Goal: Communication & Community: Participate in discussion

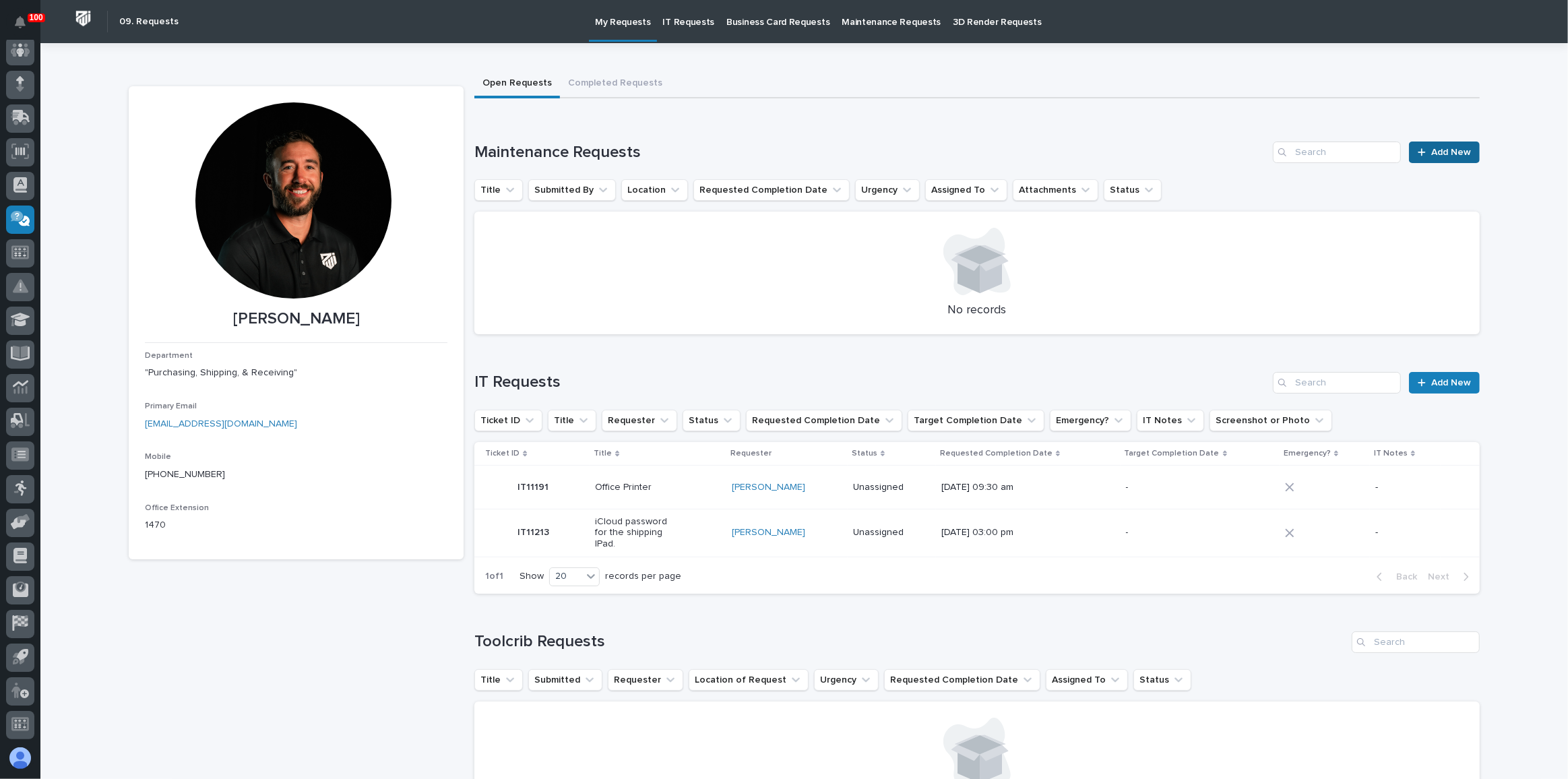
click at [1437, 142] on link "Add New" at bounding box center [1445, 152] width 71 height 21
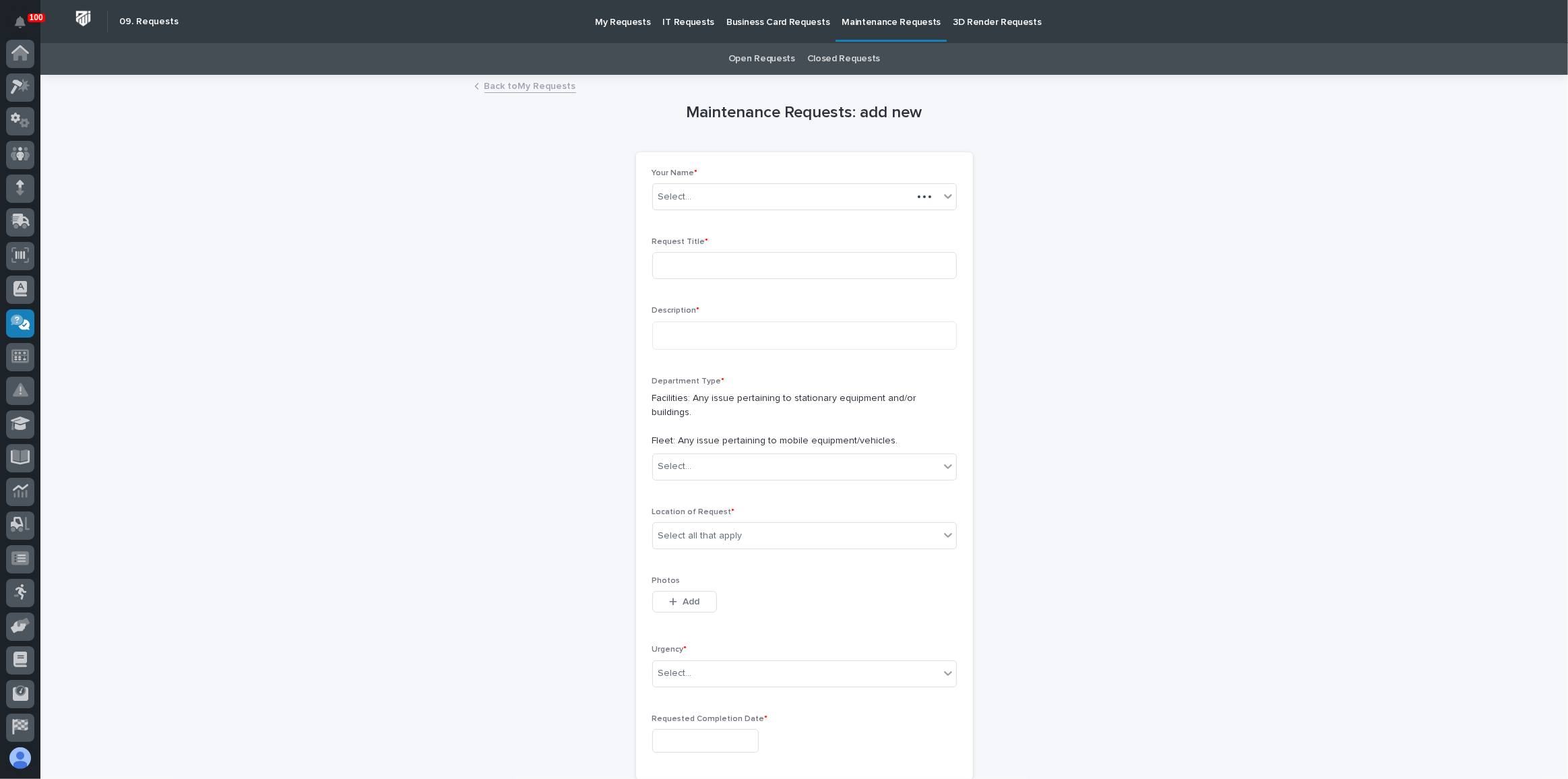
scroll to position [104, 0]
click at [695, 260] on input at bounding box center [804, 265] width 304 height 27
type input "Big [PERSON_NAME] has a leak"
click at [706, 336] on textarea at bounding box center [804, 336] width 304 height 28
click at [789, 341] on textarea "**********" at bounding box center [804, 336] width 304 height 28
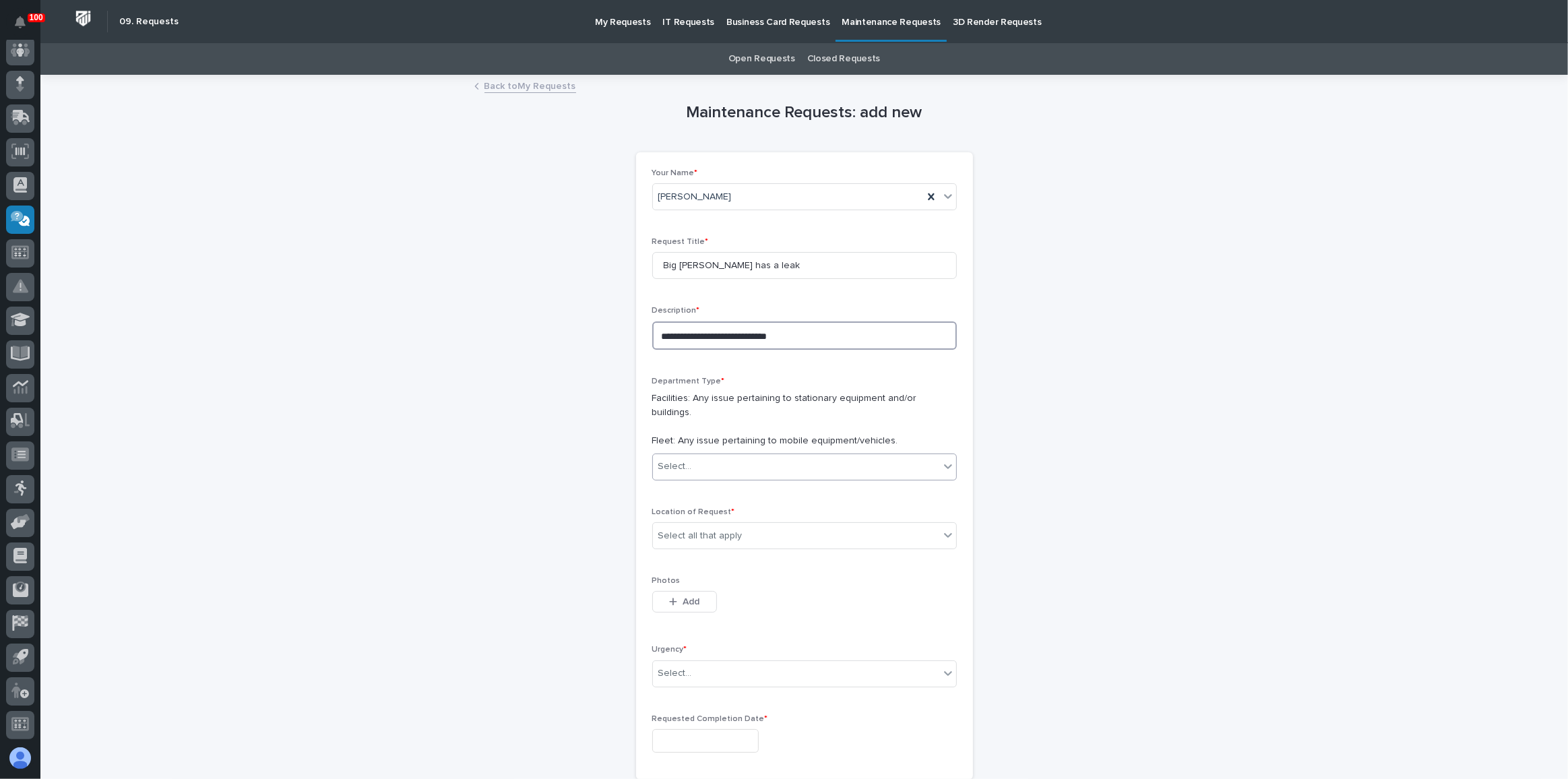
type textarea "**********"
click at [685, 460] on div "Select..." at bounding box center [675, 466] width 34 height 14
click at [678, 495] on span "Fleet" at bounding box center [667, 500] width 27 height 15
click at [678, 529] on div "Select all that apply" at bounding box center [701, 536] width 84 height 14
click at [679, 621] on div "B4" at bounding box center [799, 616] width 303 height 24
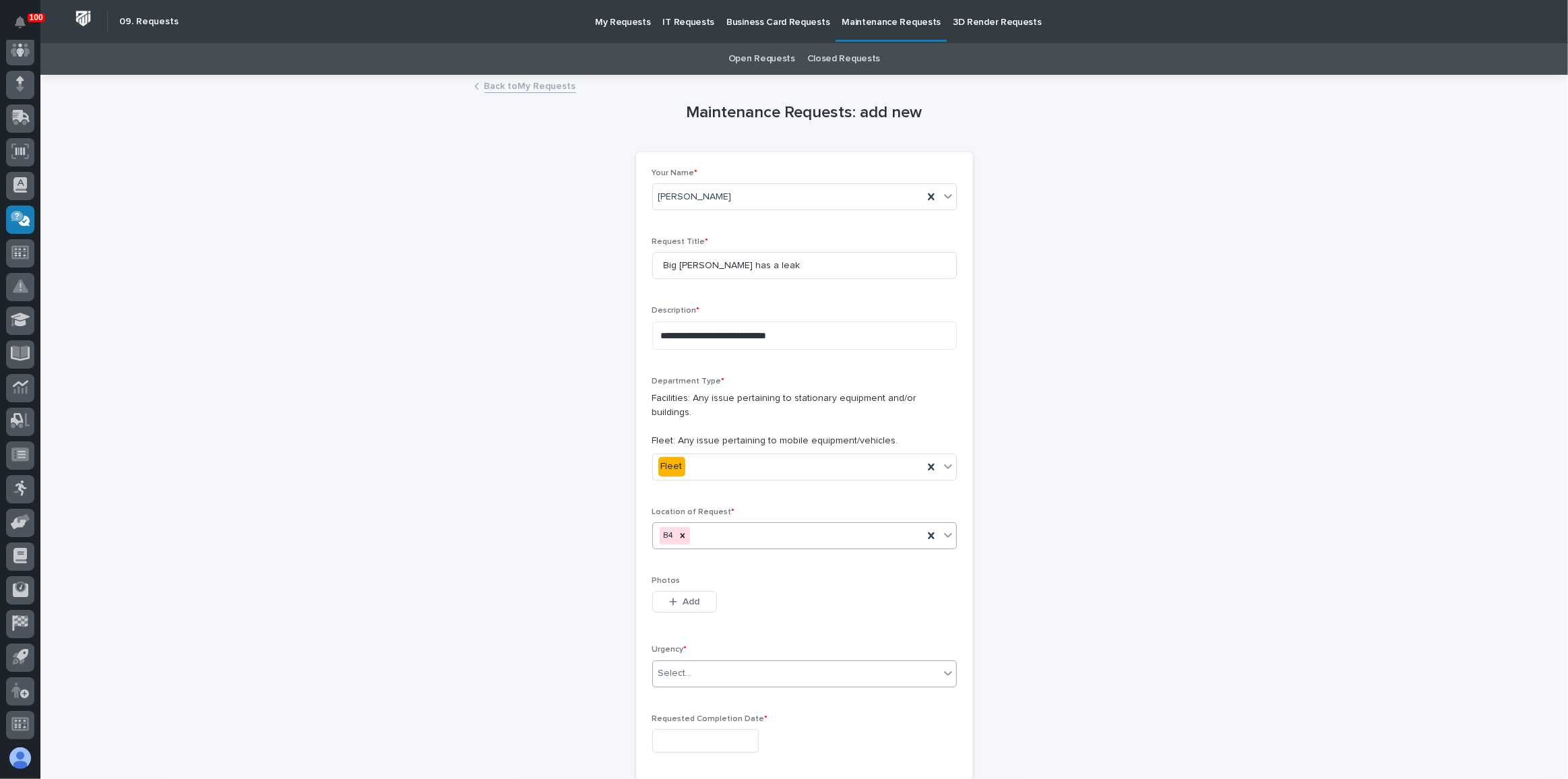
click at [688, 661] on div "Select..." at bounding box center [804, 674] width 304 height 27
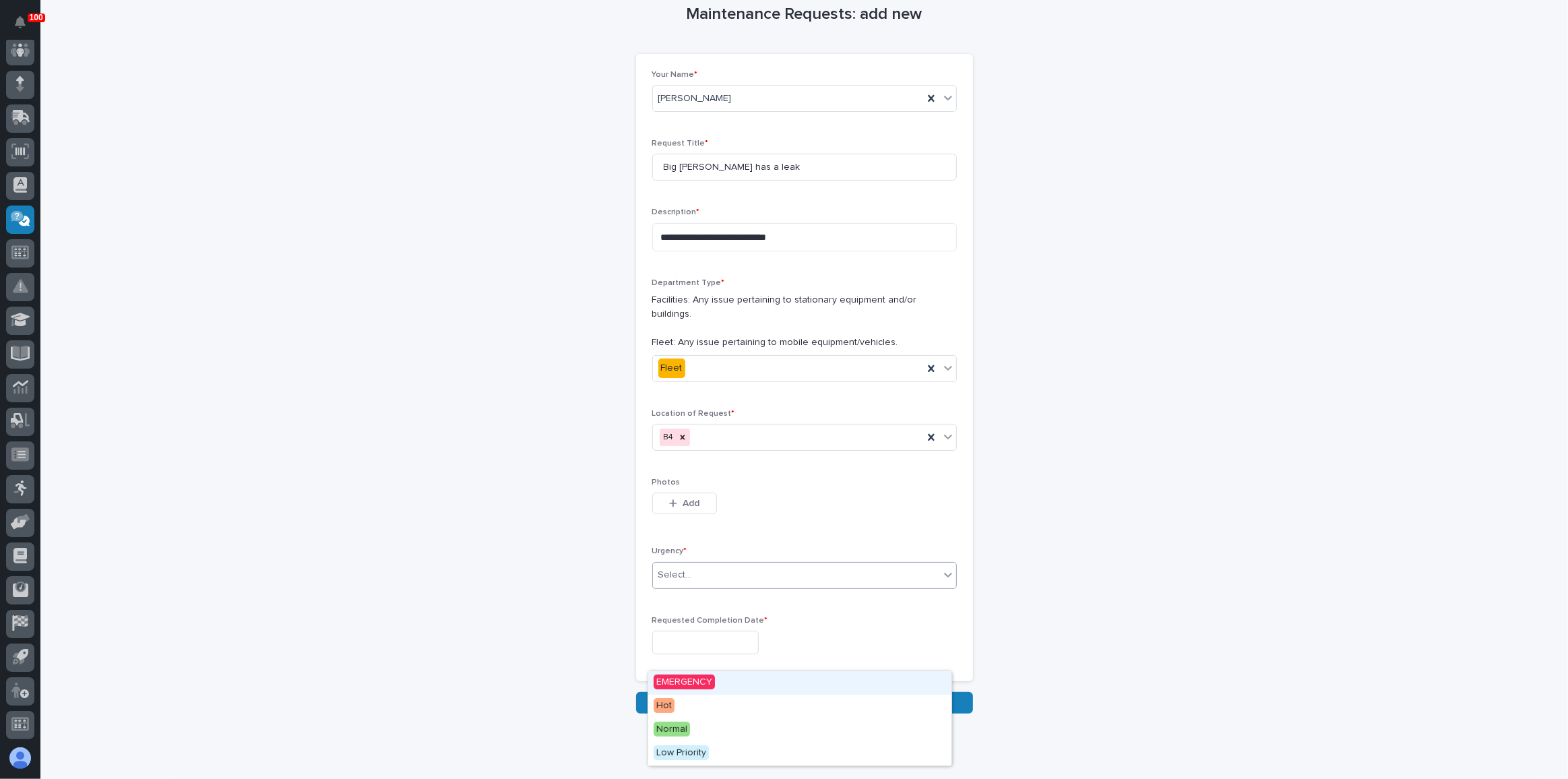
scroll to position [122, 0]
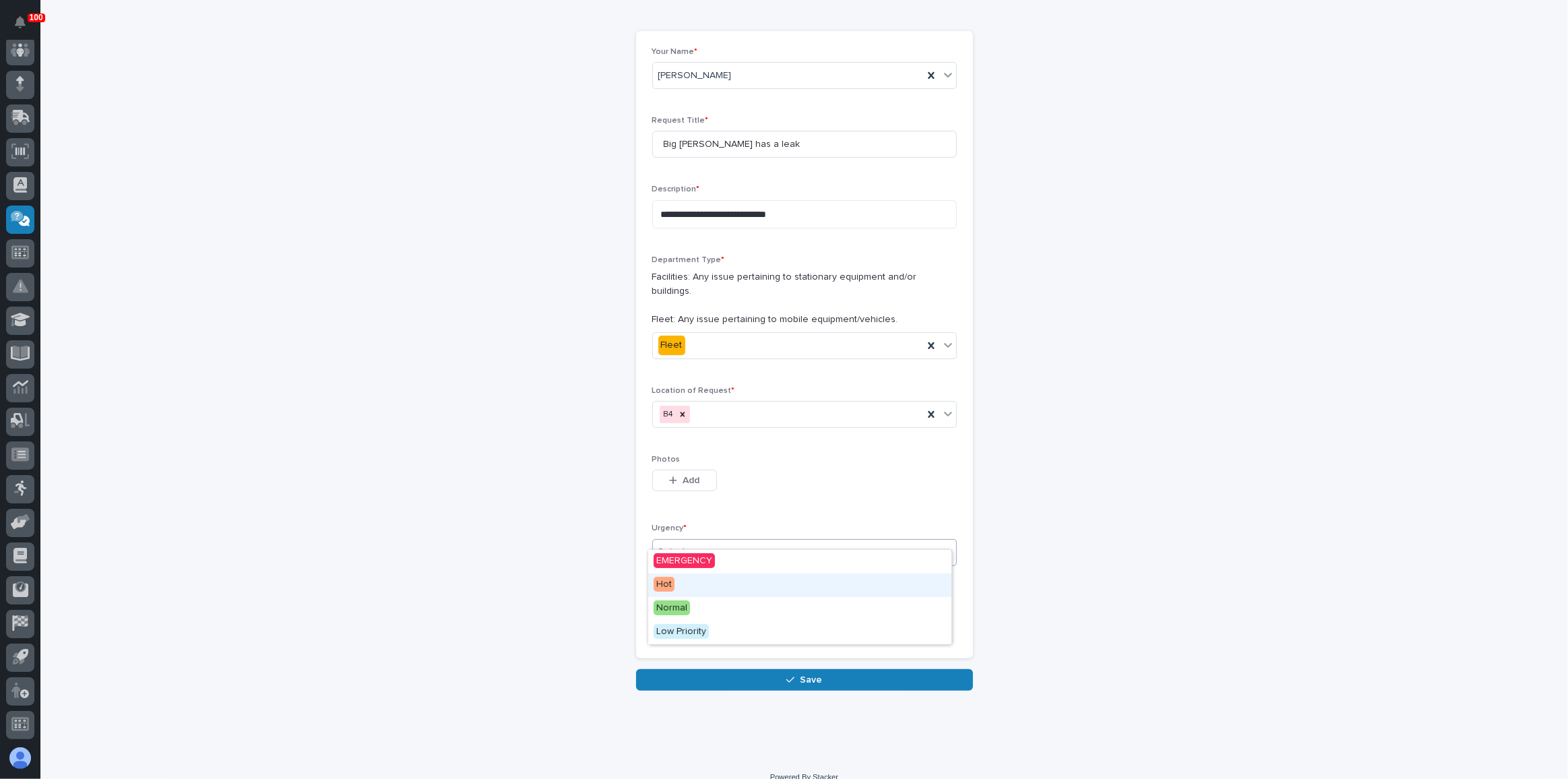
click at [699, 592] on div "Hot" at bounding box center [799, 585] width 303 height 24
click at [696, 608] on input "text" at bounding box center [705, 619] width 106 height 24
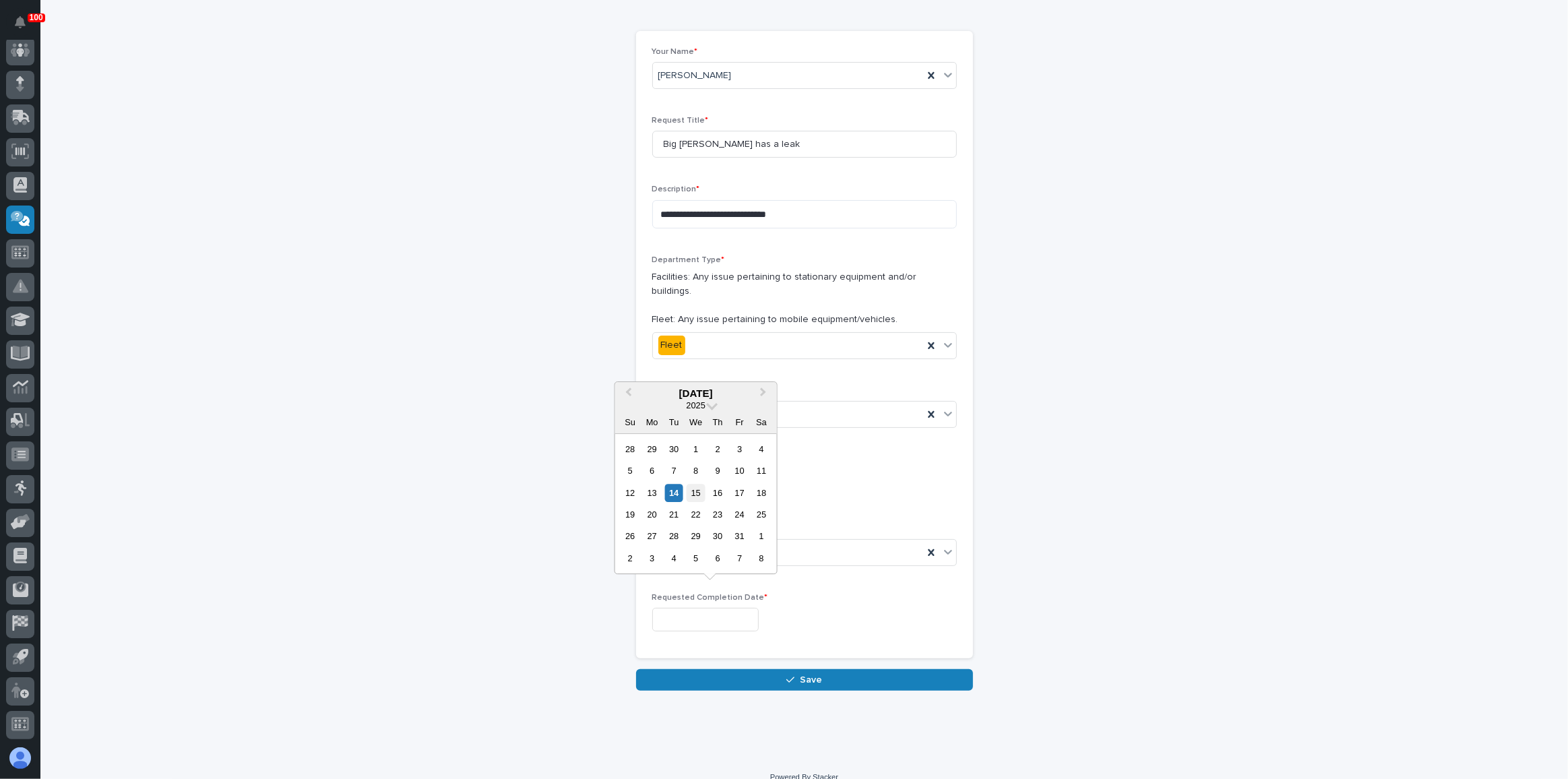
click at [700, 498] on div "15" at bounding box center [696, 493] width 18 height 18
type input "**********"
click at [756, 142] on input "Big [PERSON_NAME] has a leak" at bounding box center [804, 144] width 304 height 27
type input "Big [PERSON_NAME] (C4) has a leak"
click at [581, 244] on div "**********" at bounding box center [804, 322] width 1351 height 736
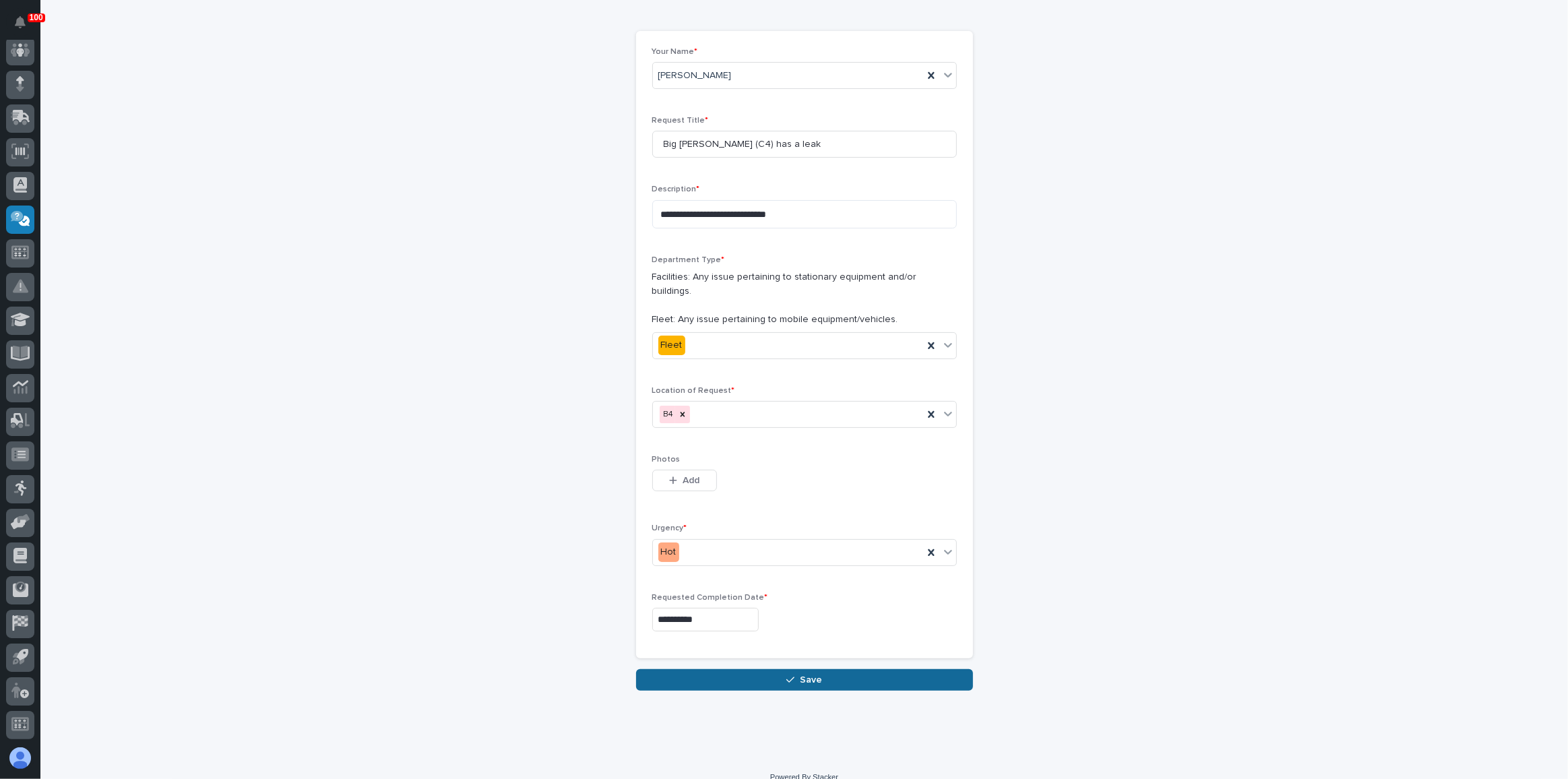
click at [869, 670] on button "Save" at bounding box center [805, 680] width 337 height 21
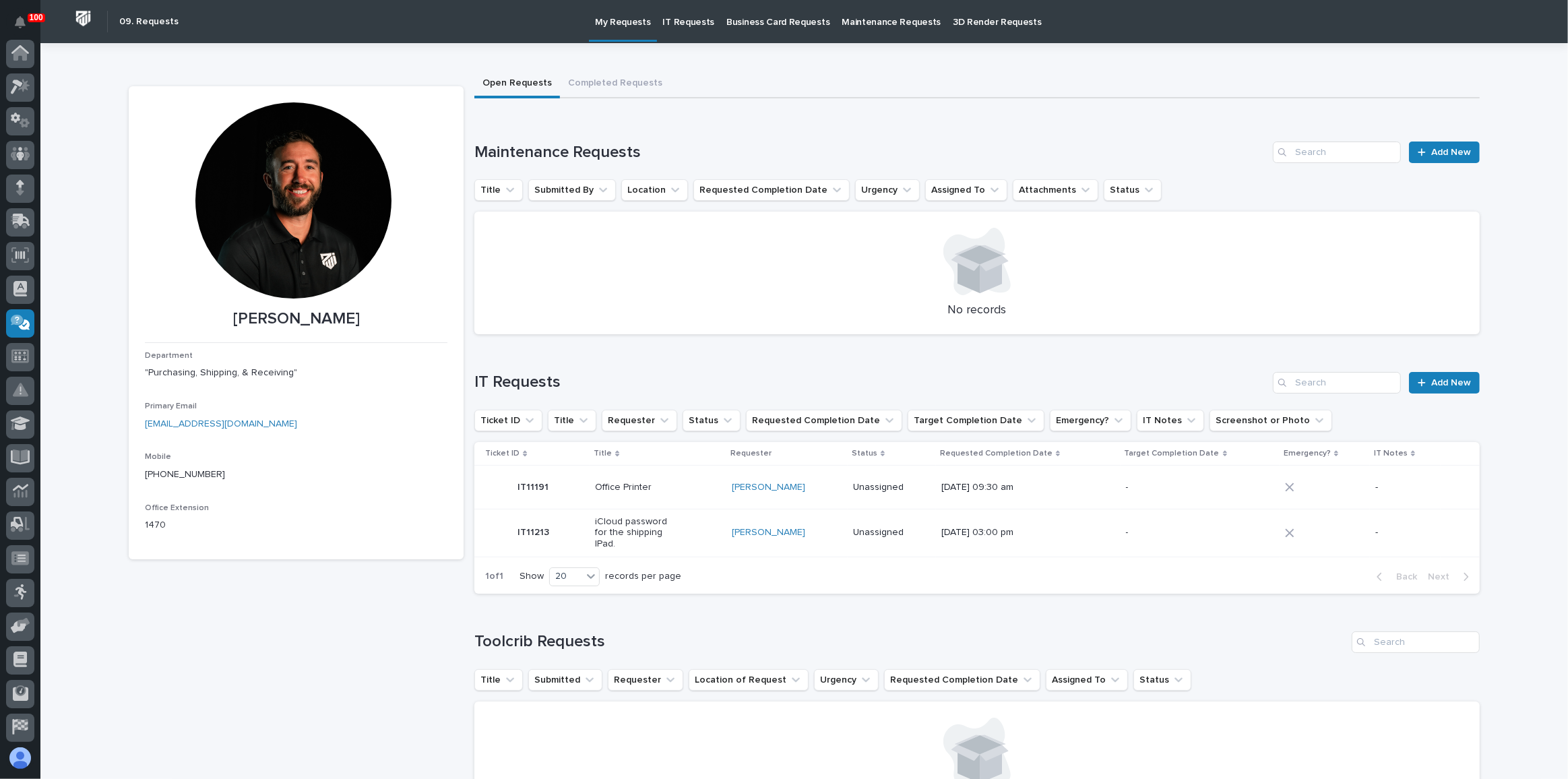
scroll to position [104, 0]
click at [20, 111] on icon at bounding box center [21, 117] width 17 height 13
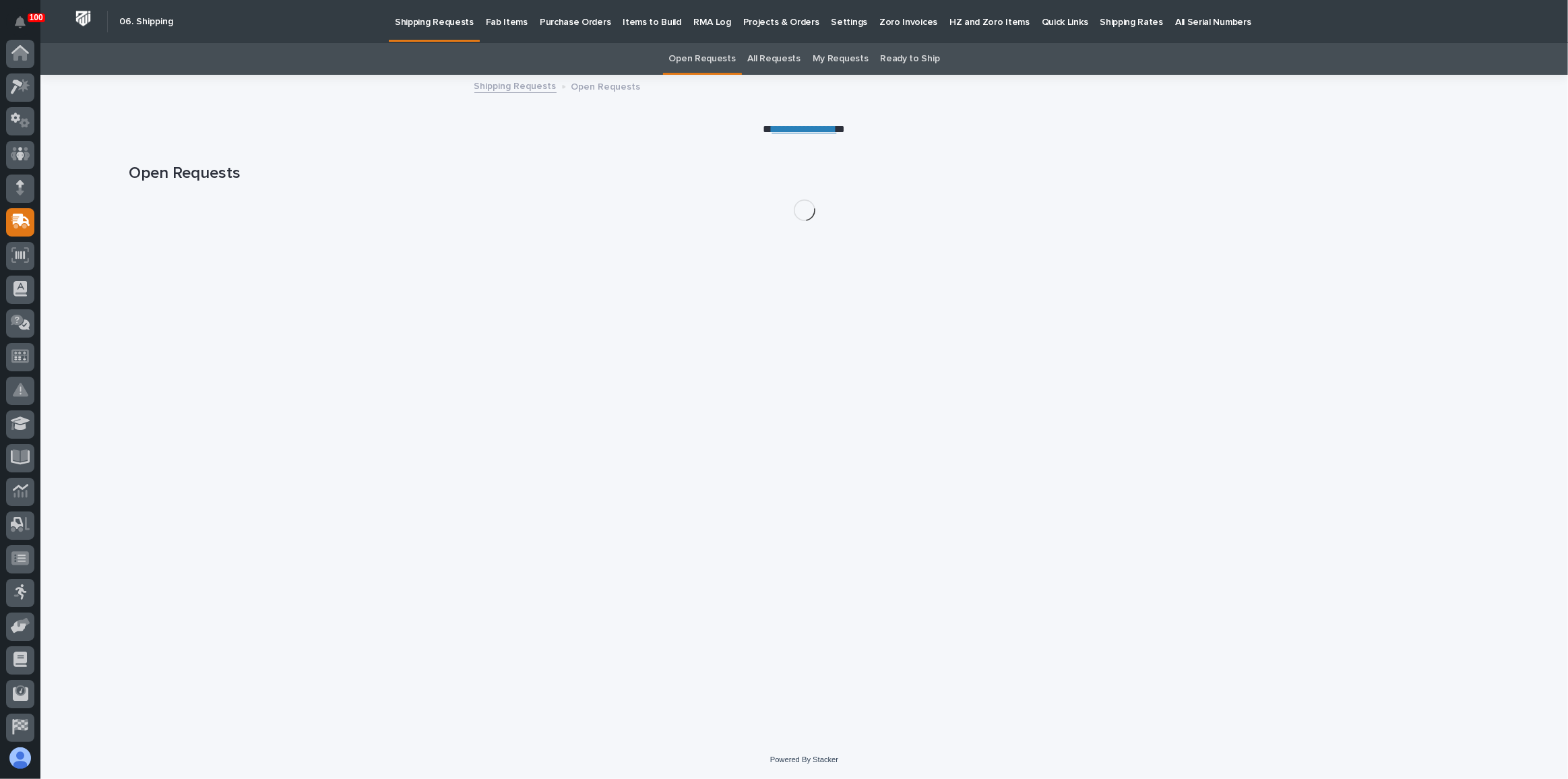
scroll to position [104, 0]
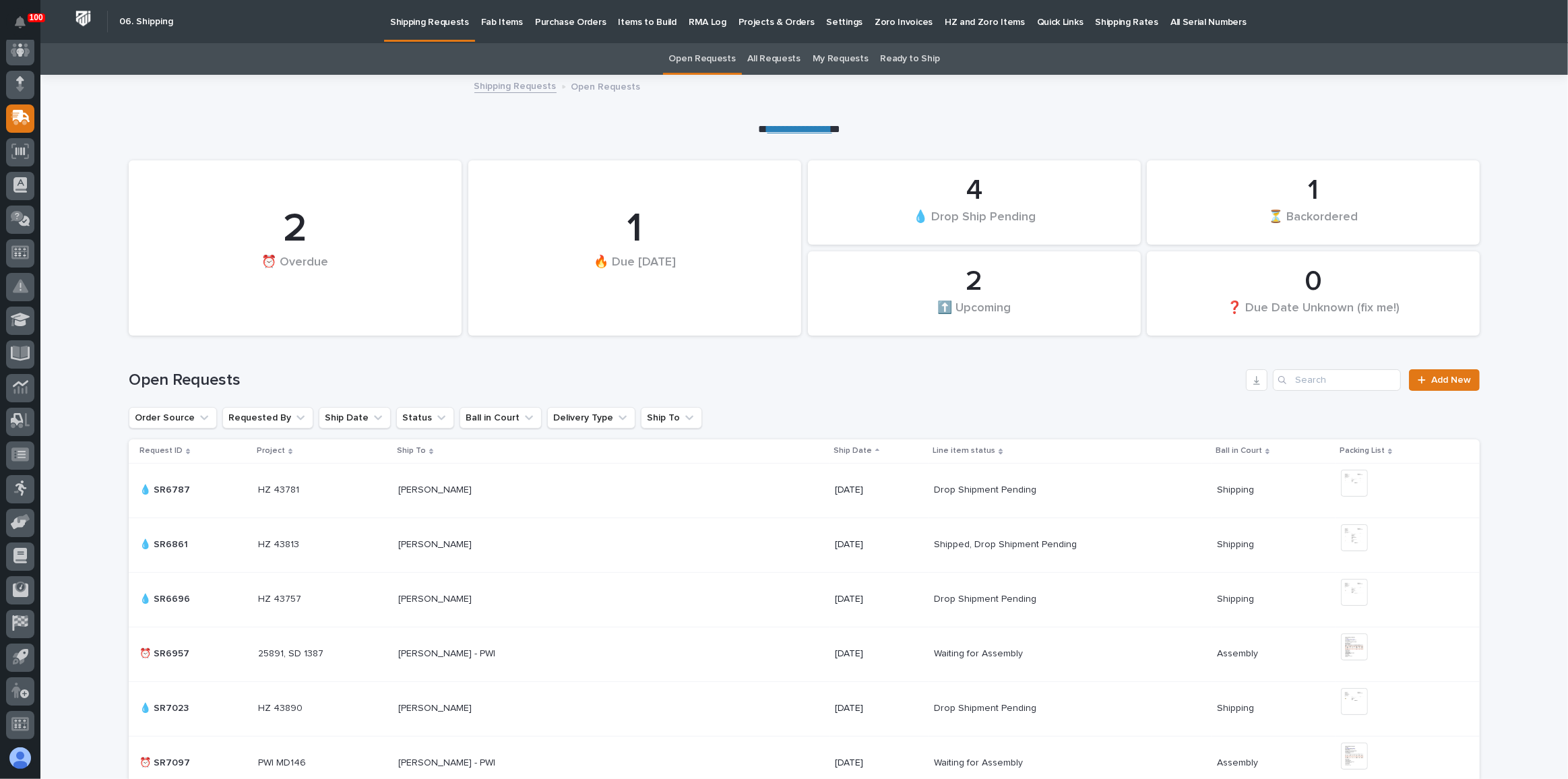
click at [481, 21] on p "Fab Items" at bounding box center [502, 14] width 42 height 28
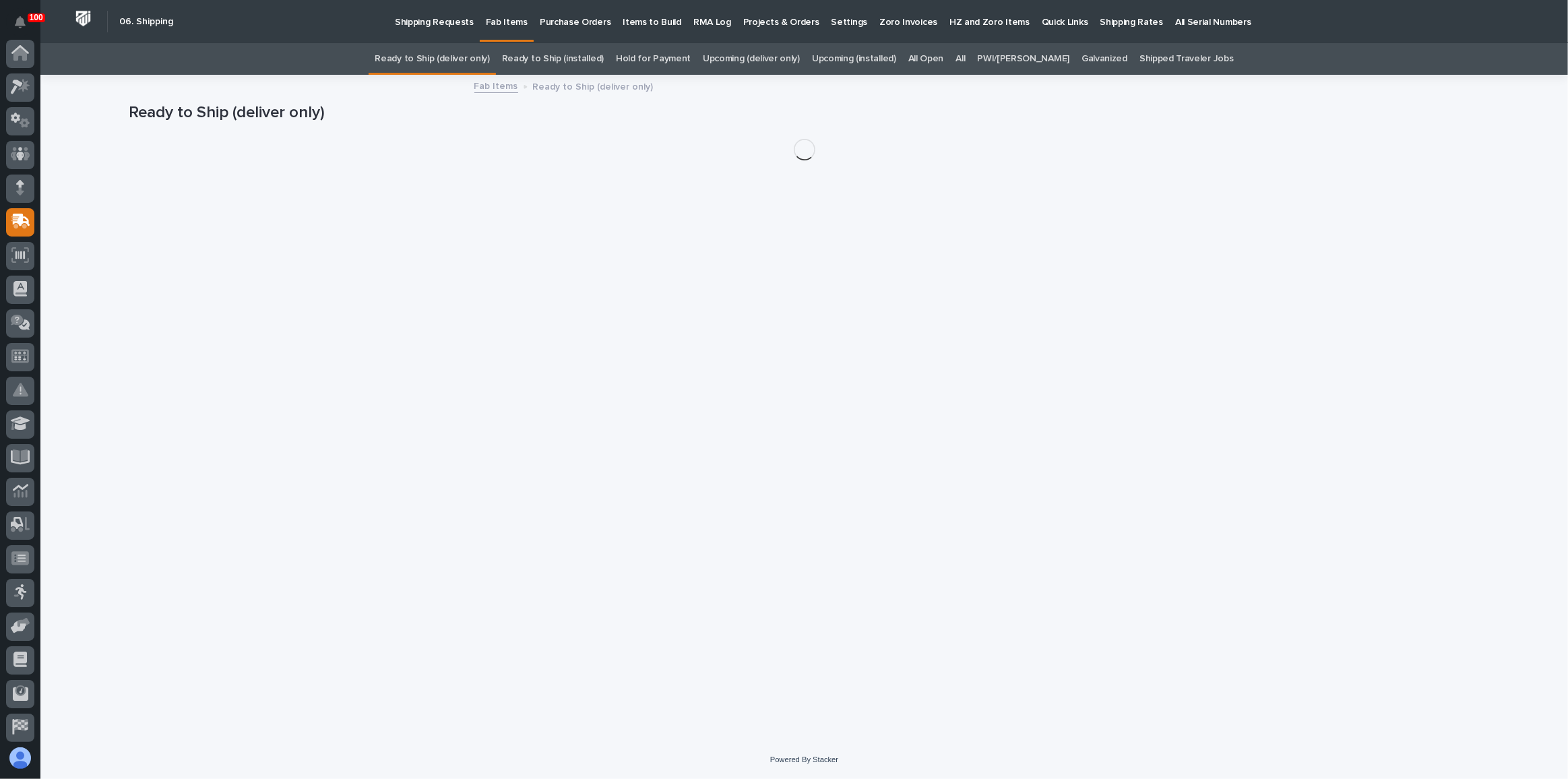
scroll to position [104, 0]
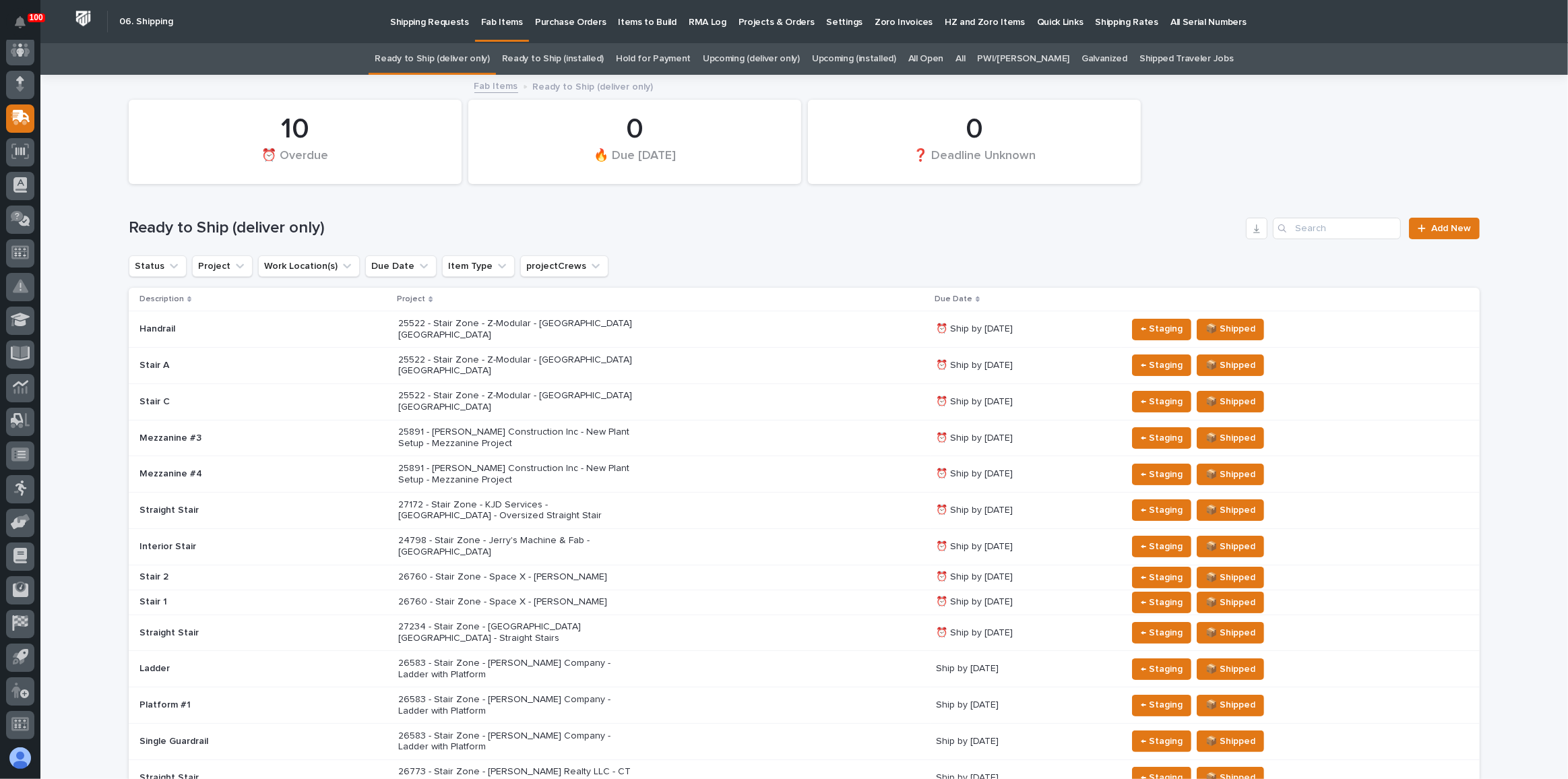
click at [698, 494] on div "27172 - Stair Zone - KJD Services - [GEOGRAPHIC_DATA] - Oversized Straight Stair" at bounding box center [661, 511] width 527 height 34
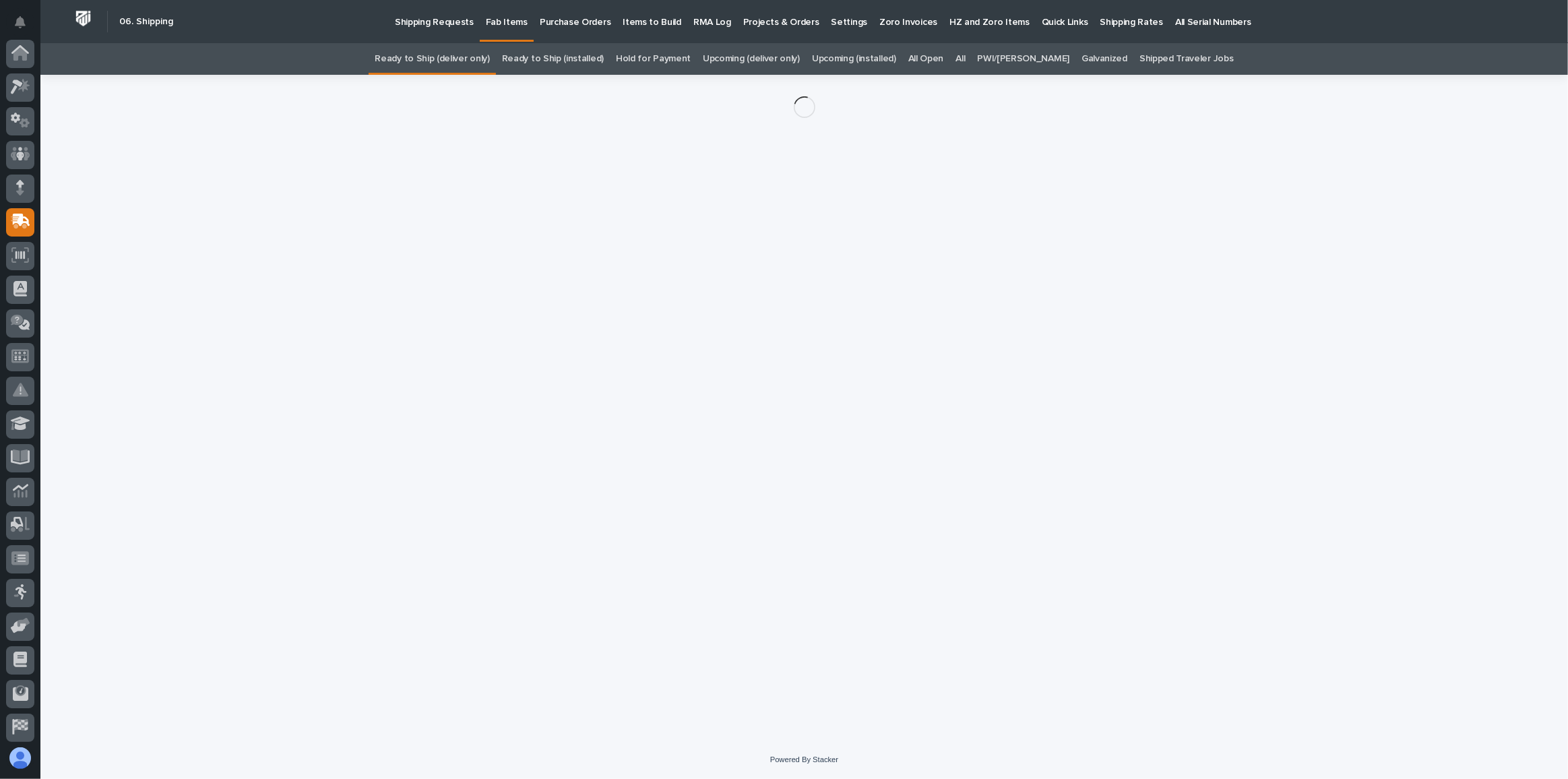
scroll to position [104, 0]
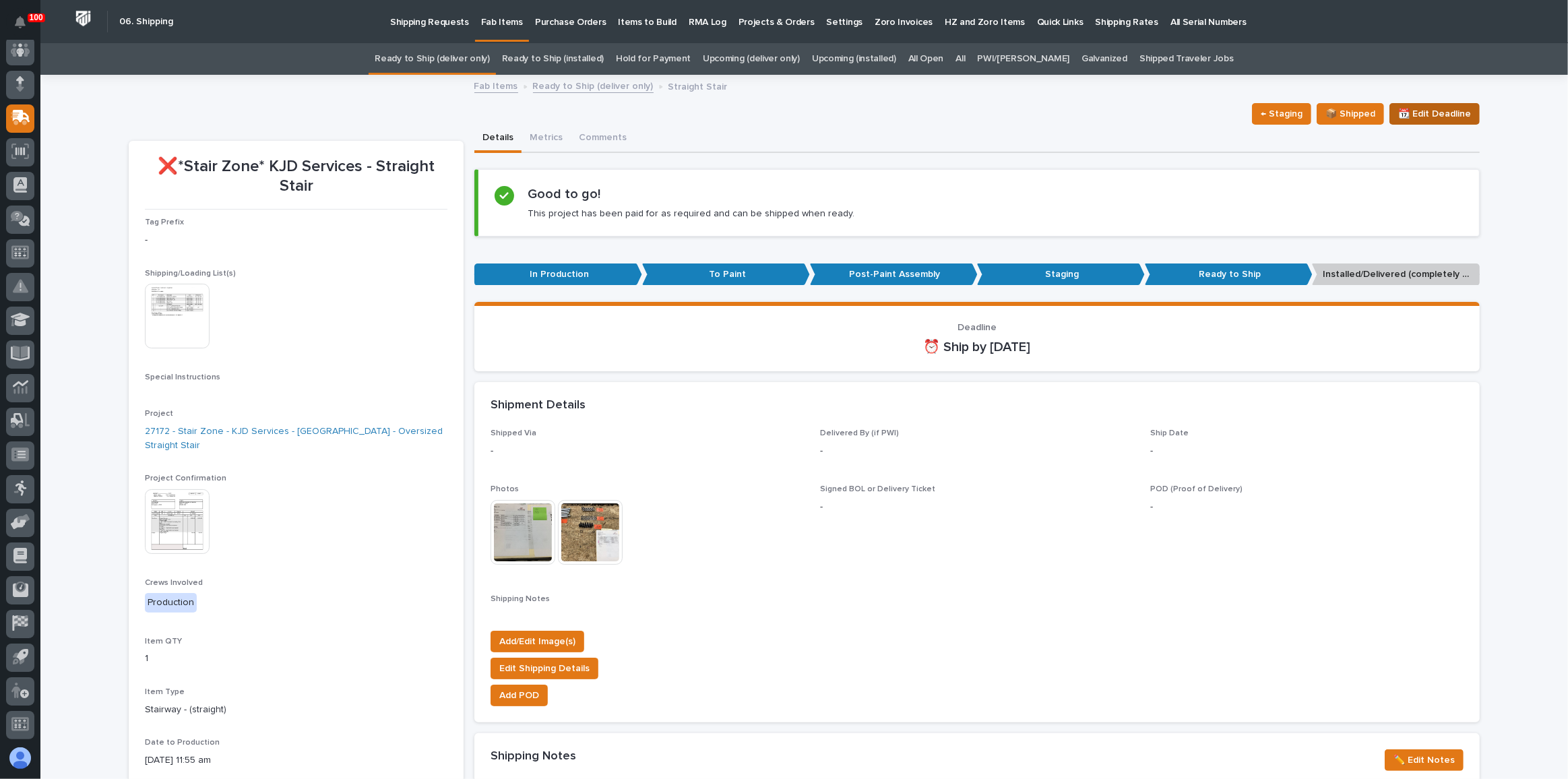
click at [1426, 112] on span "📆 Edit Deadline" at bounding box center [1434, 114] width 73 height 16
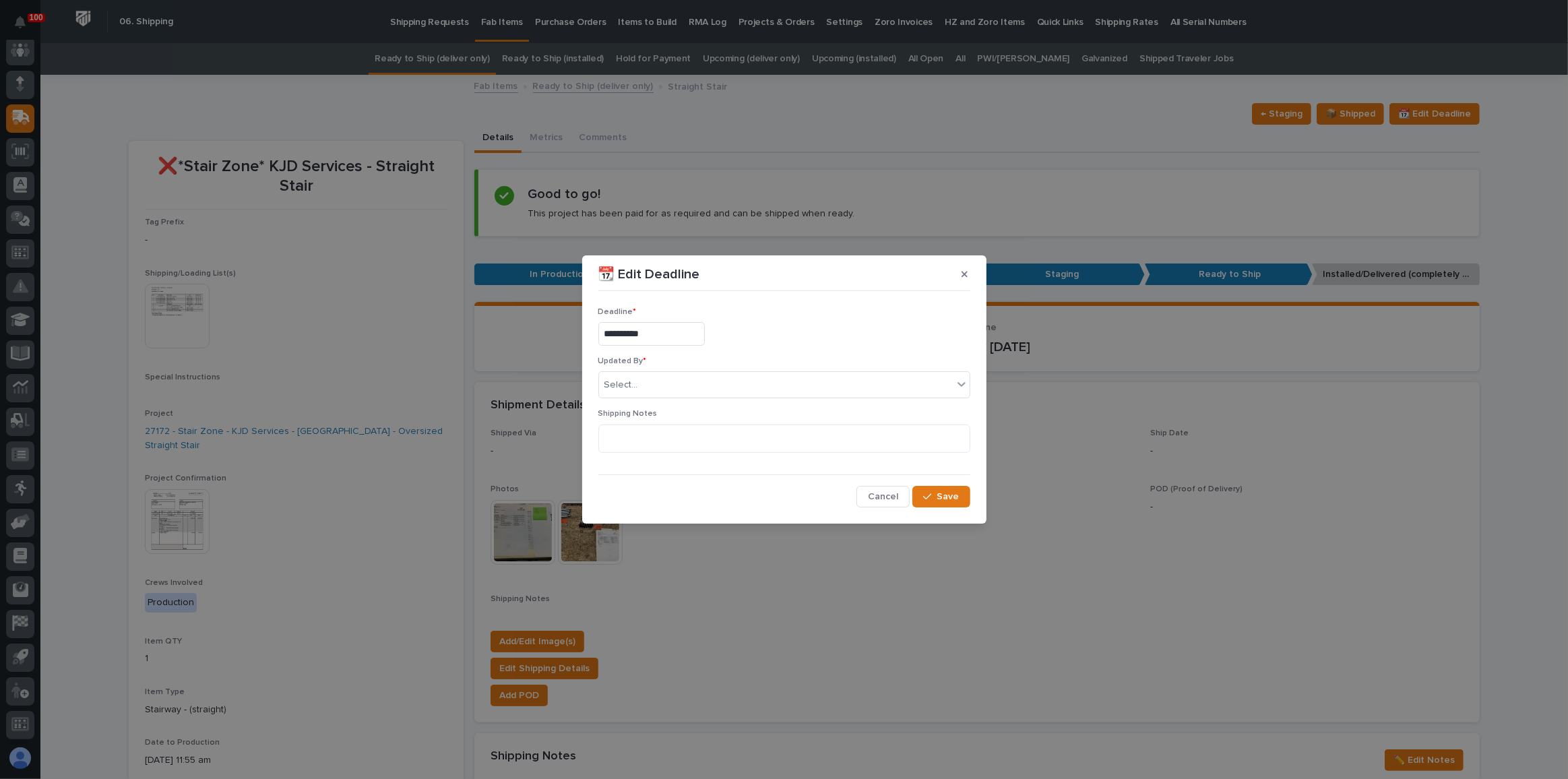
click at [649, 331] on input "**********" at bounding box center [651, 334] width 106 height 24
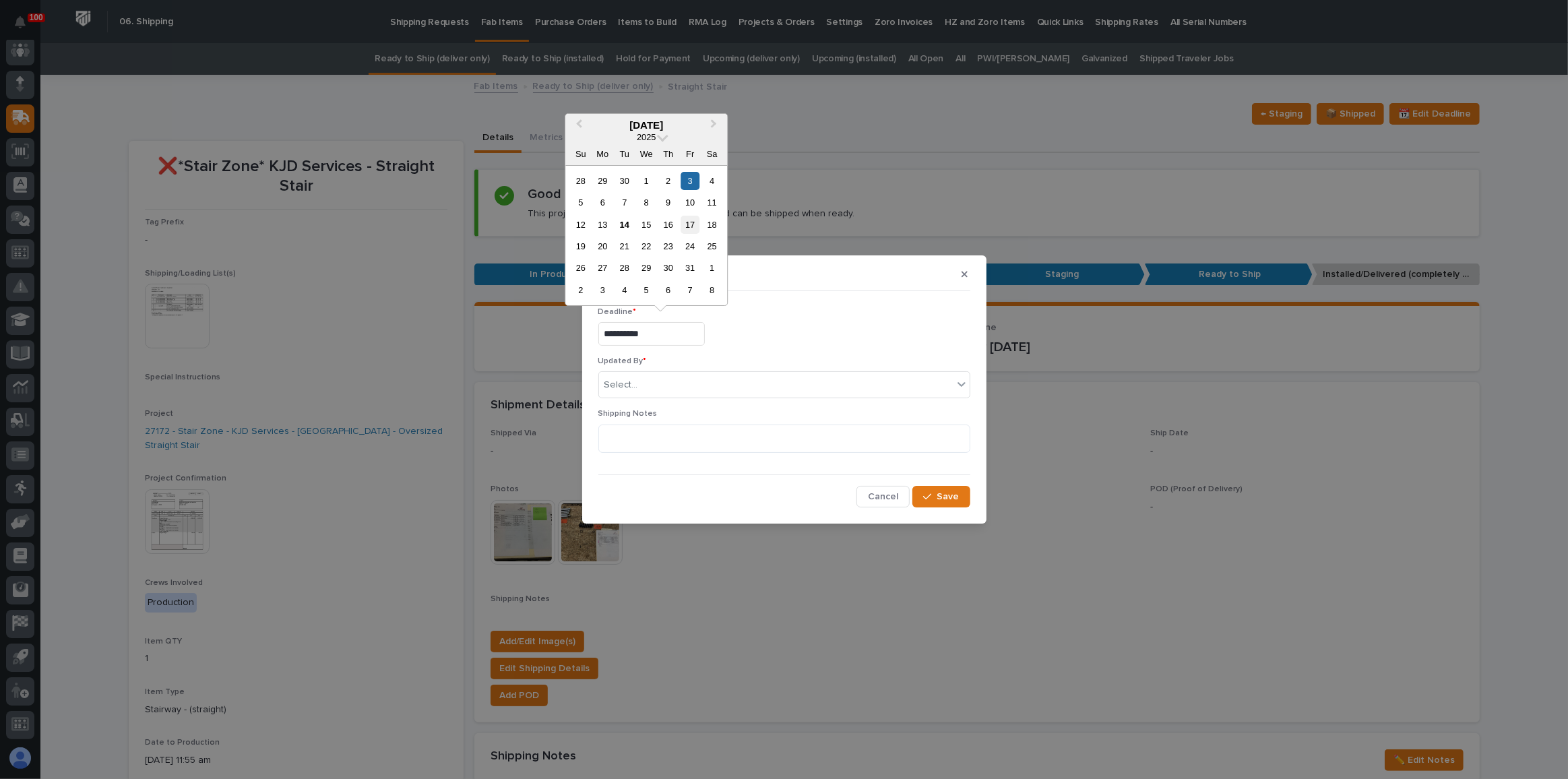
click at [688, 222] on div "17" at bounding box center [691, 225] width 18 height 18
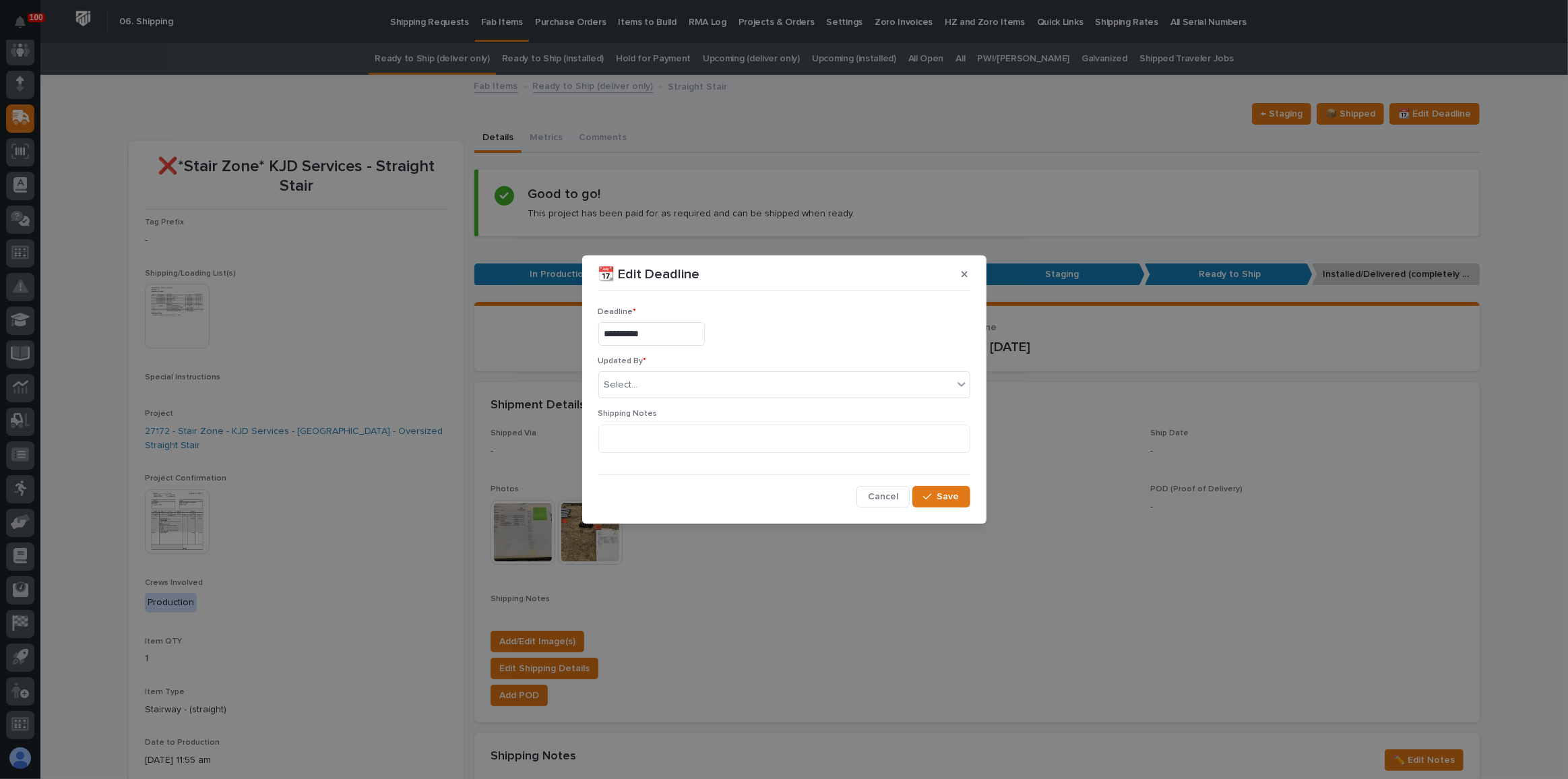
type input "**********"
click at [687, 383] on div "Select..." at bounding box center [776, 385] width 354 height 22
type input "******"
click at [686, 435] on textarea at bounding box center [784, 438] width 372 height 28
type textarea "**********"
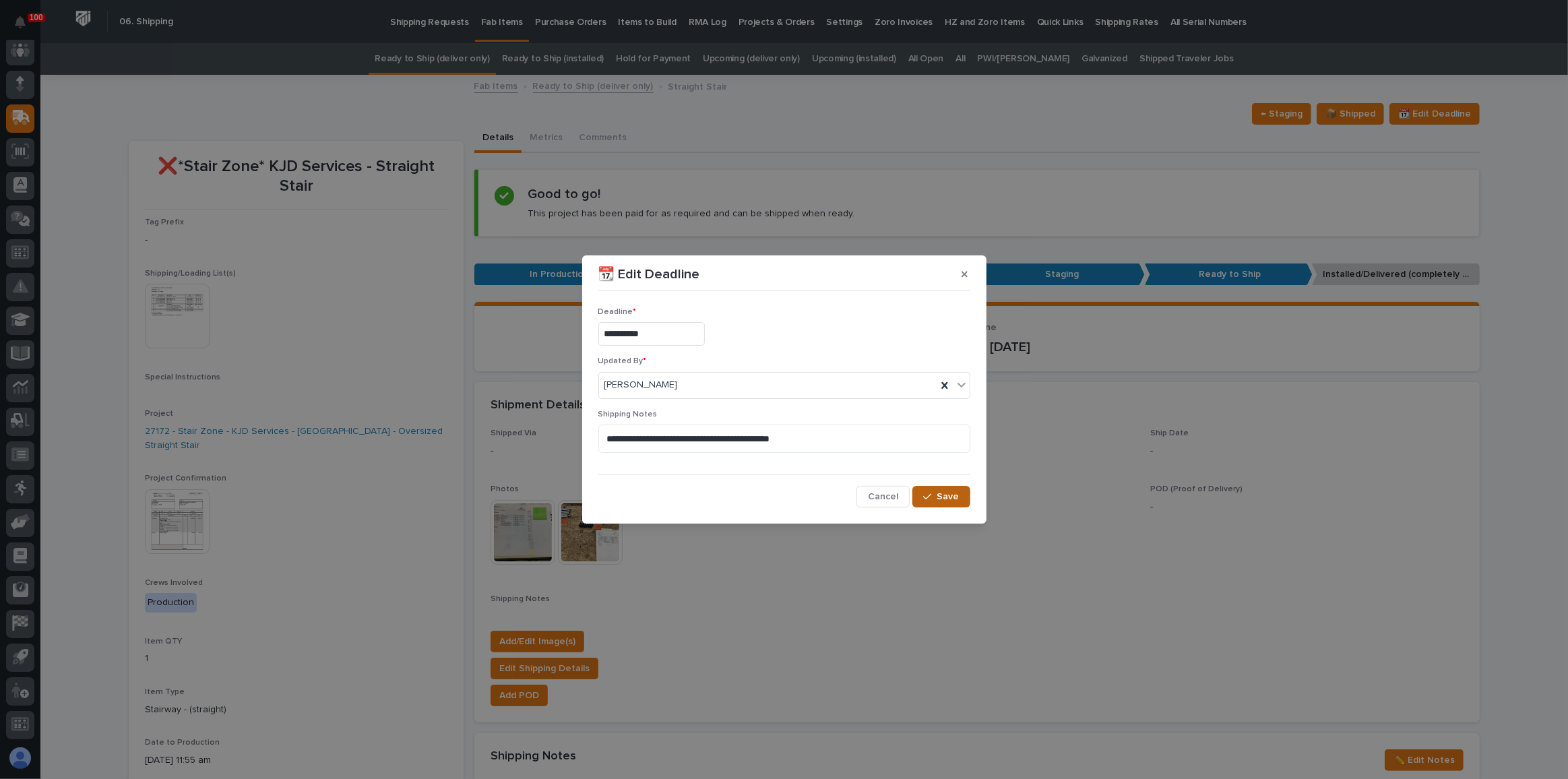
click at [946, 491] on span "Save" at bounding box center [948, 497] width 22 height 12
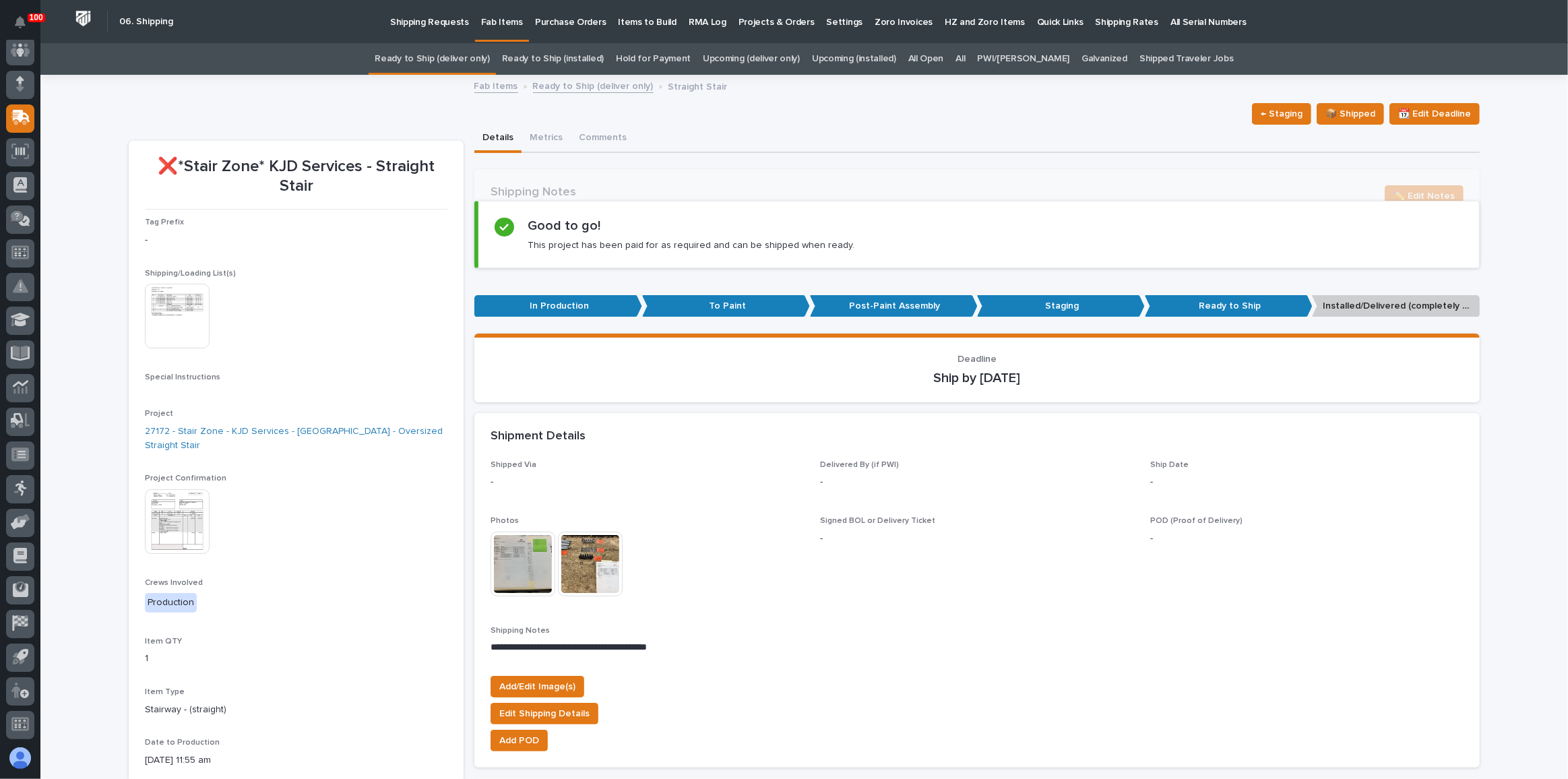
click at [476, 54] on link "Ready to Ship (deliver only)" at bounding box center [432, 58] width 114 height 32
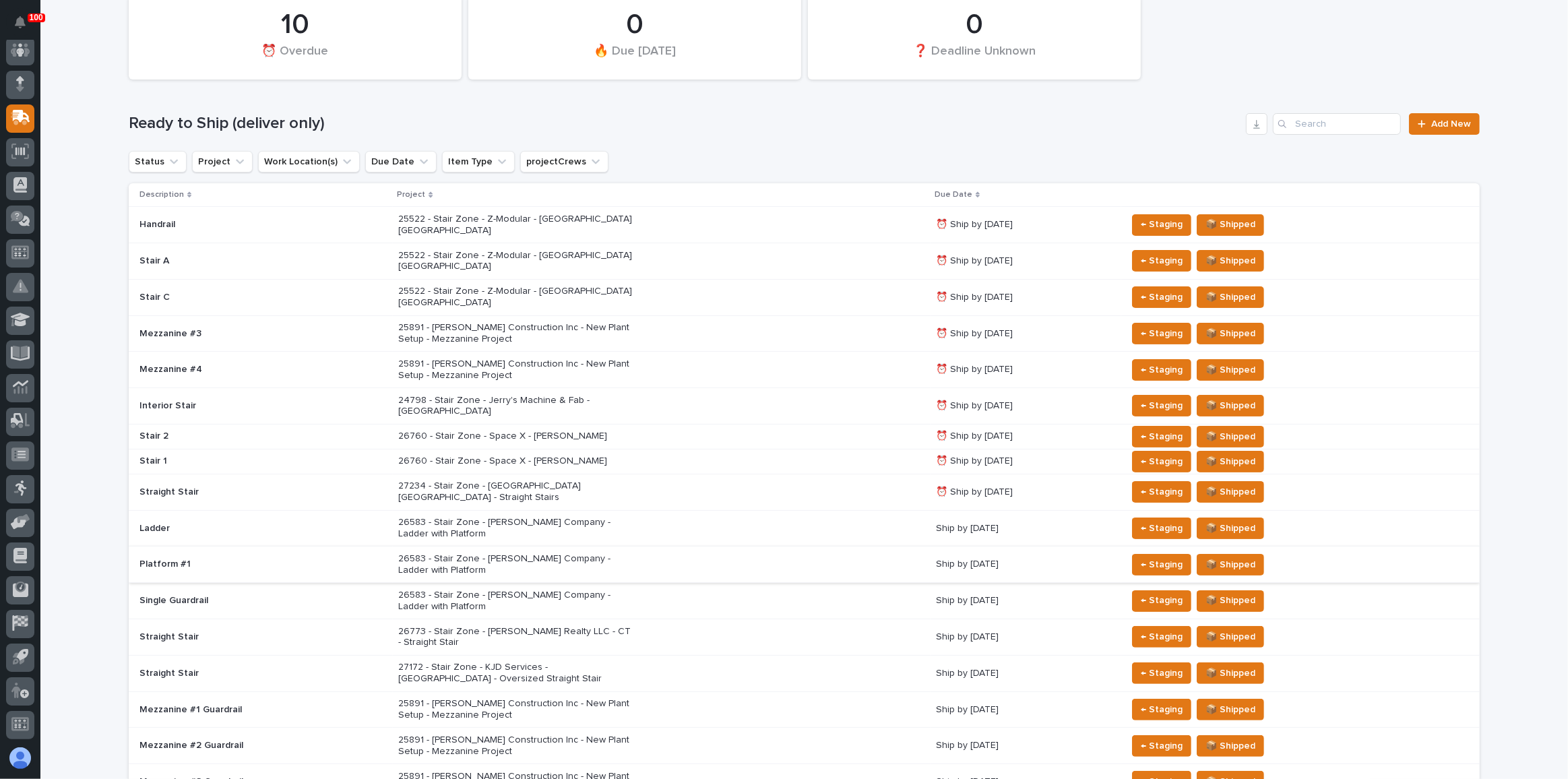
scroll to position [122, 0]
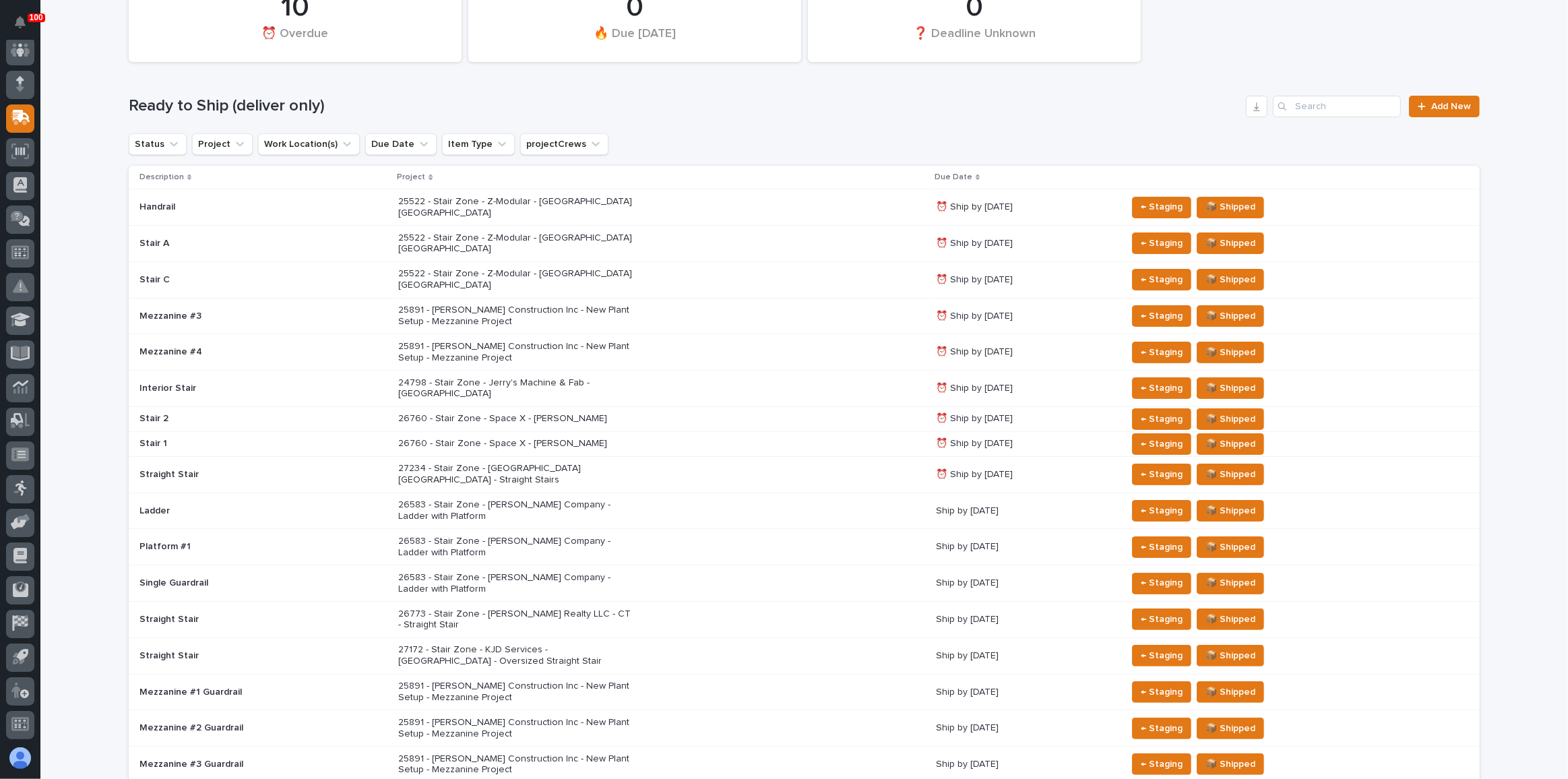
click at [668, 457] on div "27234 - Stair Zone - [GEOGRAPHIC_DATA] [GEOGRAPHIC_DATA] - Straight Stairs" at bounding box center [661, 474] width 527 height 34
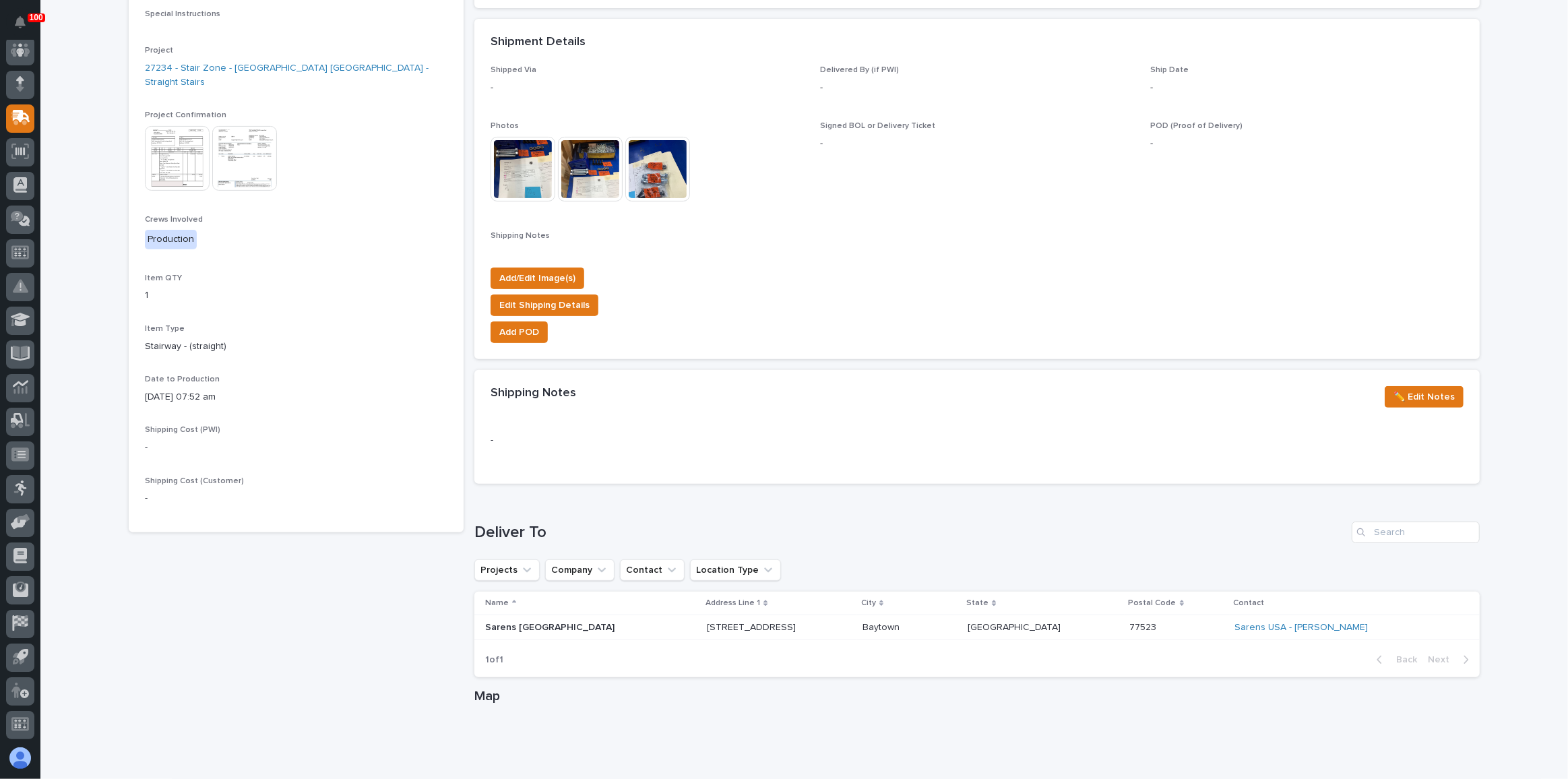
scroll to position [368, 0]
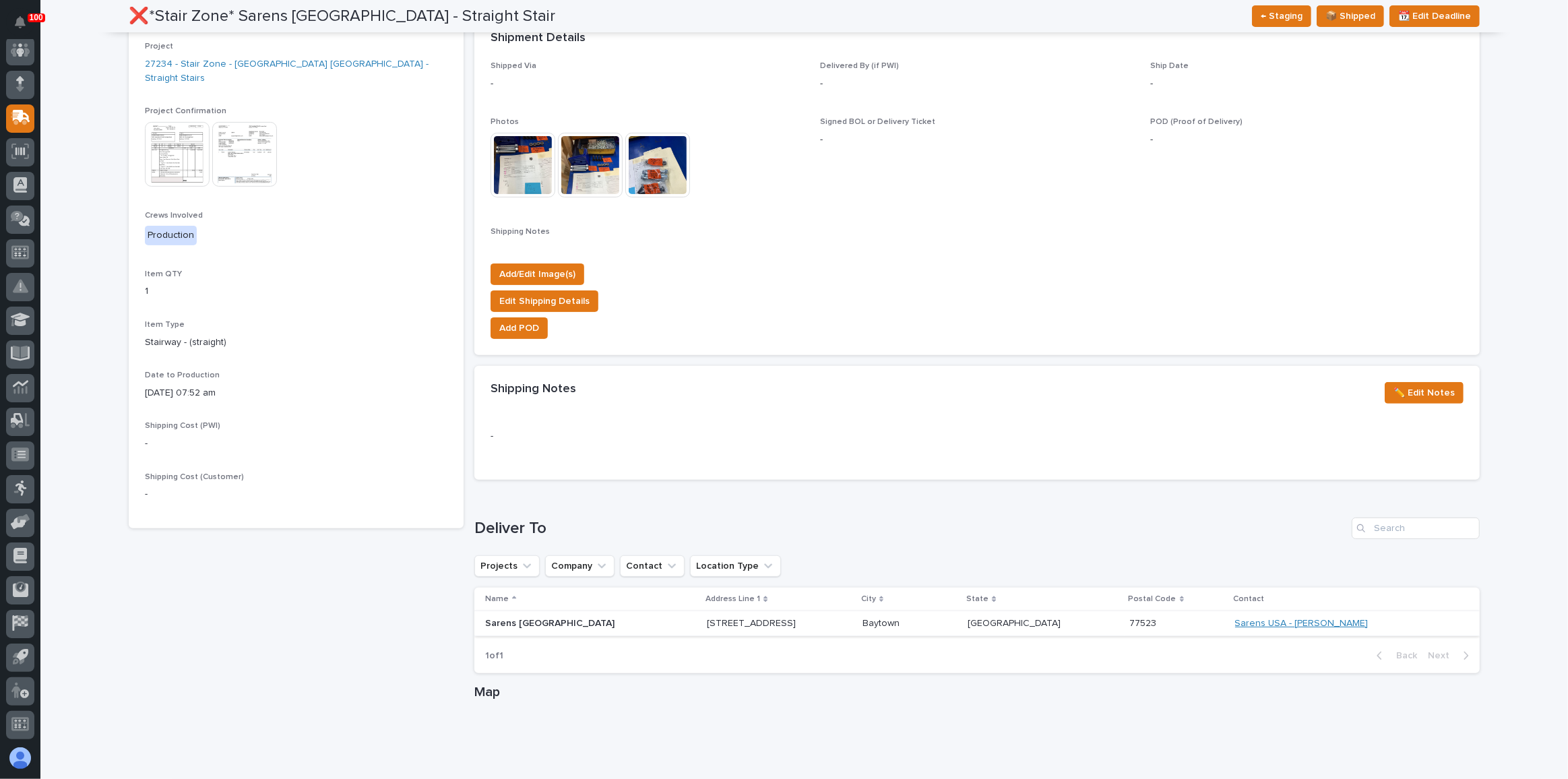
click at [1296, 618] on link "Sarens USA - [PERSON_NAME]" at bounding box center [1302, 624] width 133 height 12
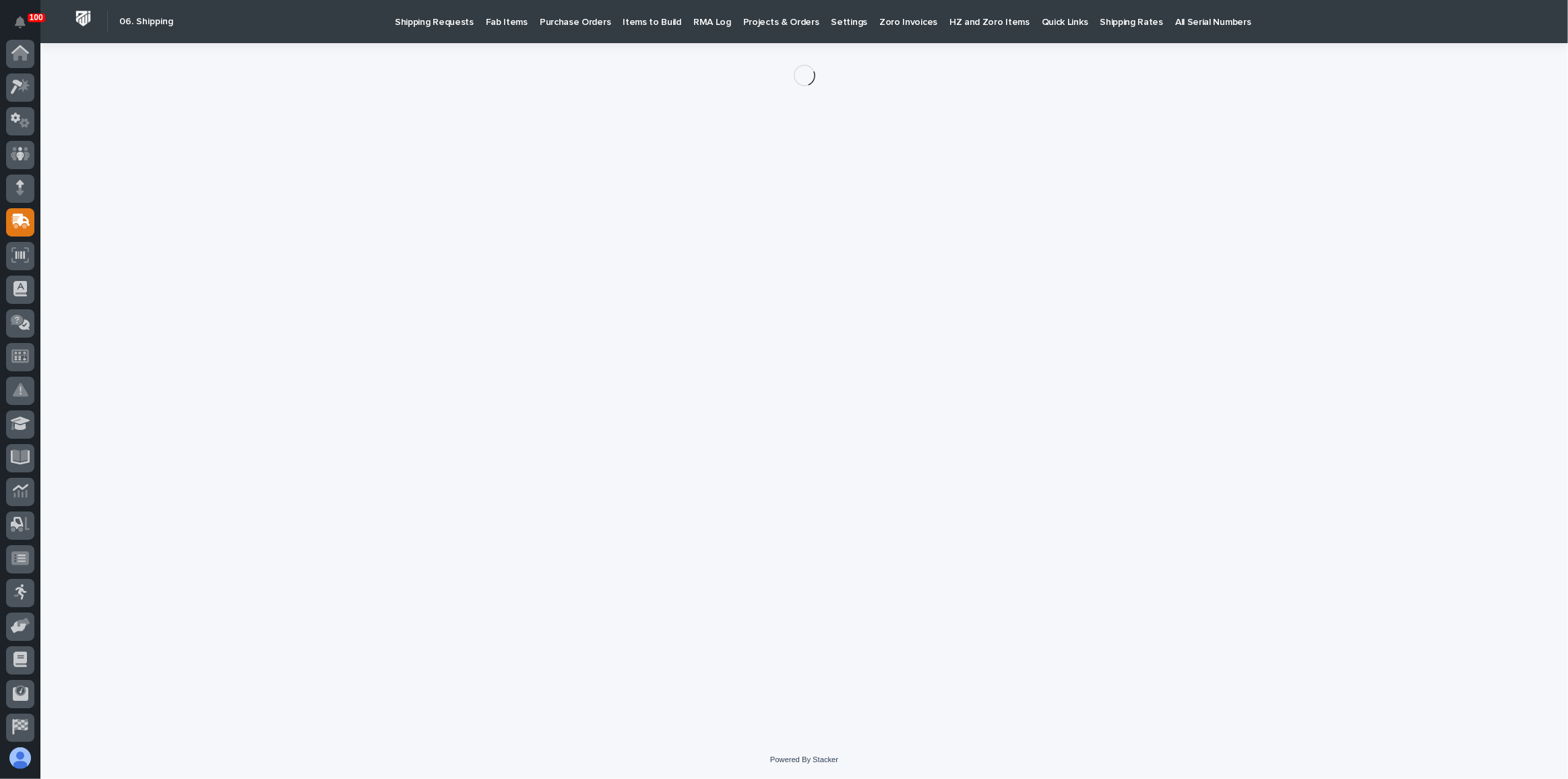
scroll to position [104, 0]
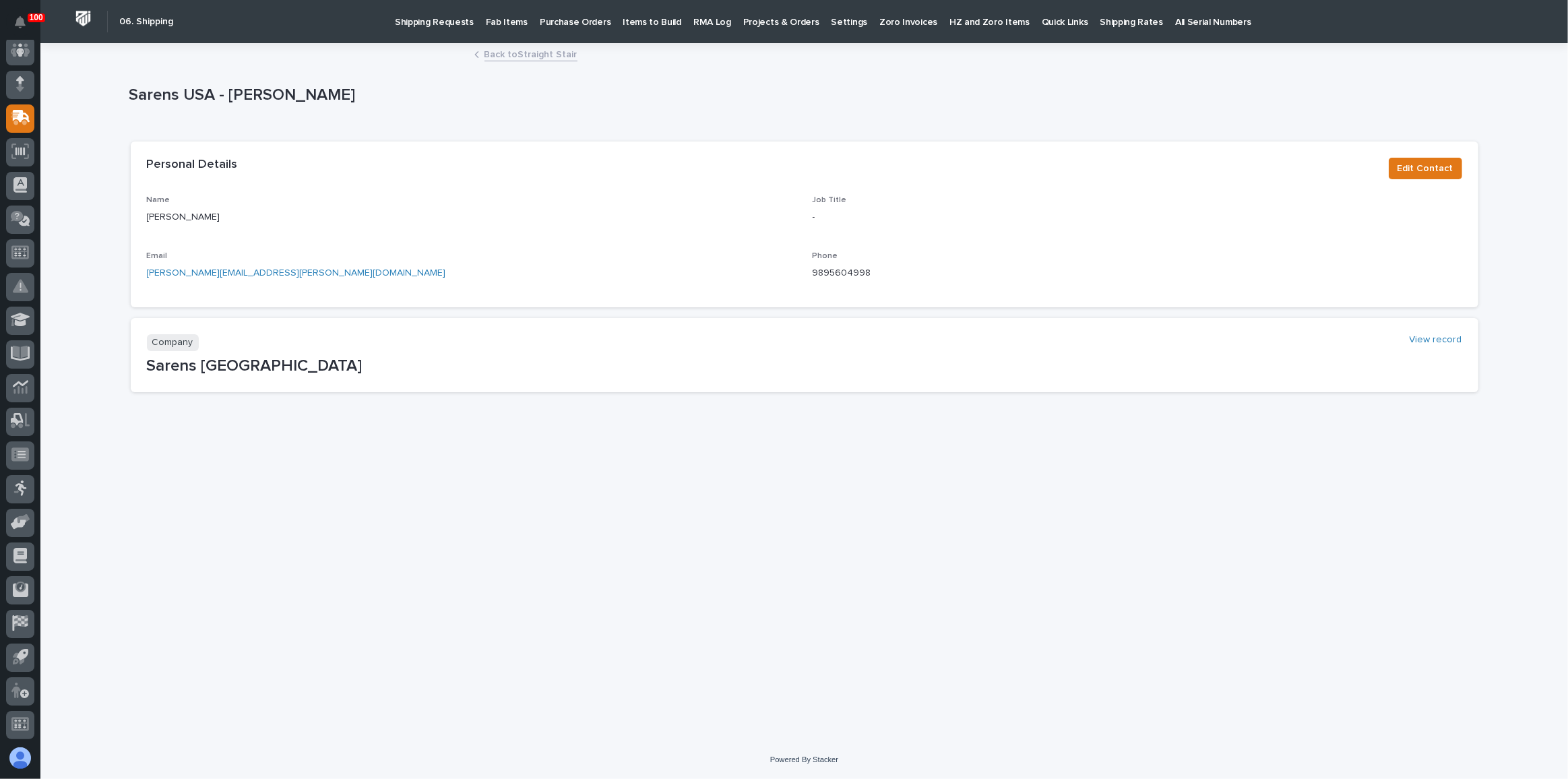
drag, startPoint x: 823, startPoint y: 270, endPoint x: 765, endPoint y: 285, distance: 59.9
click at [753, 304] on div "Name [PERSON_NAME] Job Title - Email [PERSON_NAME][EMAIL_ADDRESS][PERSON_NAME][…" at bounding box center [804, 252] width 1348 height 112
click at [795, 275] on div "Name [PERSON_NAME] Job Title - Email [PERSON_NAME][EMAIL_ADDRESS][PERSON_NAME][…" at bounding box center [805, 243] width 1316 height 95
drag, startPoint x: 797, startPoint y: 281, endPoint x: 883, endPoint y: 277, distance: 86.1
click at [883, 277] on div "Name [PERSON_NAME] Job Title - Email [PERSON_NAME][EMAIL_ADDRESS][PERSON_NAME][…" at bounding box center [805, 243] width 1316 height 95
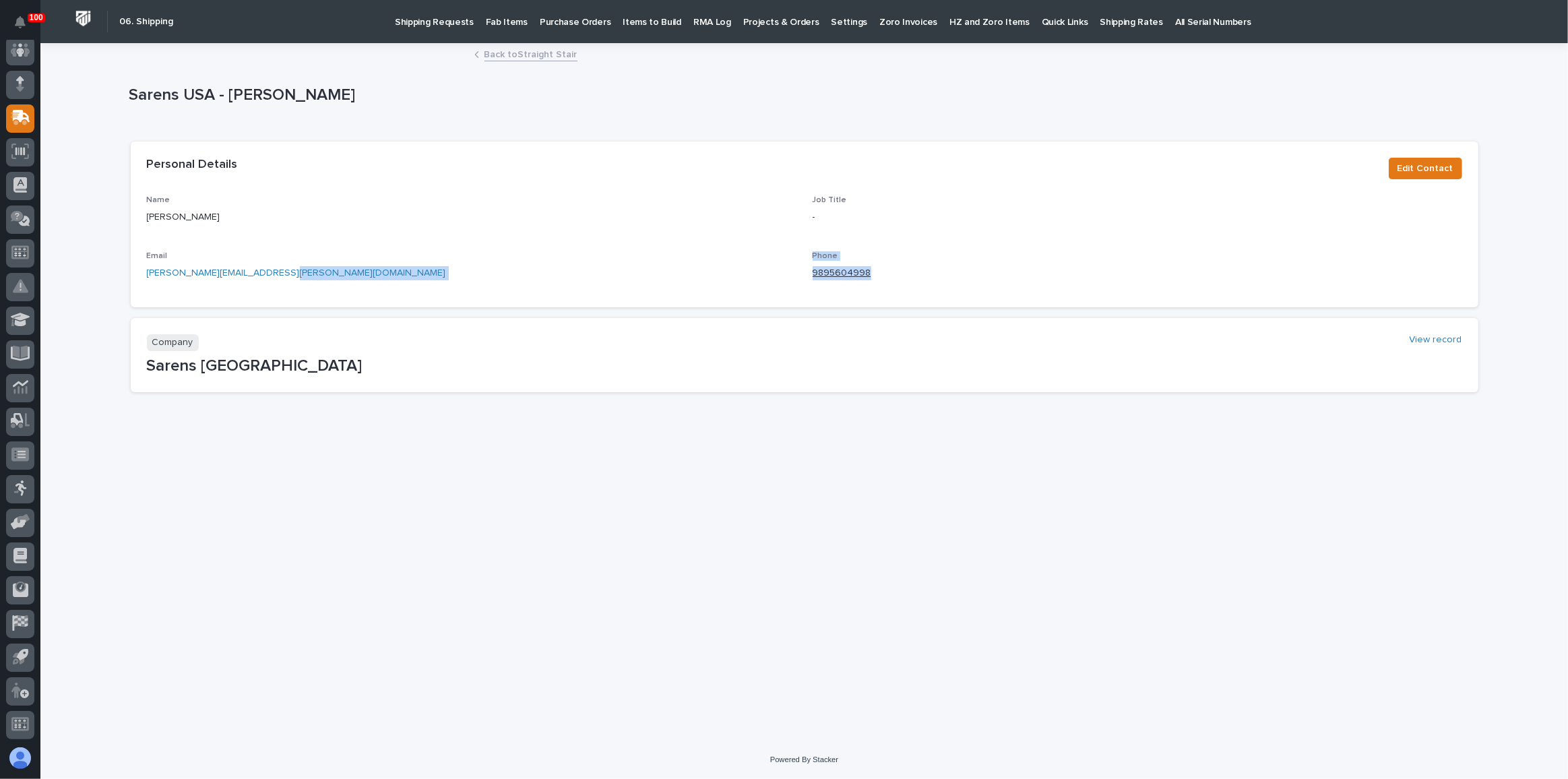
copy div "Phone [PHONE_NUMBER]"
click at [1141, 581] on div "Loading... Saving… Loading... Saving… Sarens USA - [PERSON_NAME] [GEOGRAPHIC_DA…" at bounding box center [803, 376] width 1364 height 663
click at [559, 58] on link "Back to Straight Stair" at bounding box center [530, 53] width 93 height 16
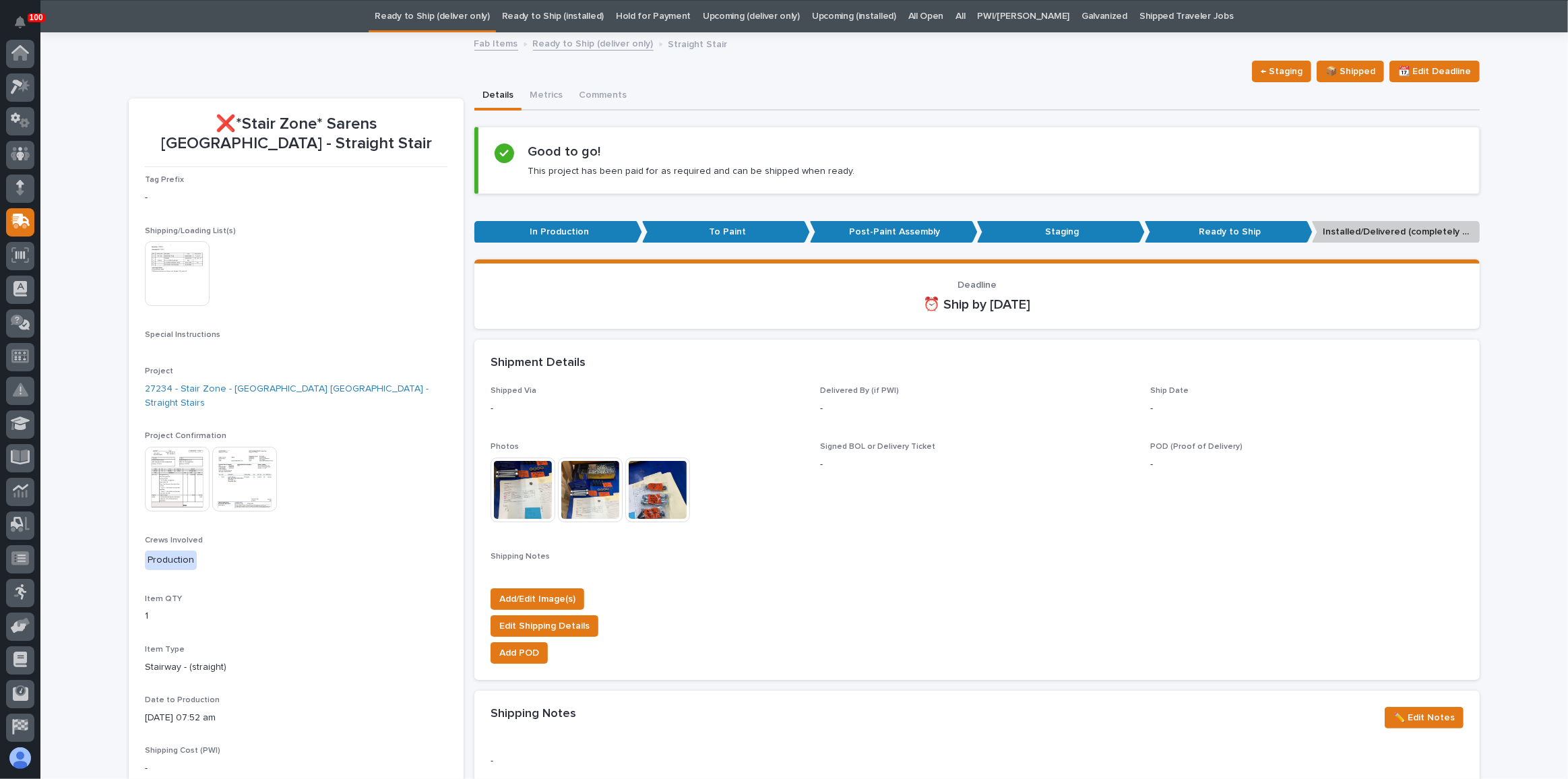
scroll to position [104, 0]
click at [183, 263] on img at bounding box center [177, 273] width 65 height 65
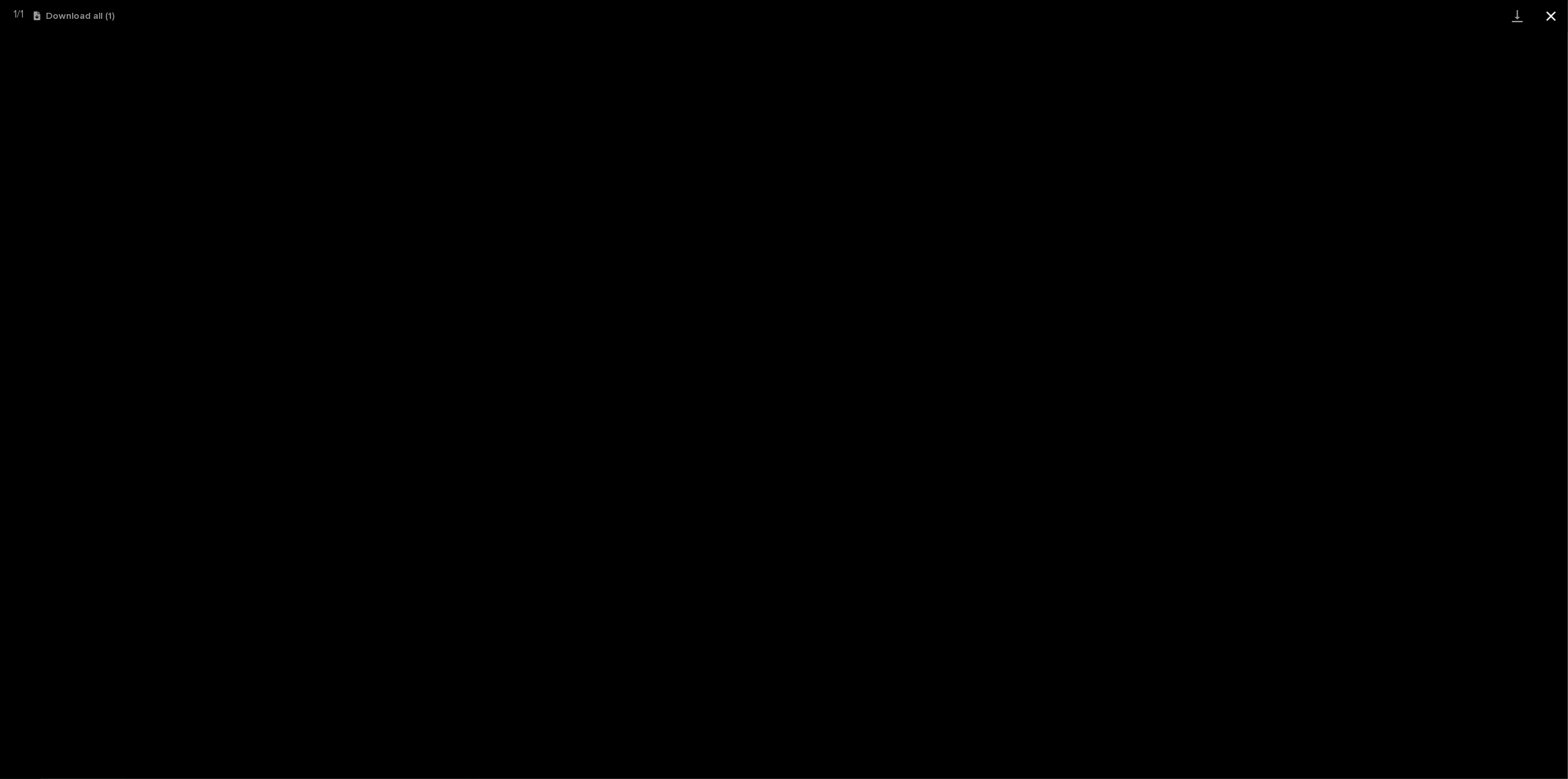
click at [1551, 16] on button "Close gallery" at bounding box center [1551, 16] width 34 height 32
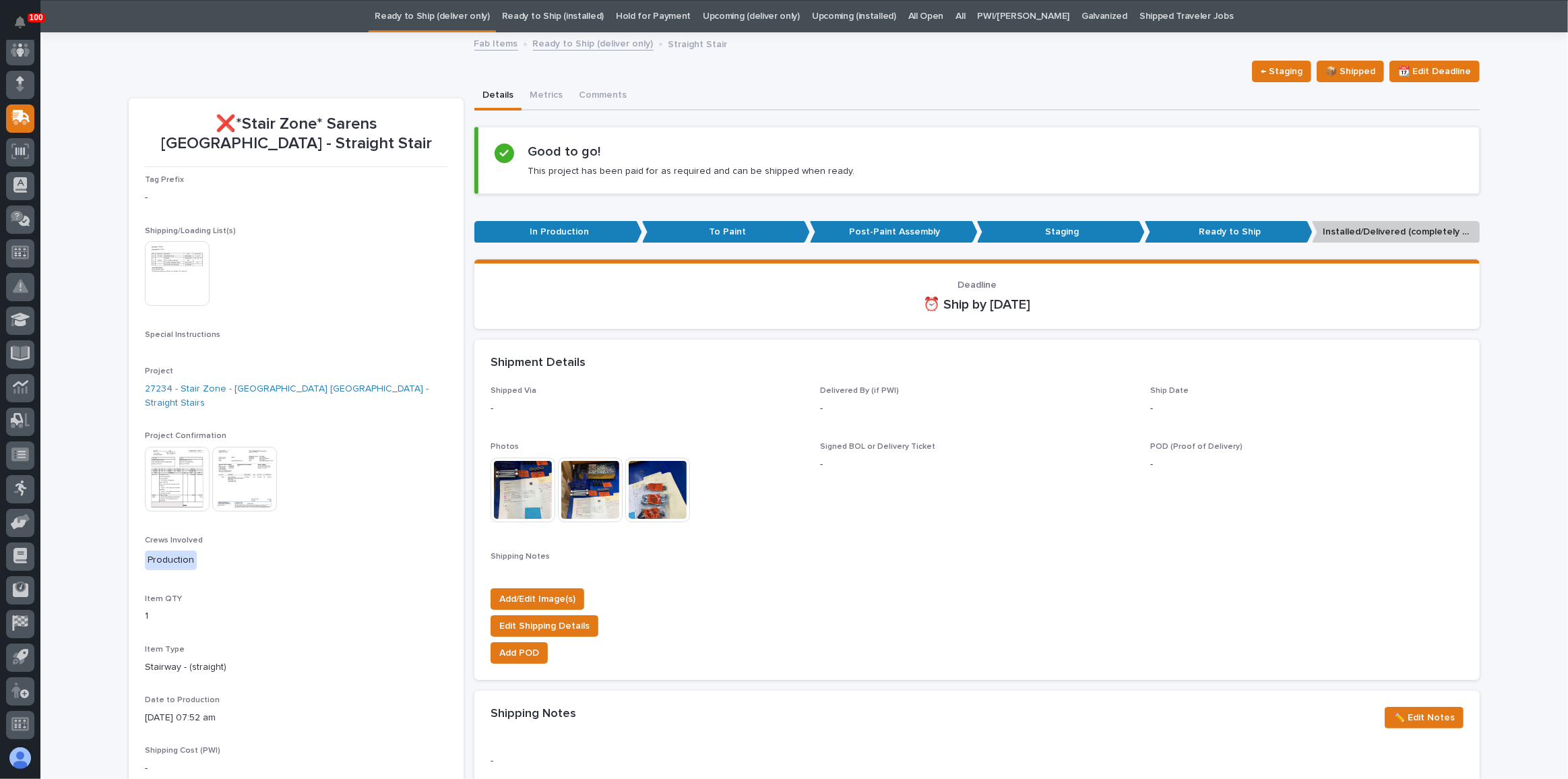
click at [460, 16] on link "Ready to Ship (deliver only)" at bounding box center [432, 16] width 114 height 32
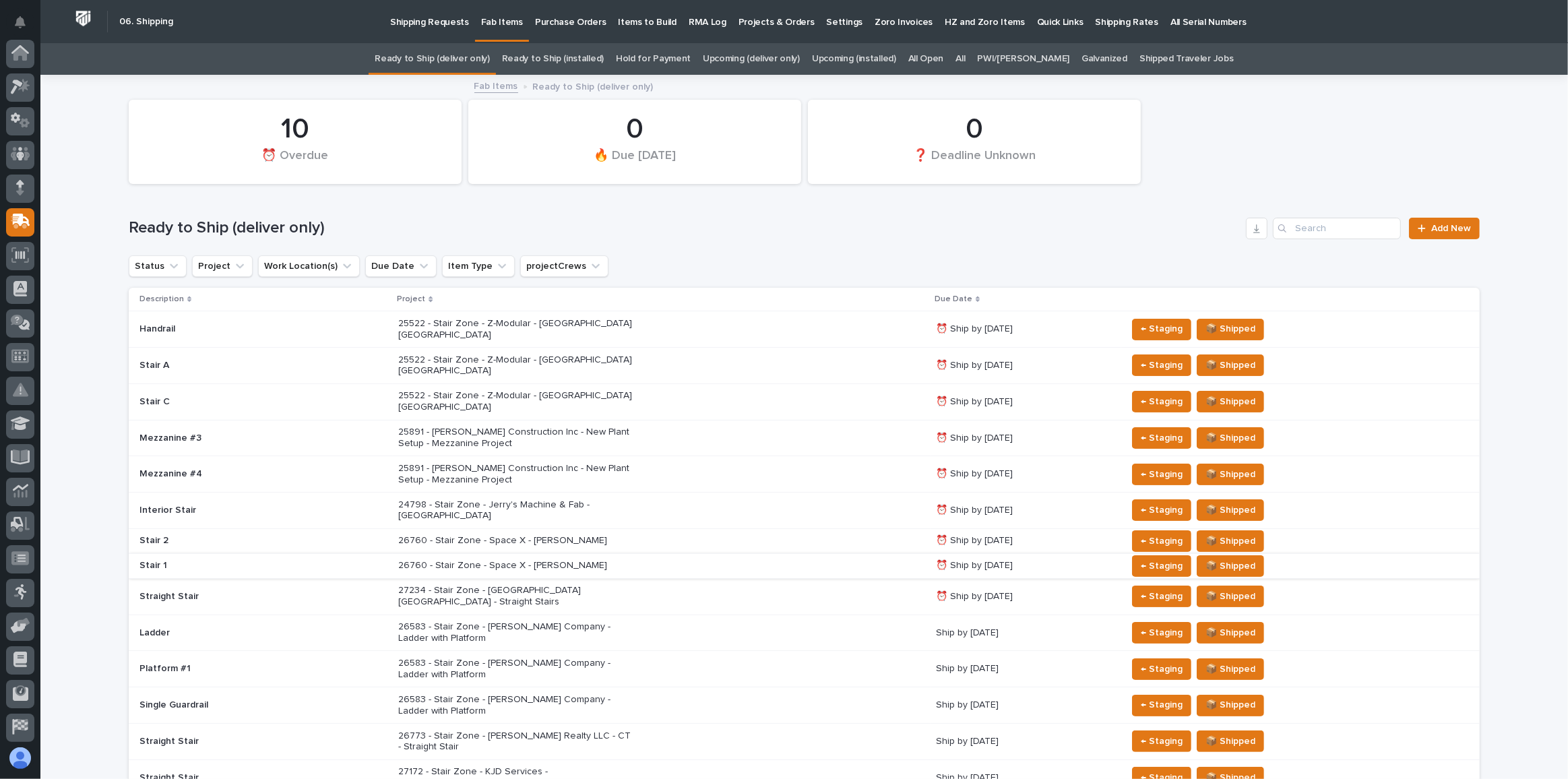
scroll to position [104, 0]
click at [641, 494] on div "24798 - Stair Zone - Jerry's Machine & Fab - [GEOGRAPHIC_DATA]" at bounding box center [661, 511] width 527 height 34
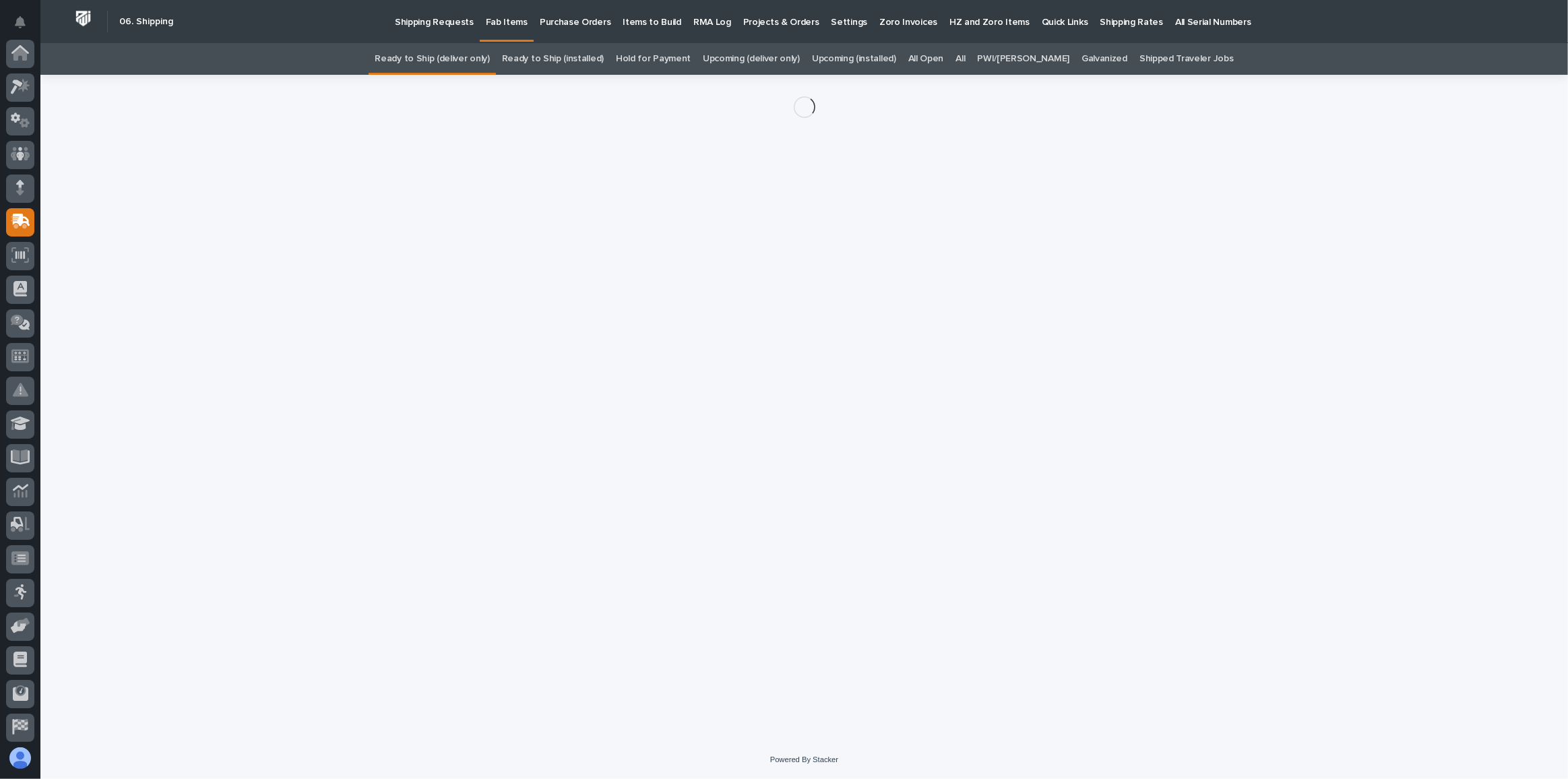
scroll to position [104, 0]
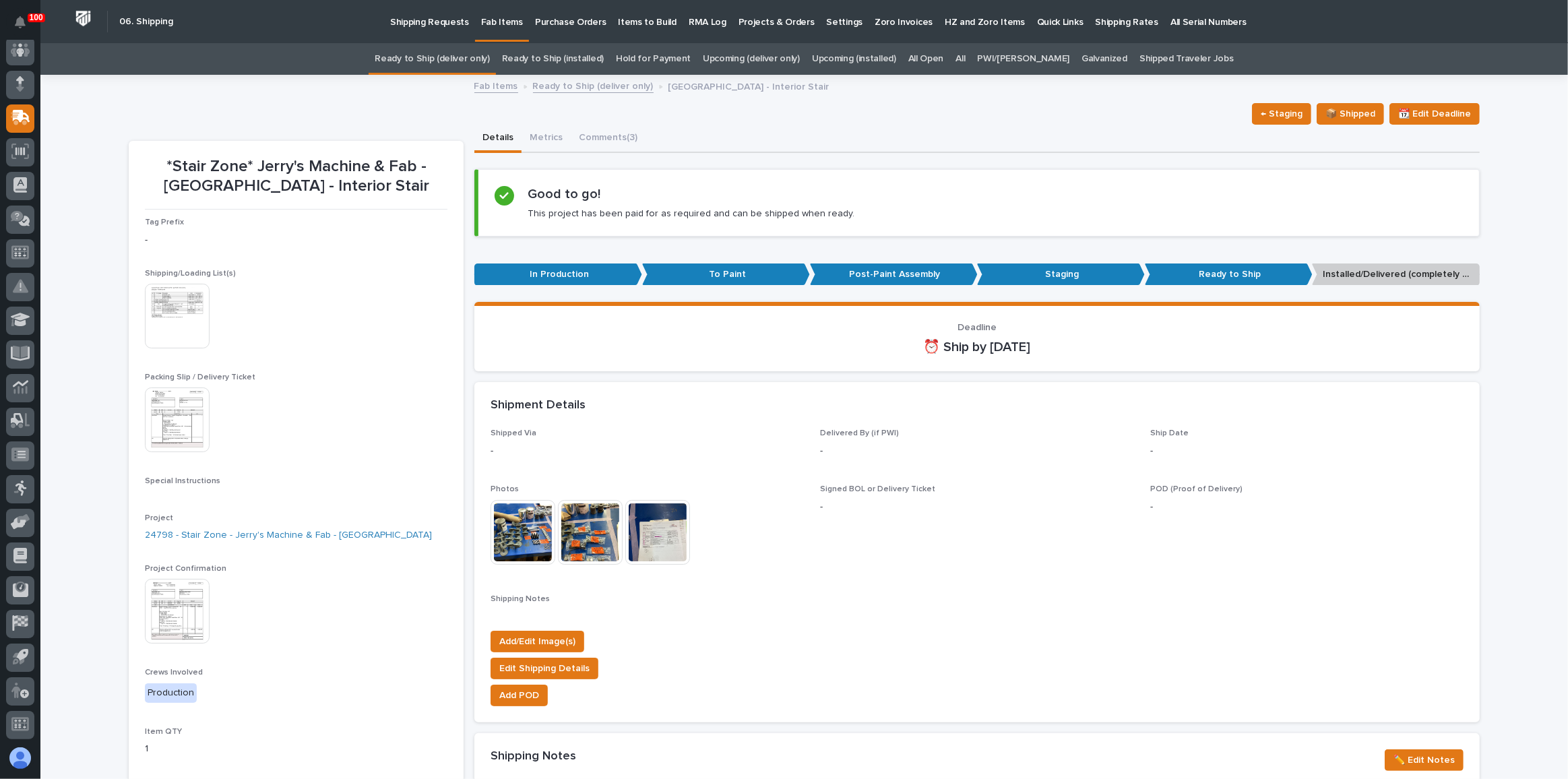
click at [174, 336] on img at bounding box center [177, 316] width 65 height 65
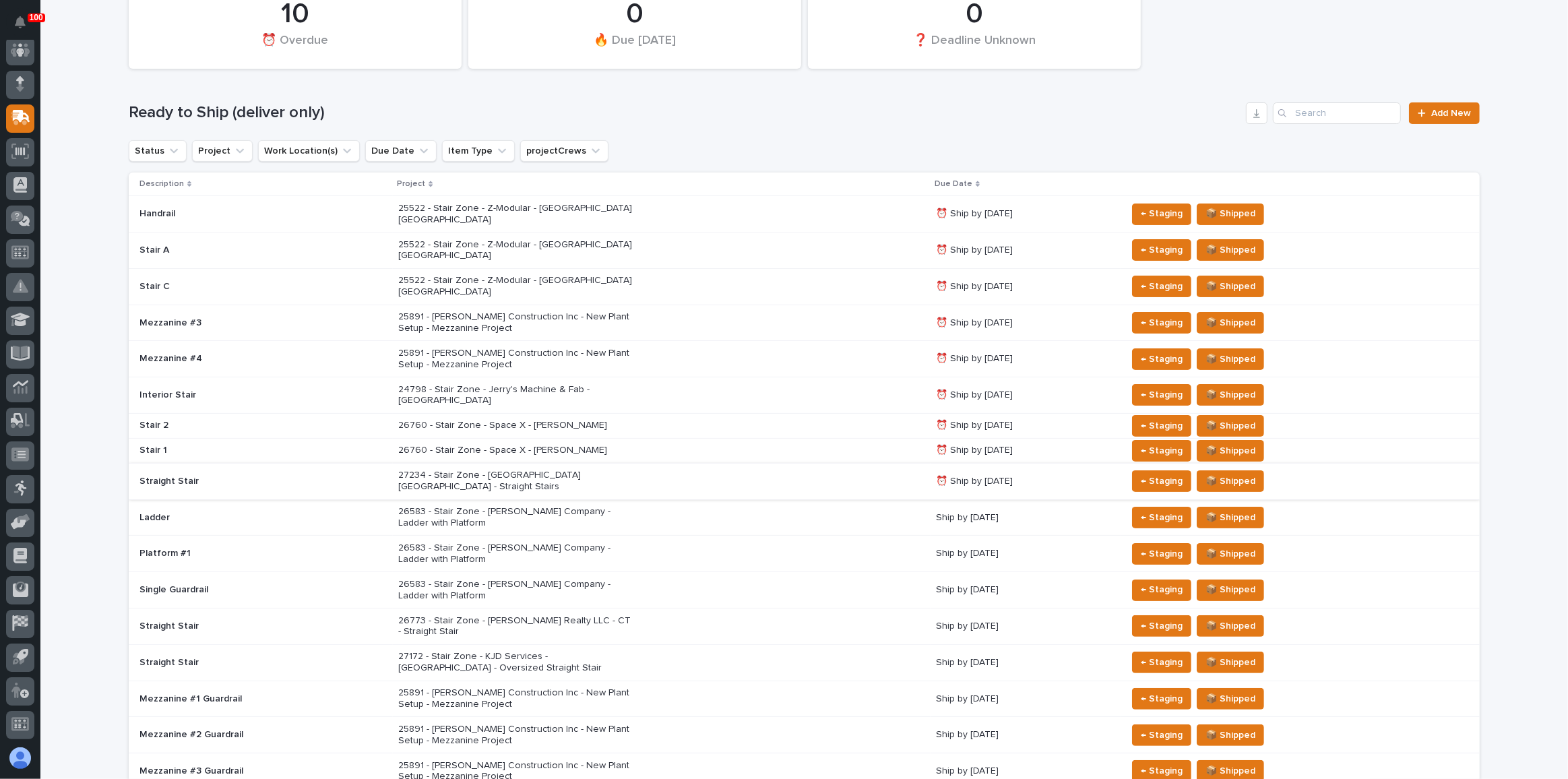
scroll to position [165, 0]
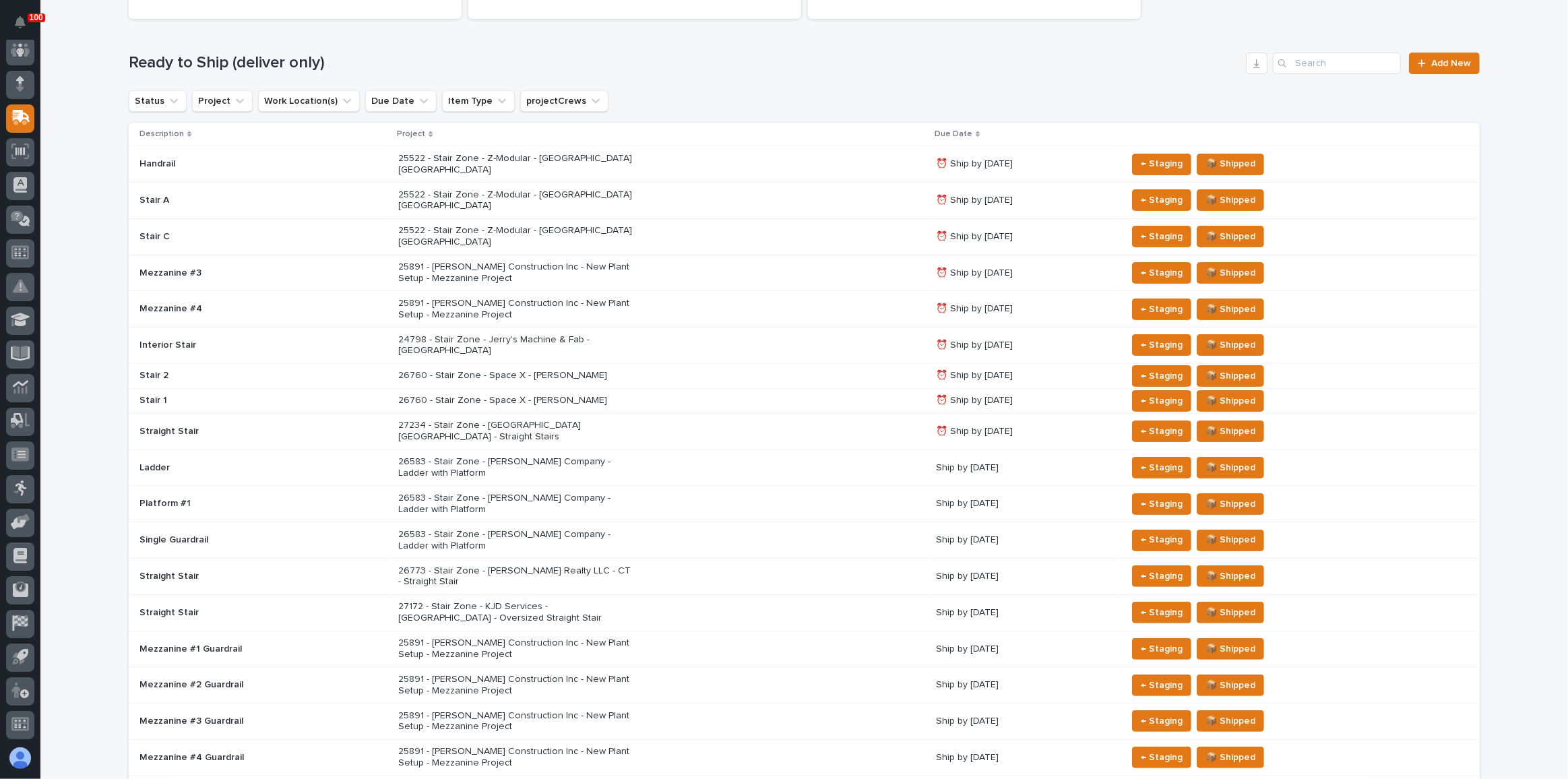
click at [710, 390] on div "26760 - Stair Zone - Space X - [PERSON_NAME]" at bounding box center [661, 401] width 527 height 22
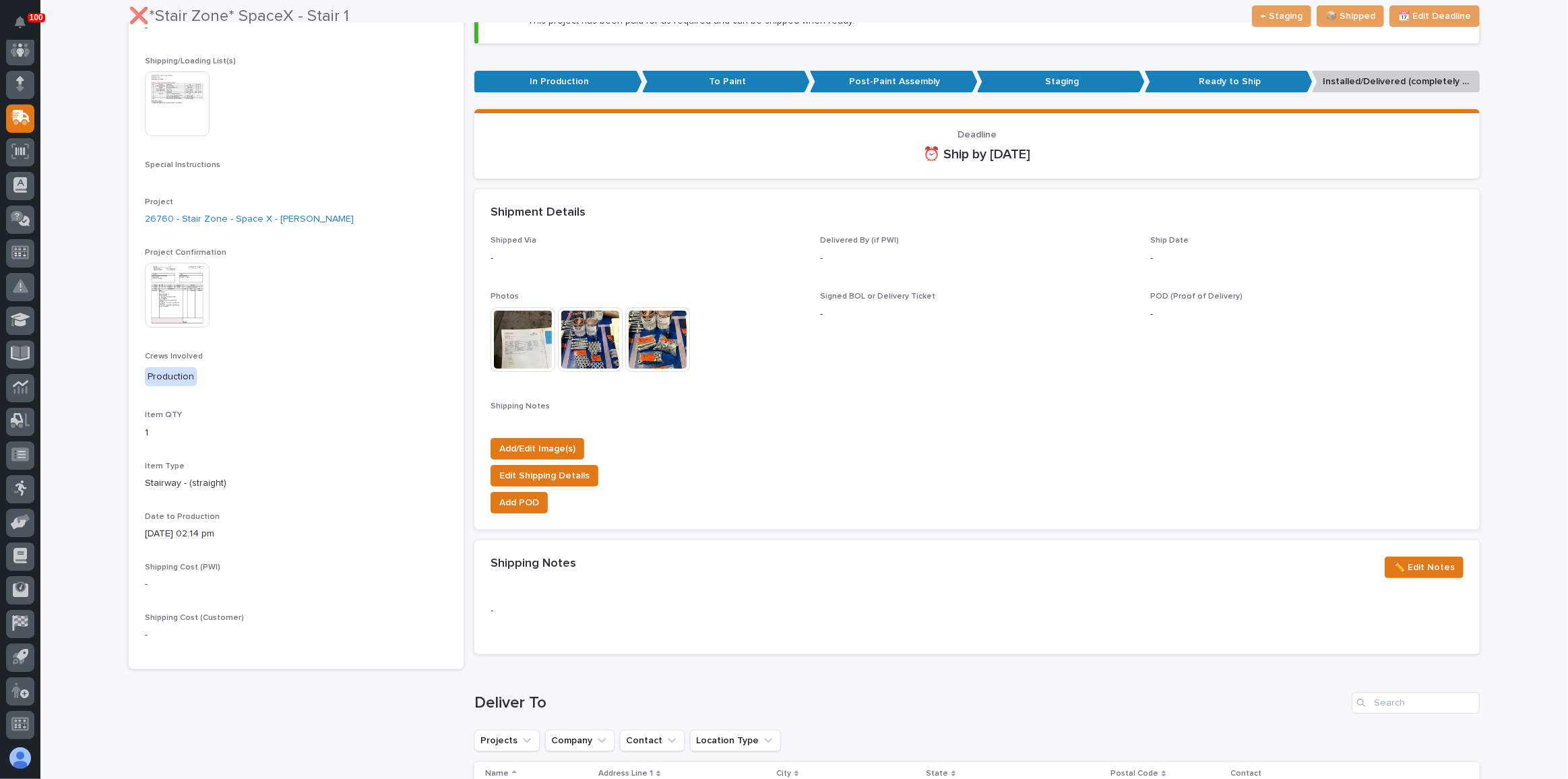
scroll to position [416, 0]
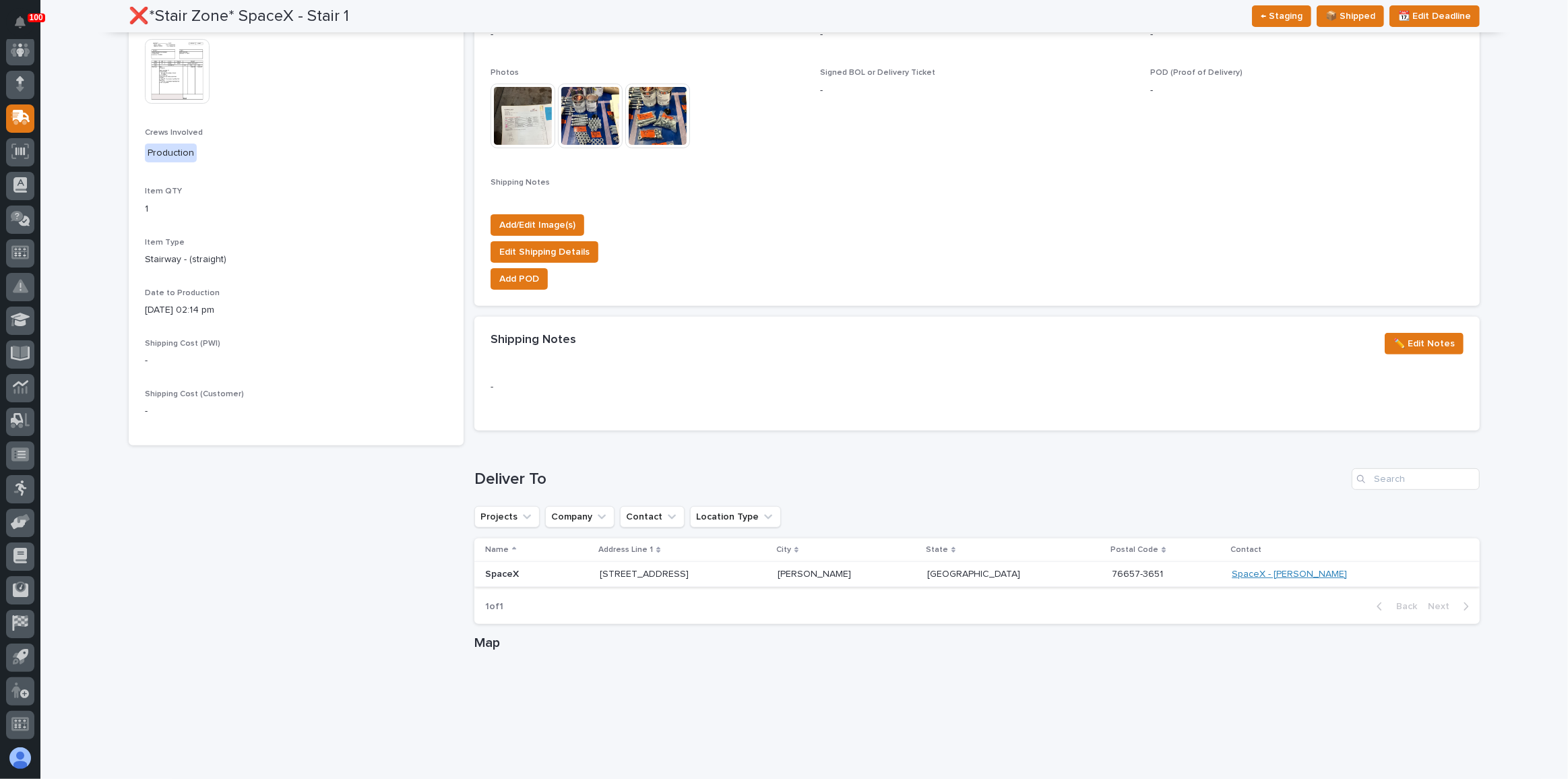
click at [1298, 573] on link "SpaceX - [PERSON_NAME]" at bounding box center [1289, 575] width 115 height 12
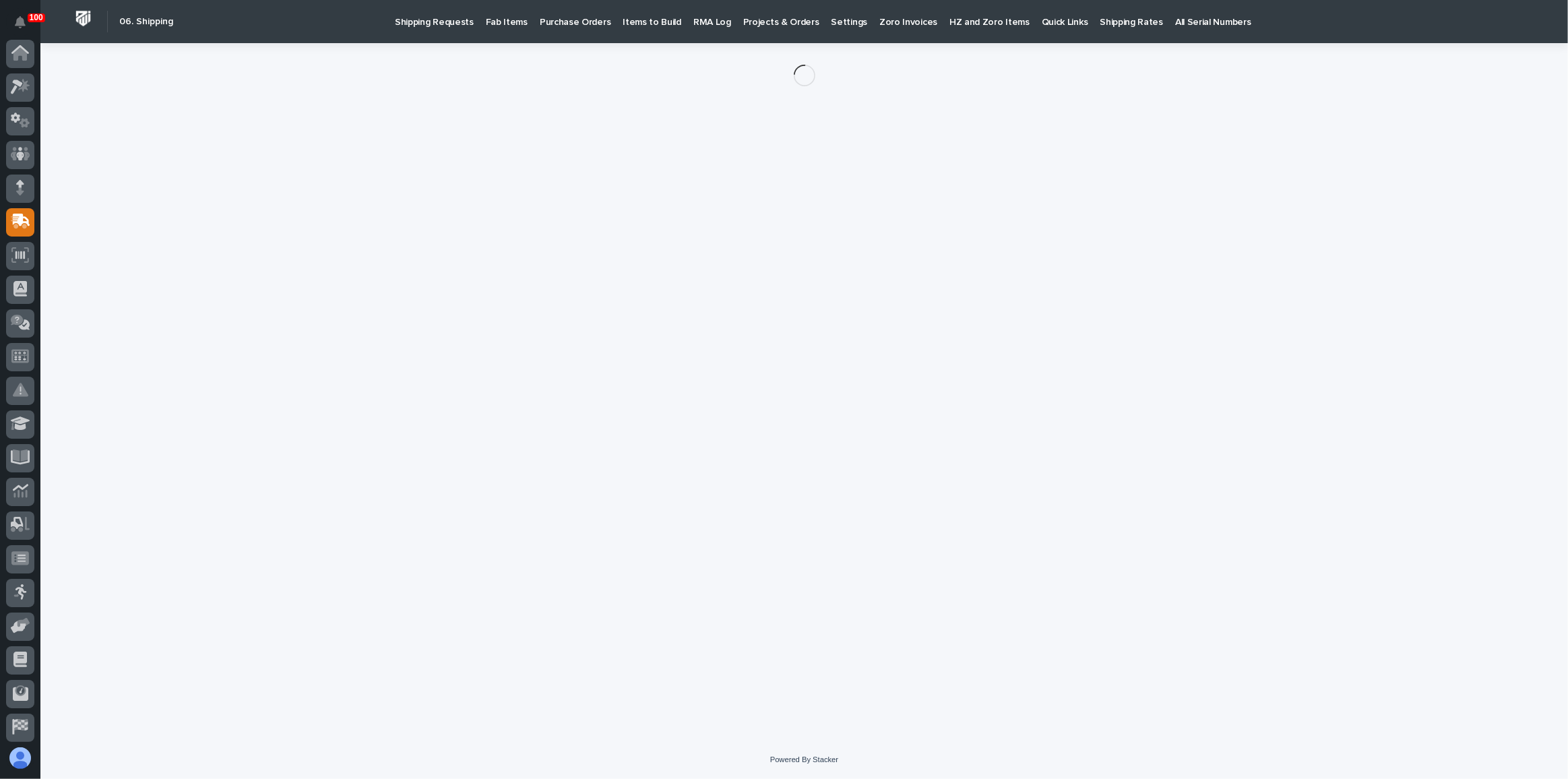
scroll to position [104, 0]
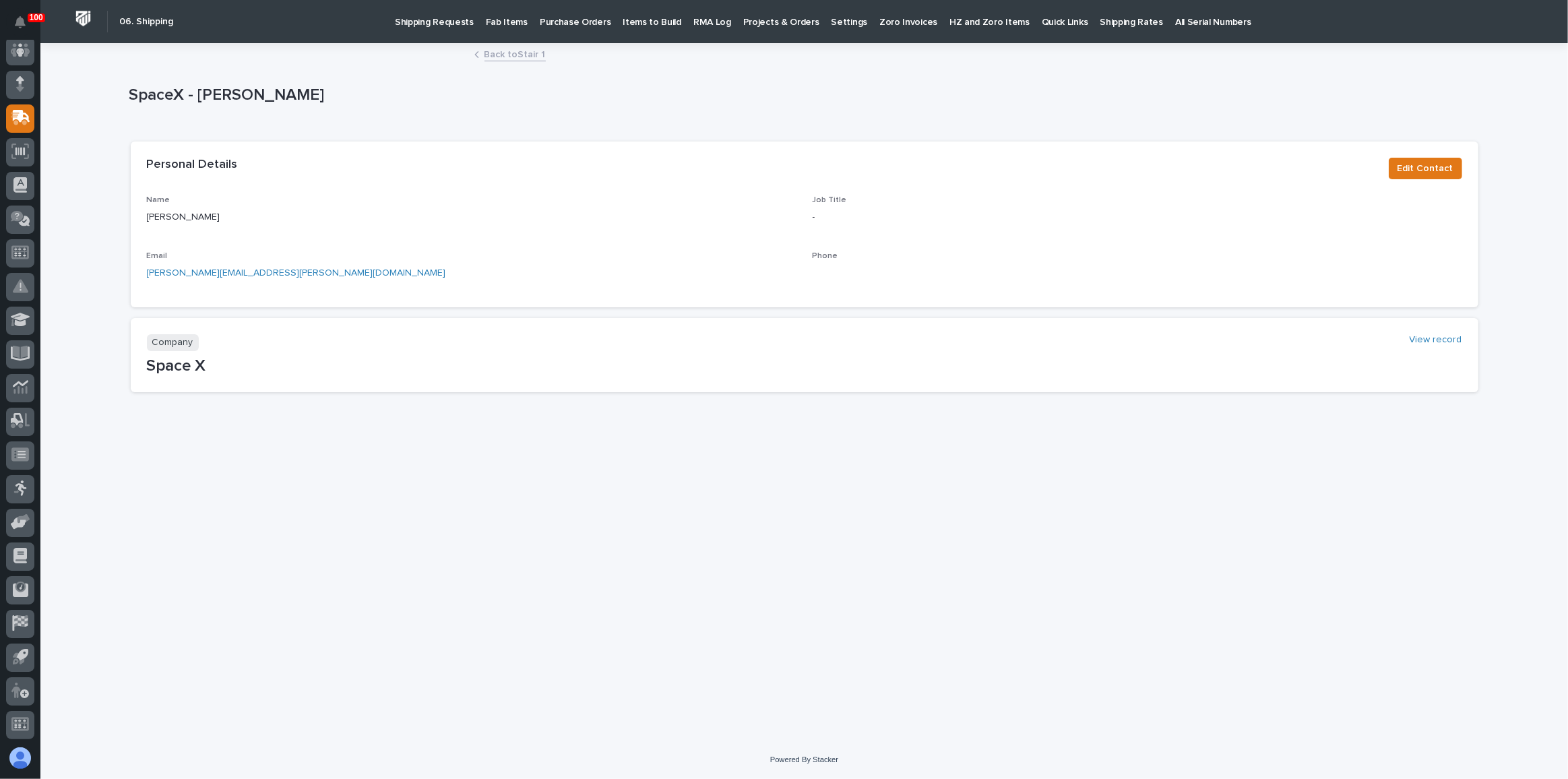
click at [522, 59] on link "Back to Stair 1" at bounding box center [515, 53] width 62 height 16
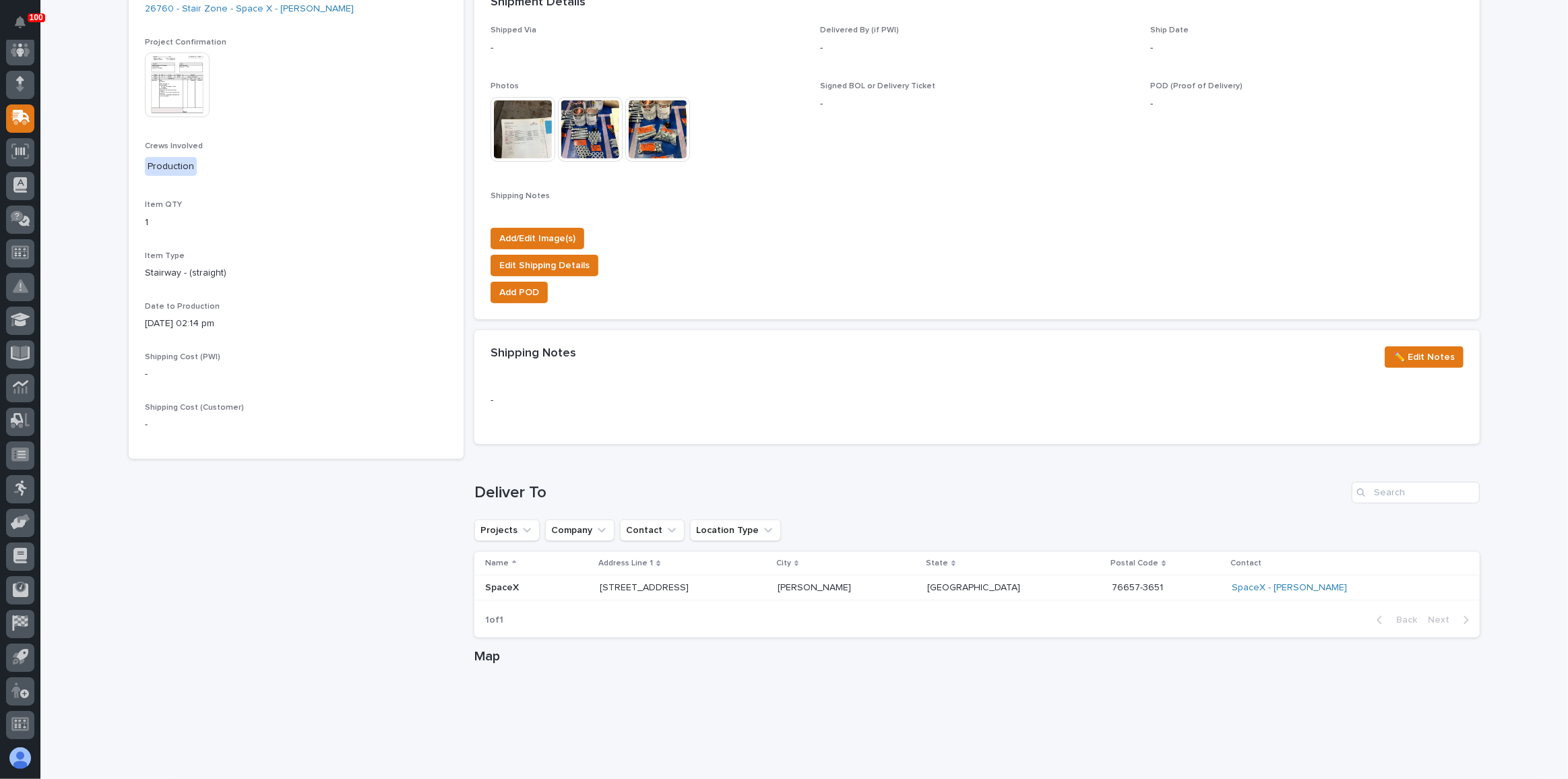
scroll to position [429, 0]
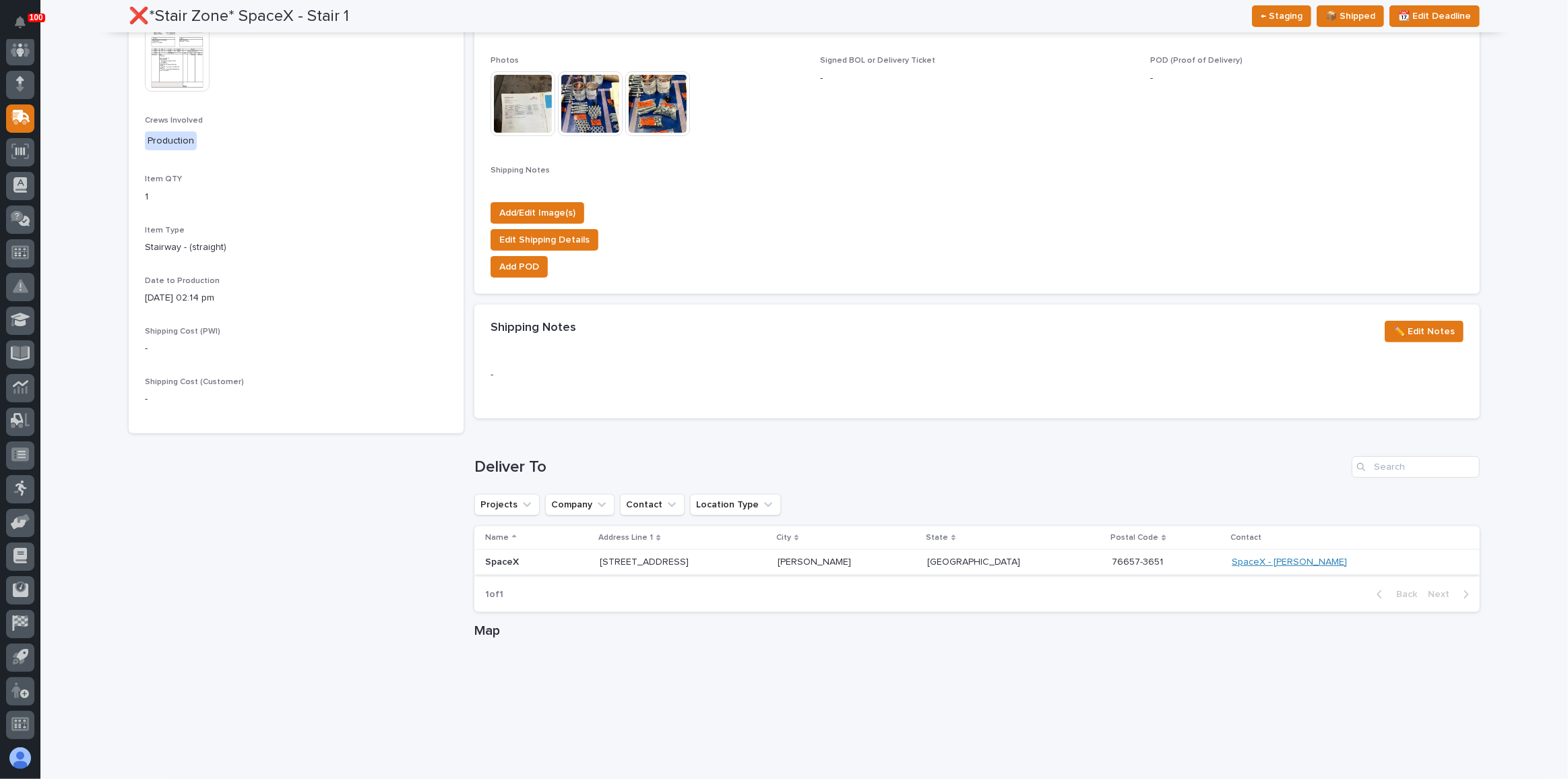
click at [1304, 561] on link "SpaceX - [PERSON_NAME]" at bounding box center [1289, 563] width 115 height 12
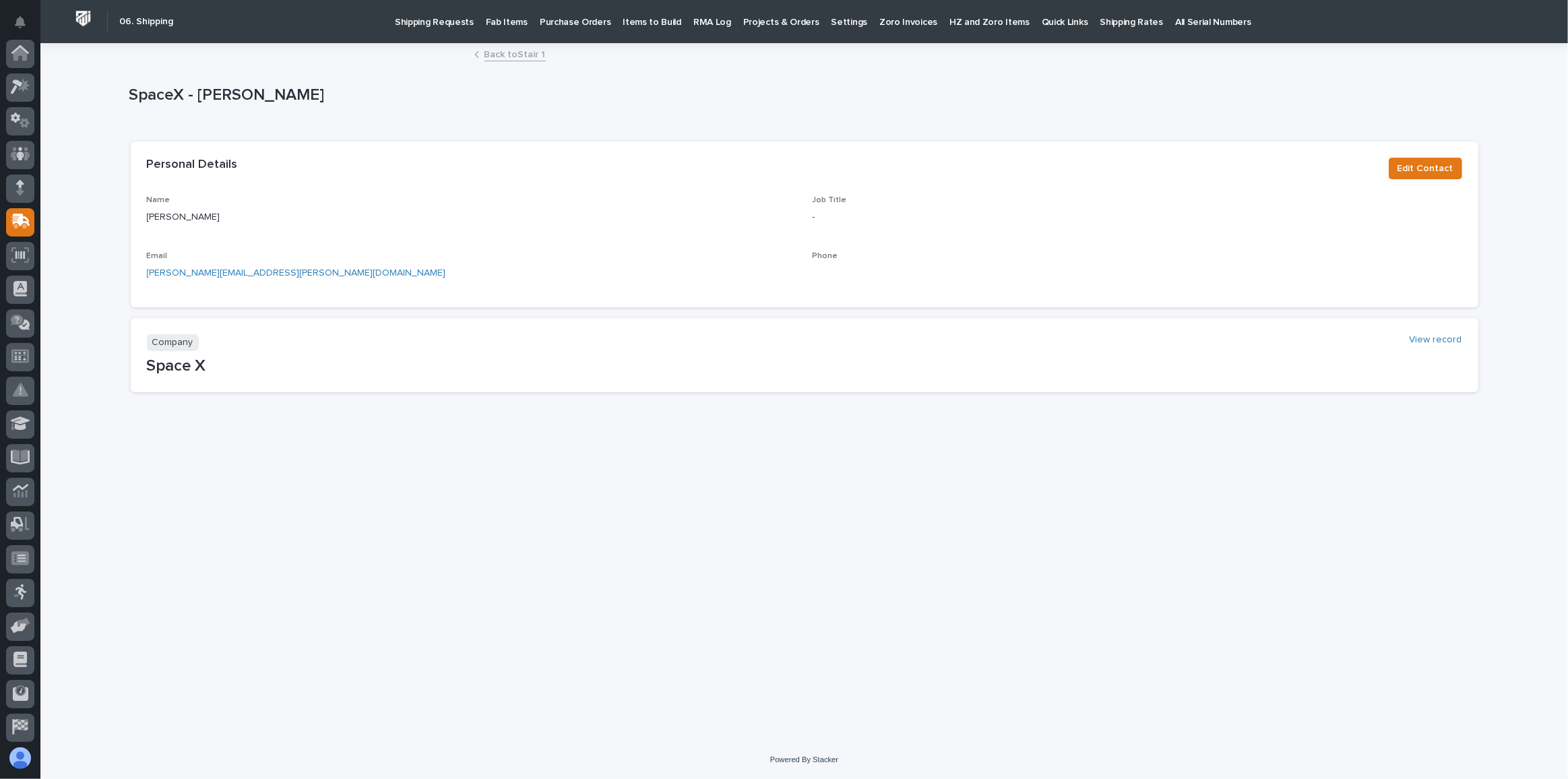
scroll to position [104, 0]
click at [516, 49] on link "Back to Stair 1" at bounding box center [515, 53] width 62 height 16
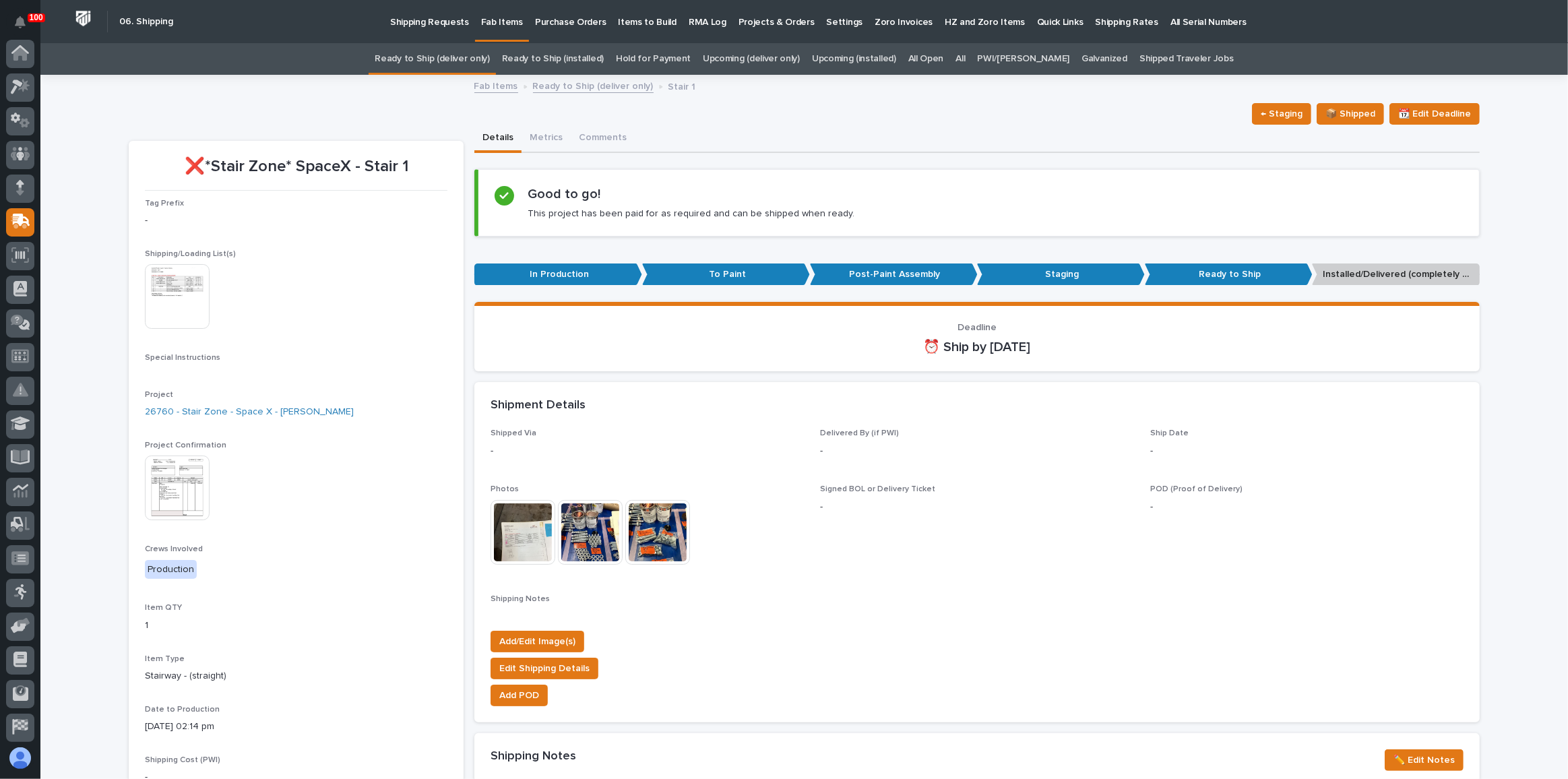
scroll to position [104, 0]
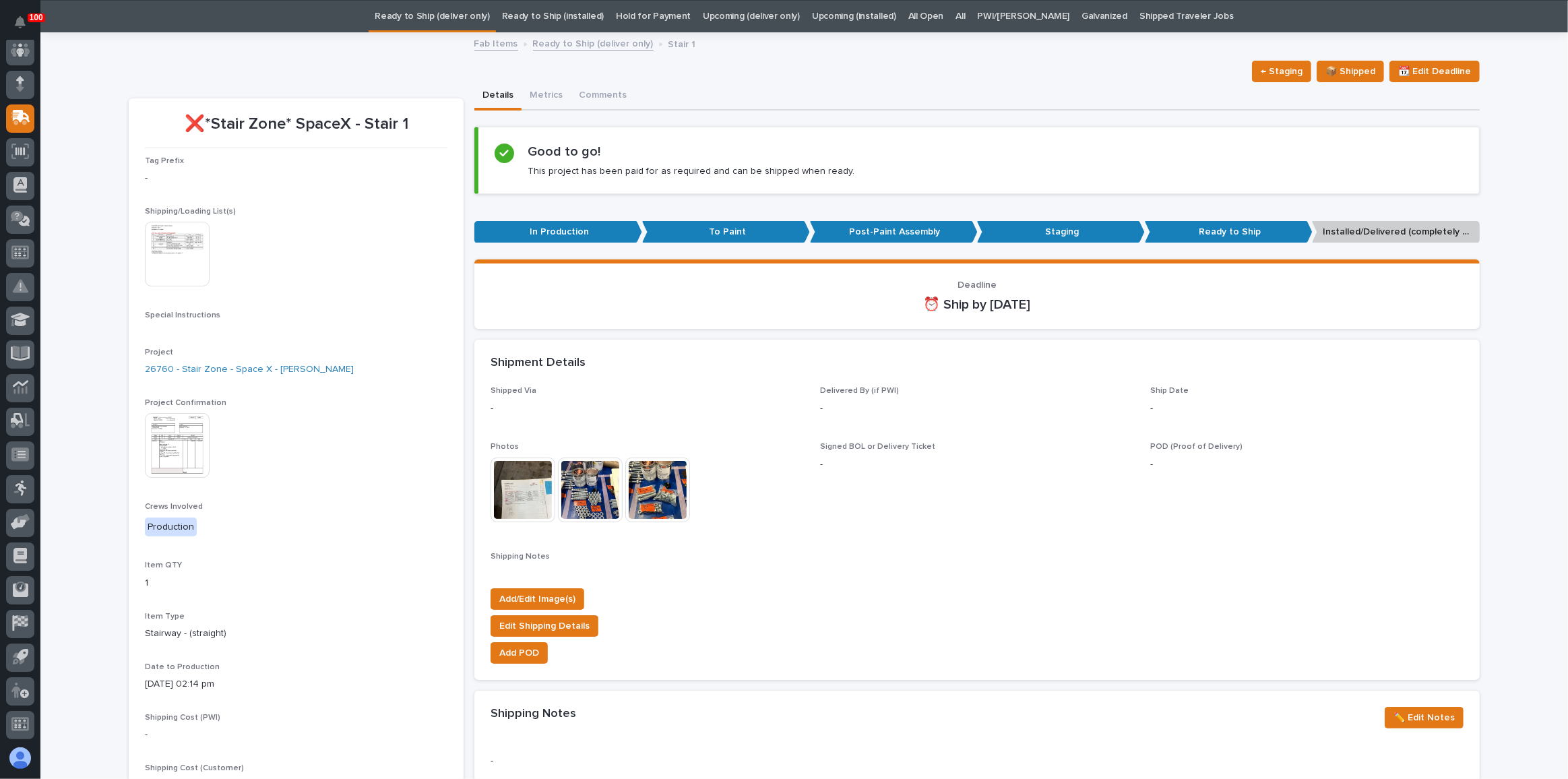
click at [157, 238] on img at bounding box center [177, 254] width 65 height 65
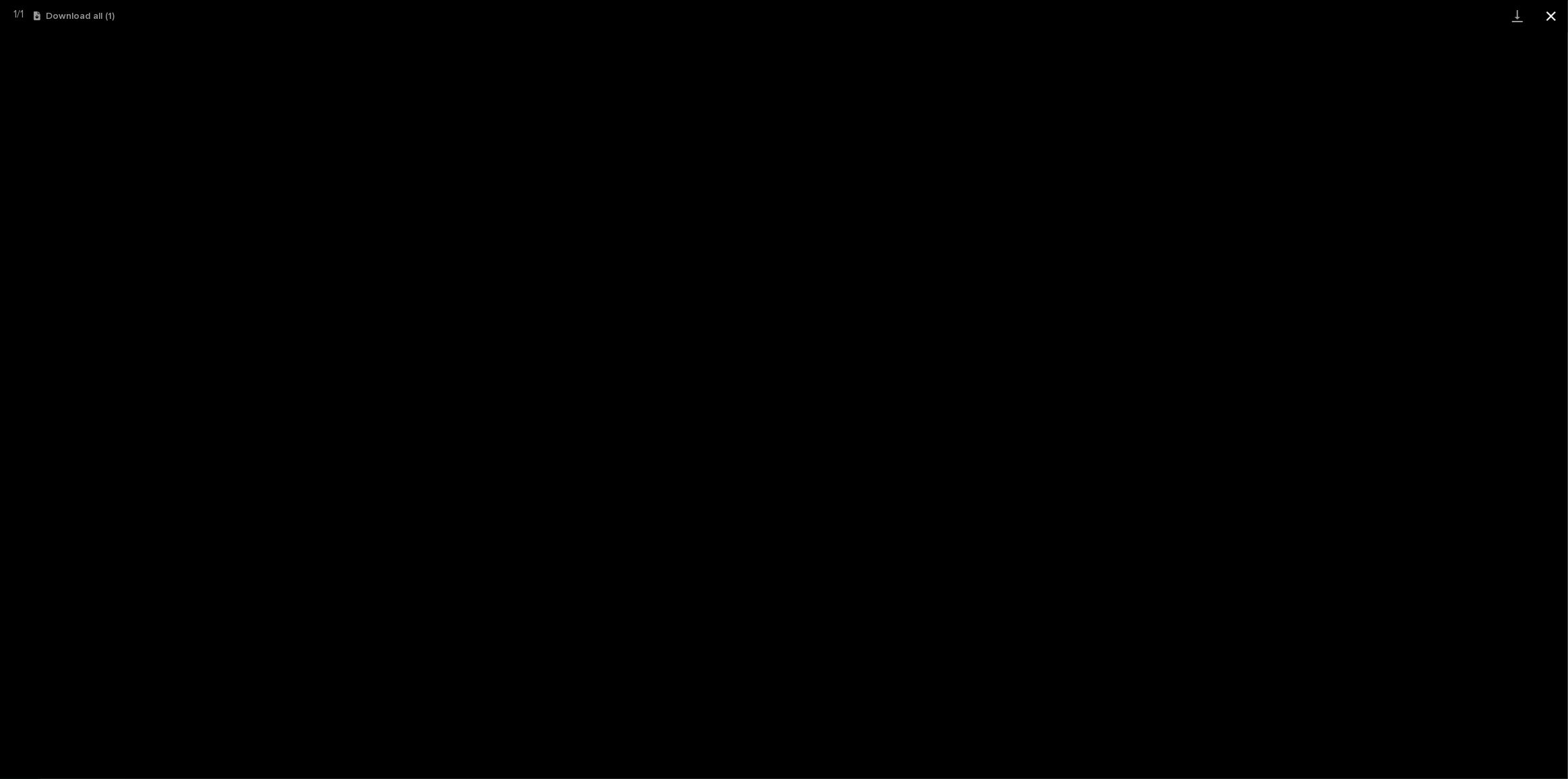
click at [1547, 12] on button "Close gallery" at bounding box center [1551, 16] width 34 height 32
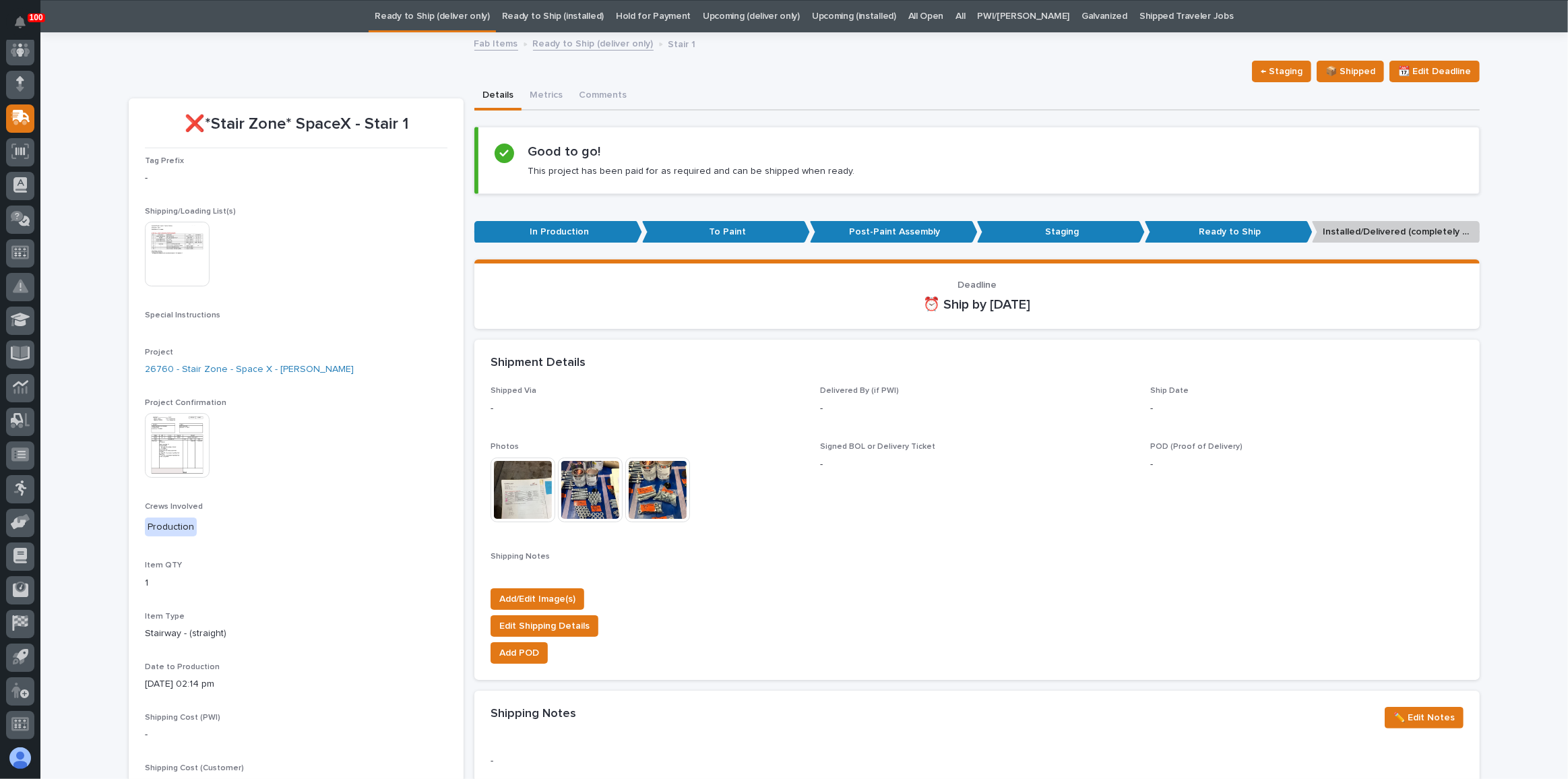
click at [482, 17] on link "Ready to Ship (deliver only)" at bounding box center [432, 16] width 114 height 32
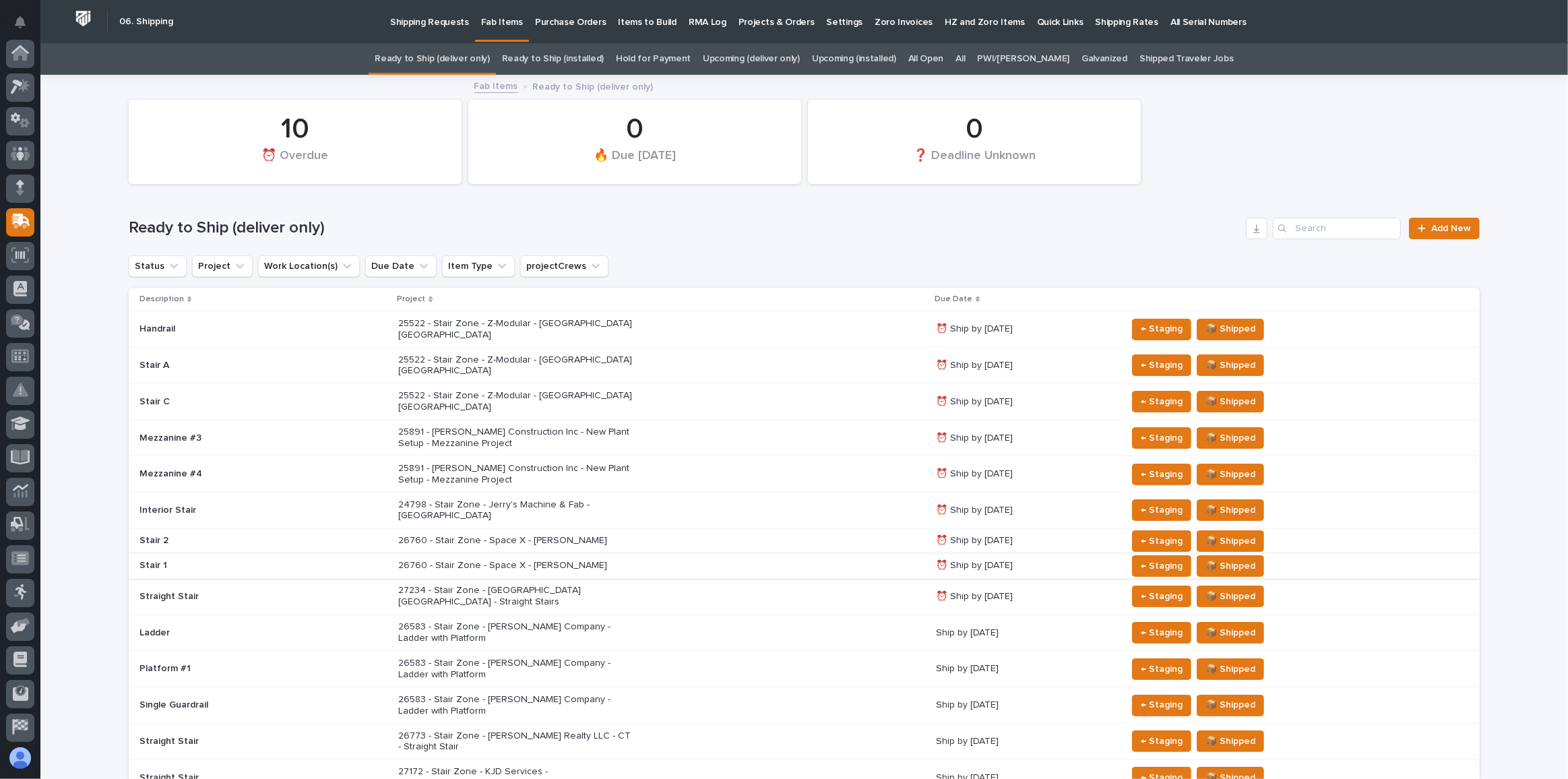
scroll to position [104, 0]
click at [401, 536] on p "26760 - Stair Zone - Space X - [PERSON_NAME]" at bounding box center [516, 541] width 236 height 12
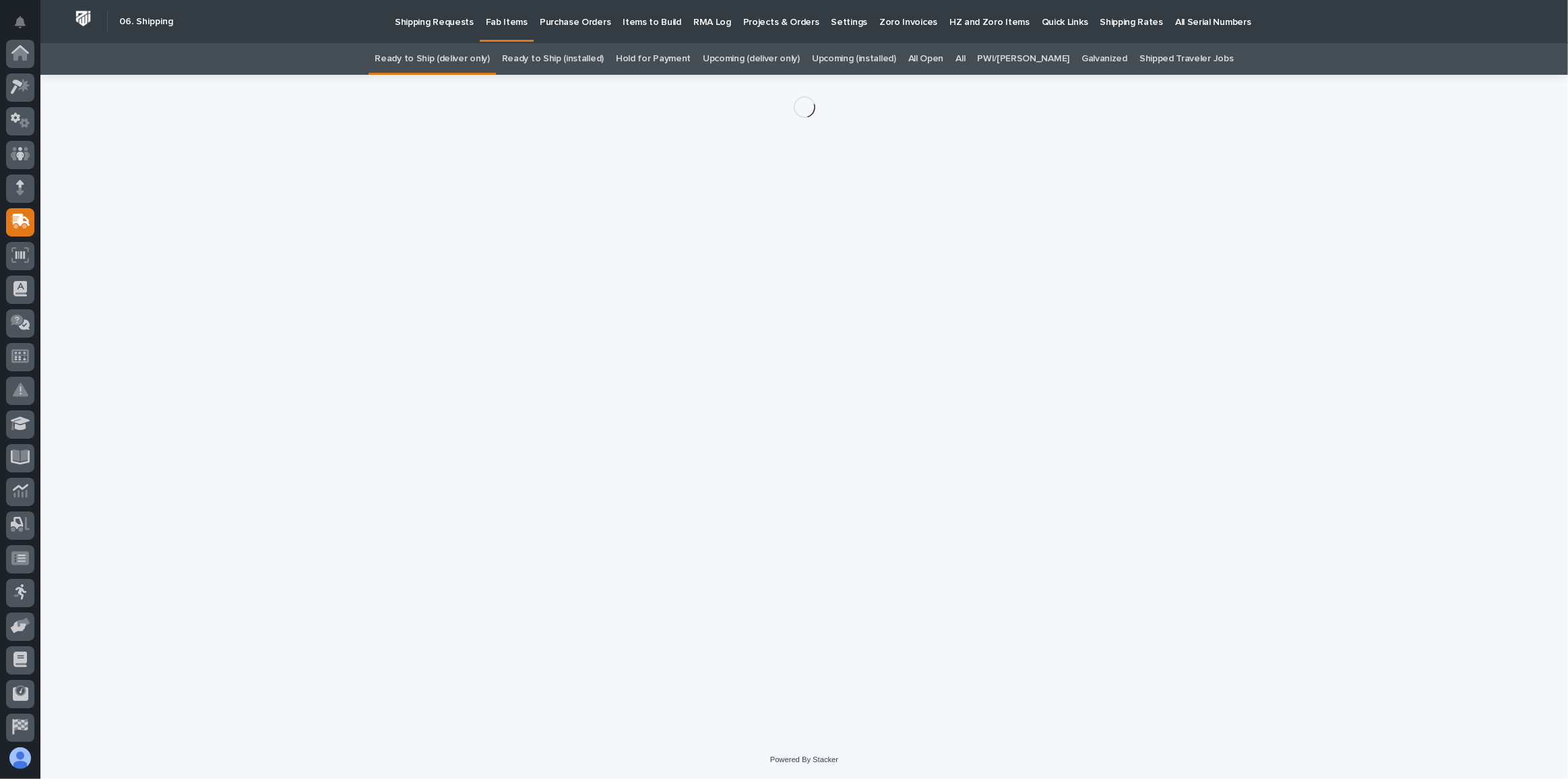
scroll to position [104, 0]
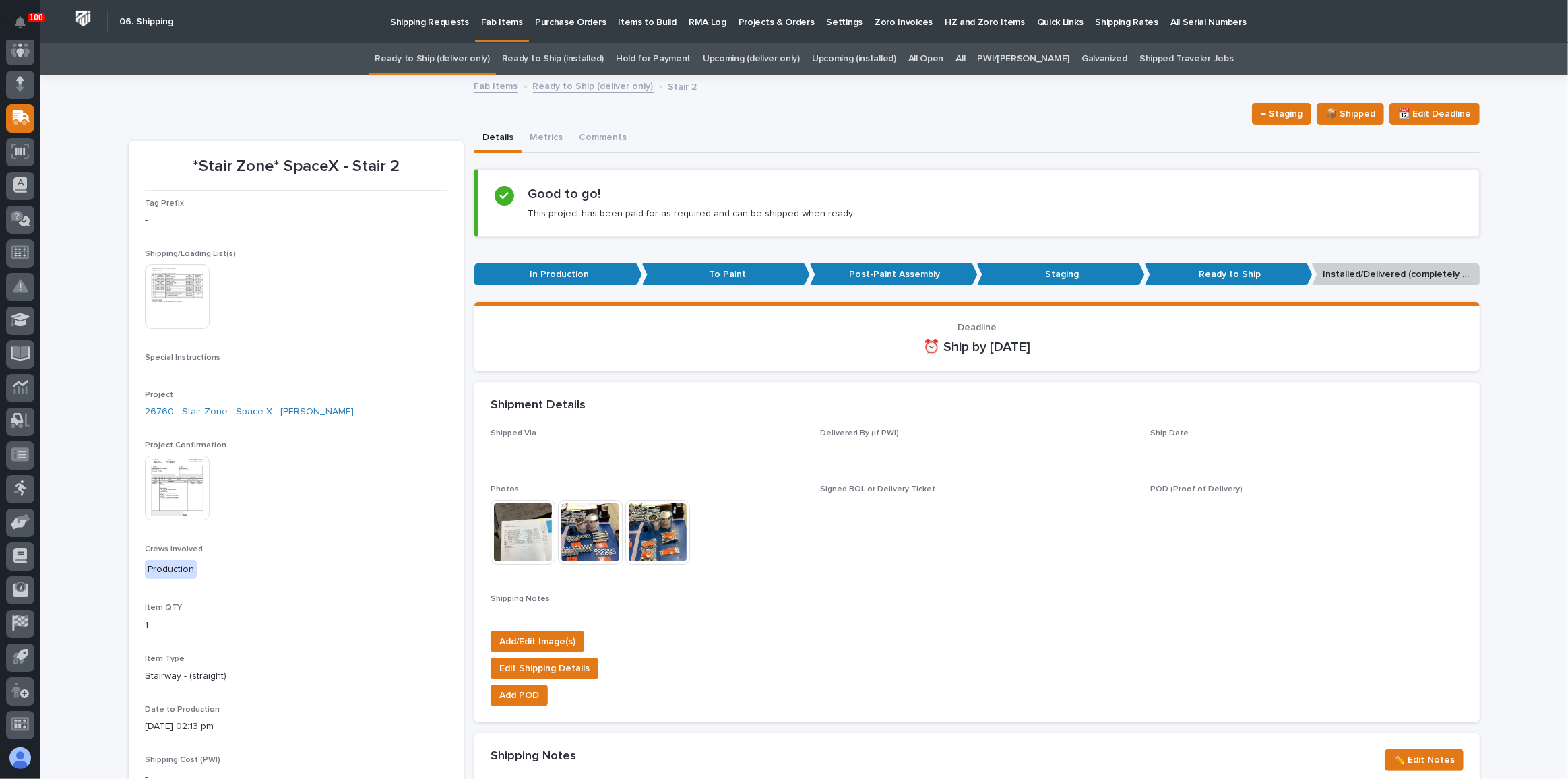
click at [155, 313] on img at bounding box center [177, 296] width 65 height 65
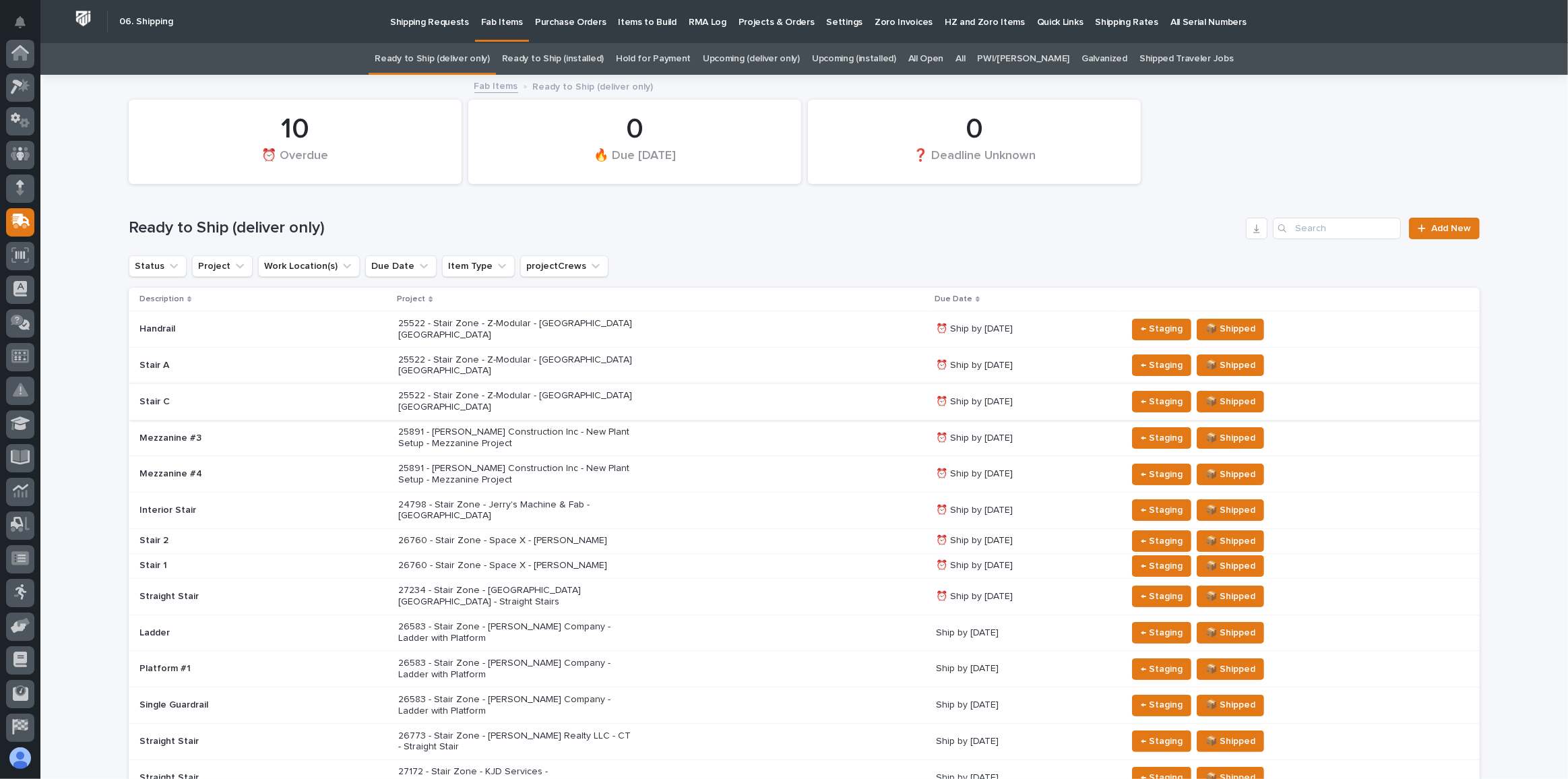
scroll to position [104, 0]
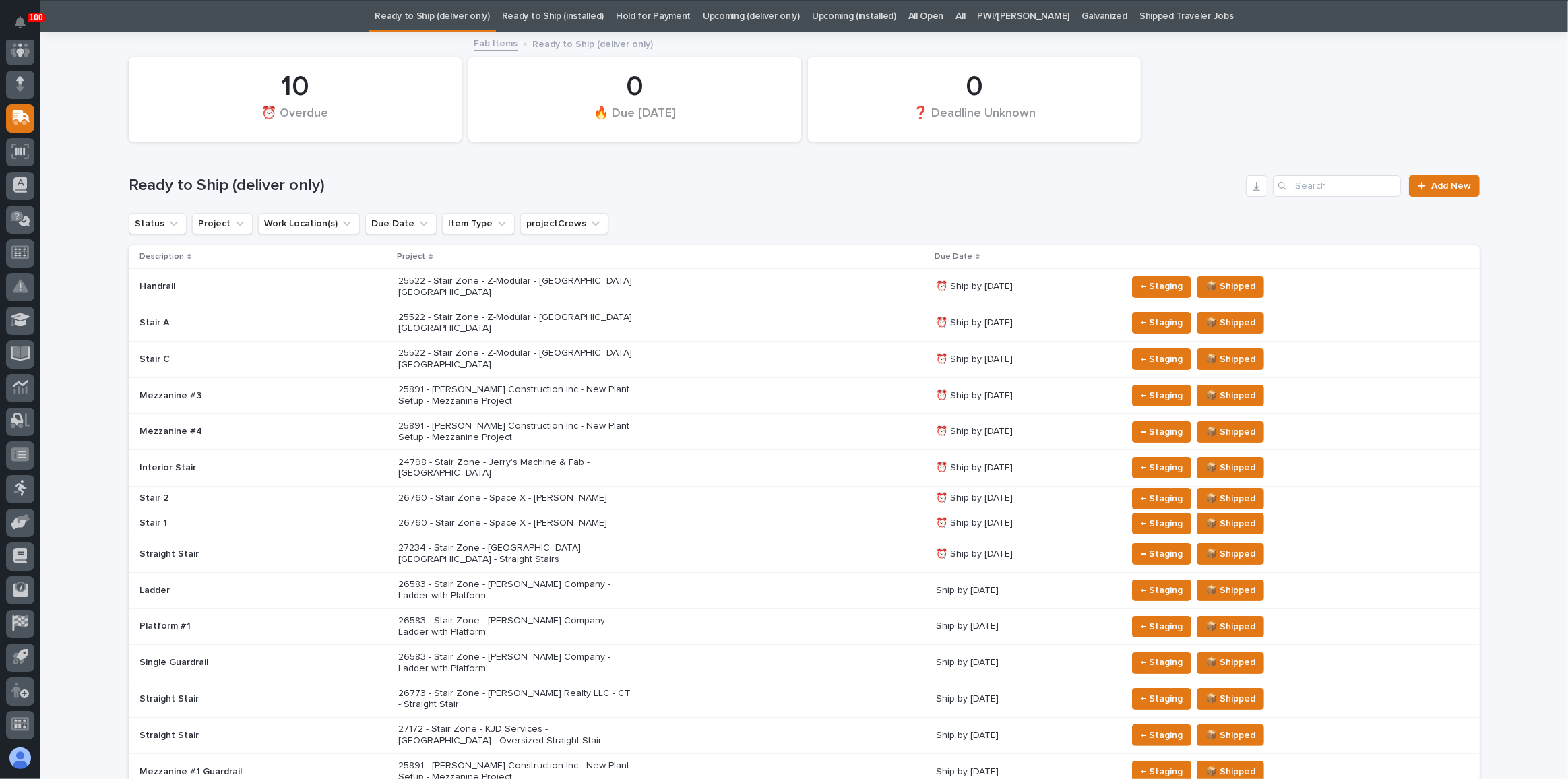
click at [360, 515] on div "Stair 1" at bounding box center [257, 522] width 236 height 14
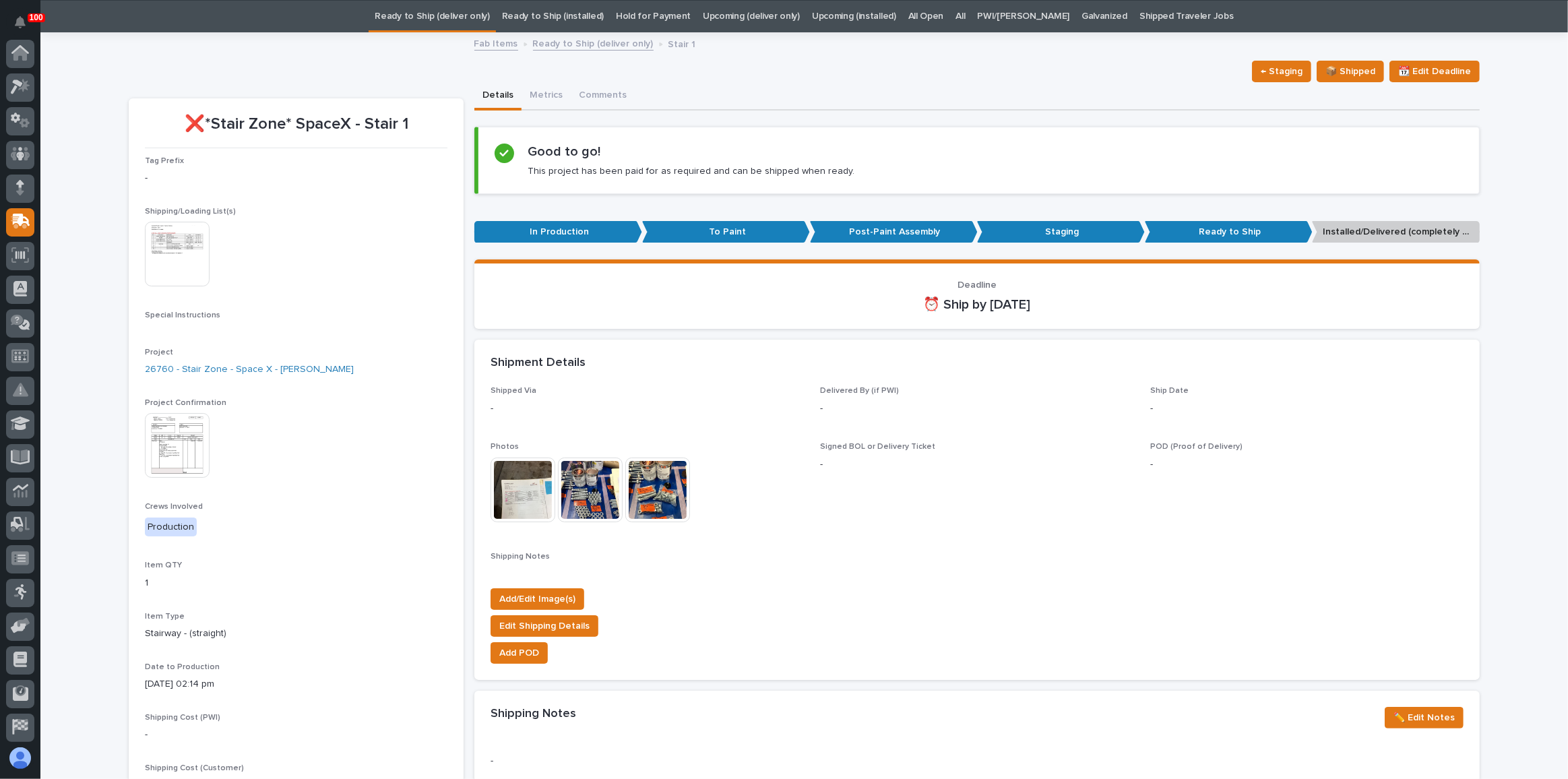
scroll to position [104, 0]
click at [232, 258] on div "This file cannot be opened Download File" at bounding box center [296, 256] width 303 height 67
click at [170, 238] on img at bounding box center [177, 254] width 65 height 65
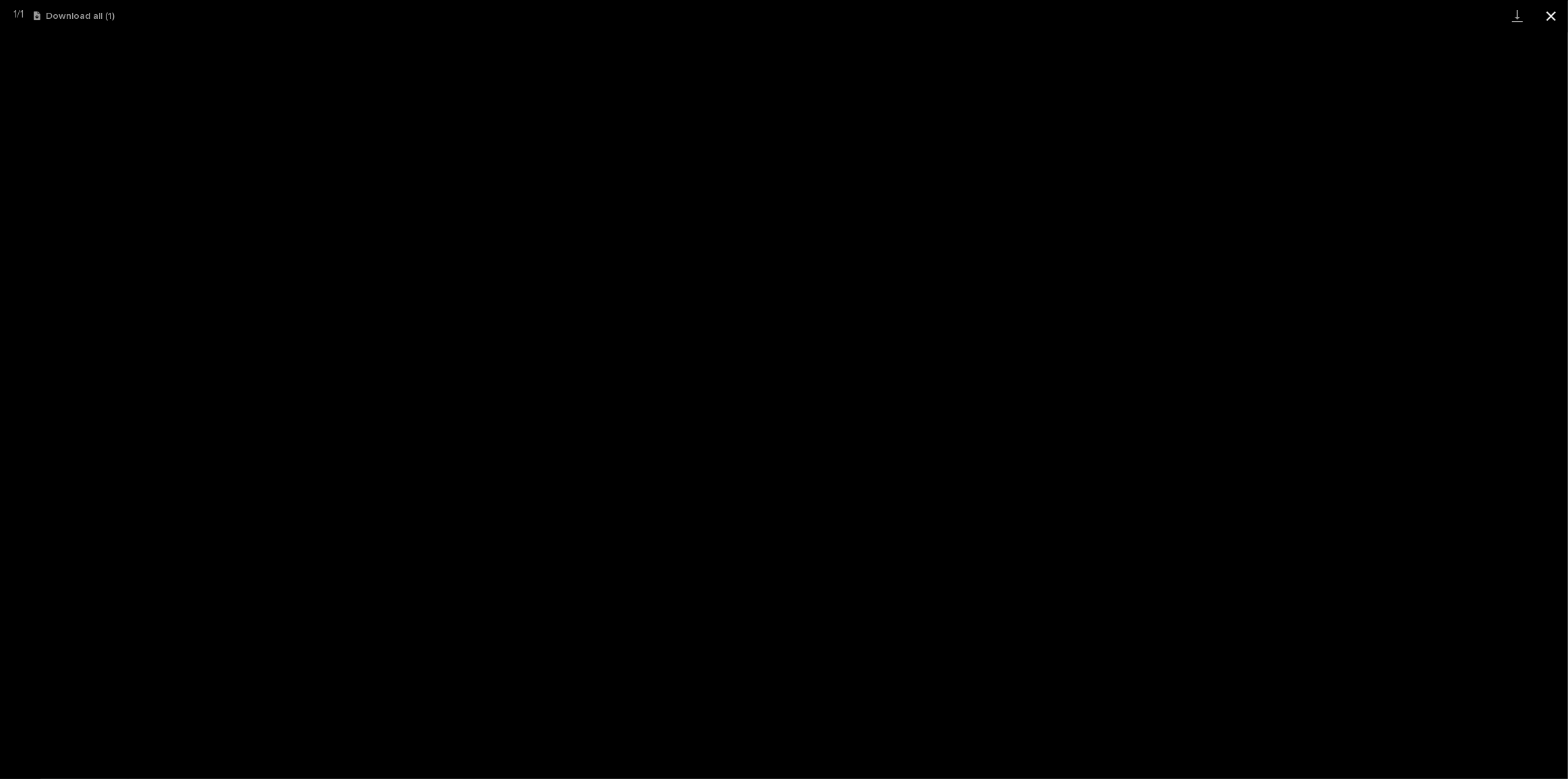
click at [1549, 4] on button "Close gallery" at bounding box center [1551, 16] width 34 height 32
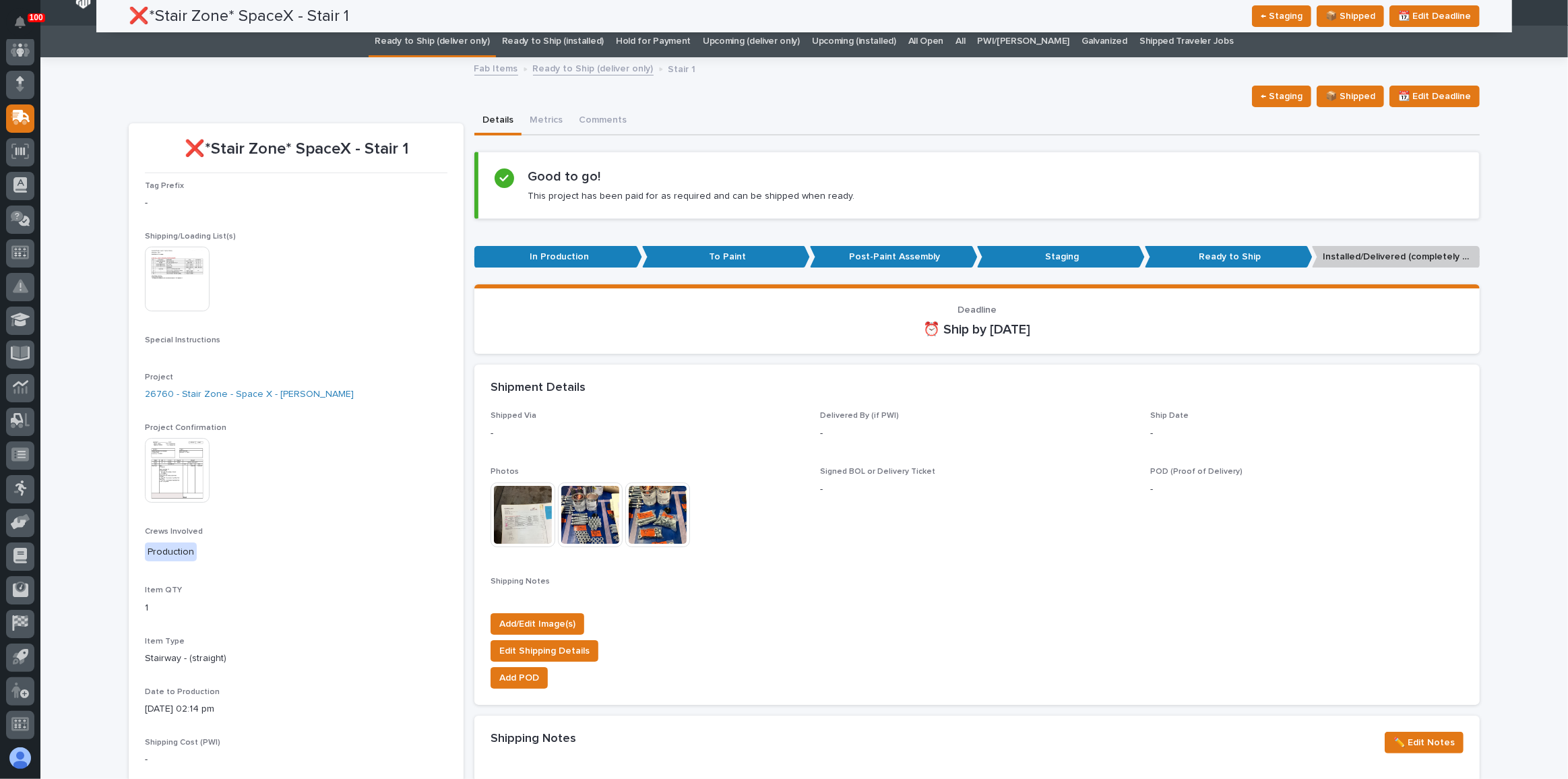
scroll to position [0, 0]
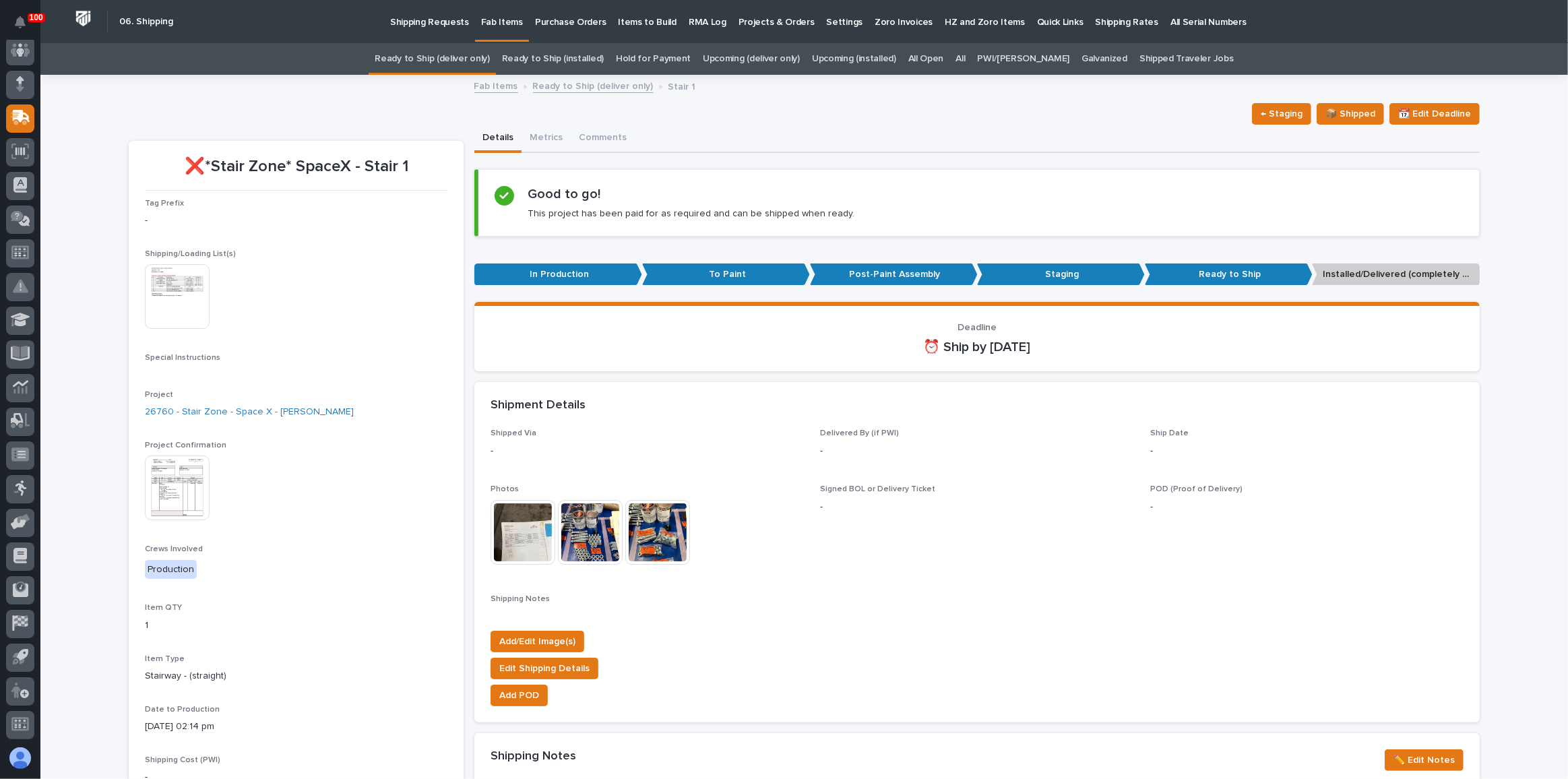
click at [163, 476] on img at bounding box center [177, 488] width 65 height 65
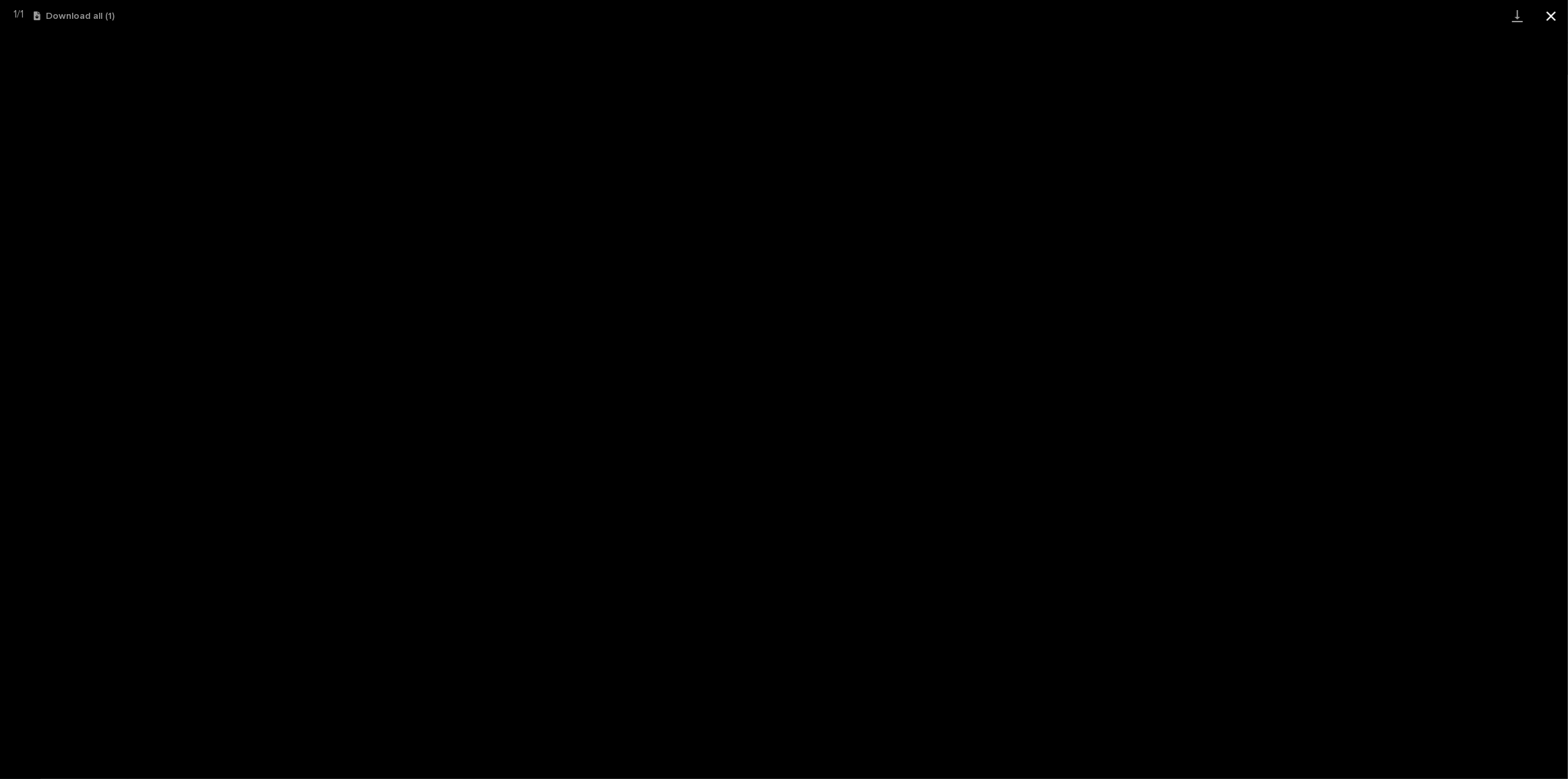
click at [1548, 11] on button "Close gallery" at bounding box center [1551, 16] width 34 height 32
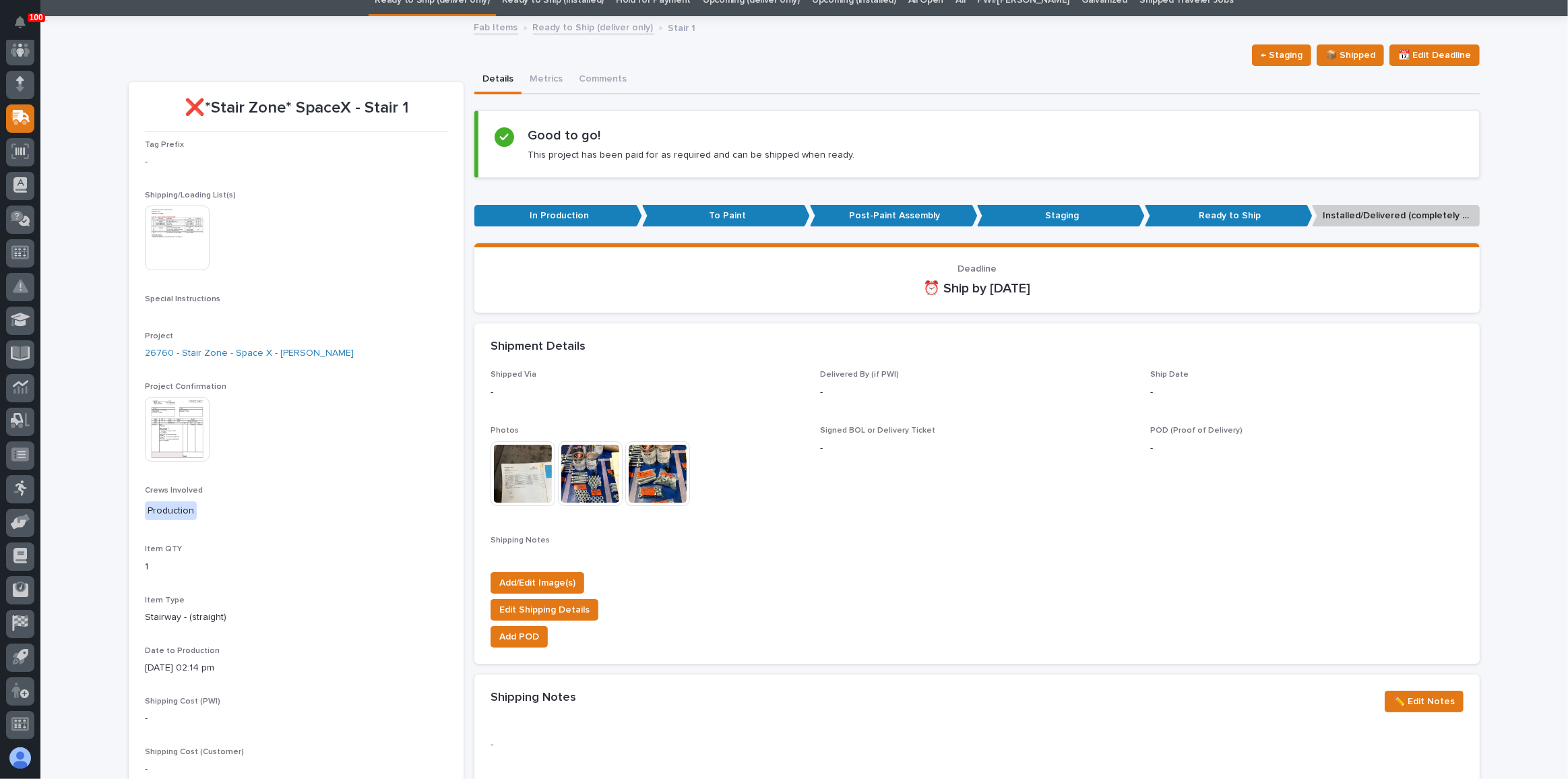
scroll to position [306, 0]
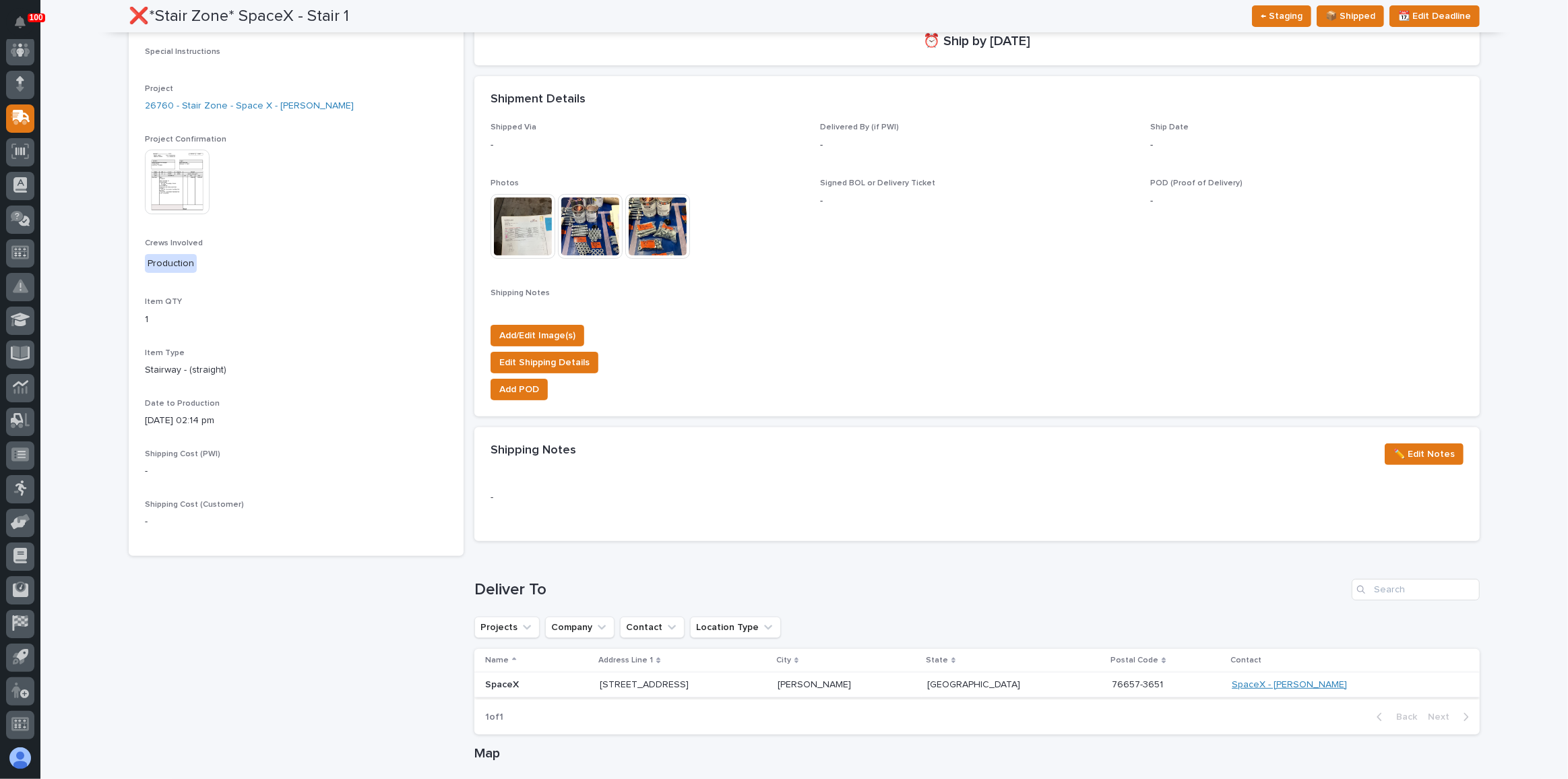
click at [1300, 684] on link "SpaceX - [PERSON_NAME]" at bounding box center [1289, 685] width 115 height 12
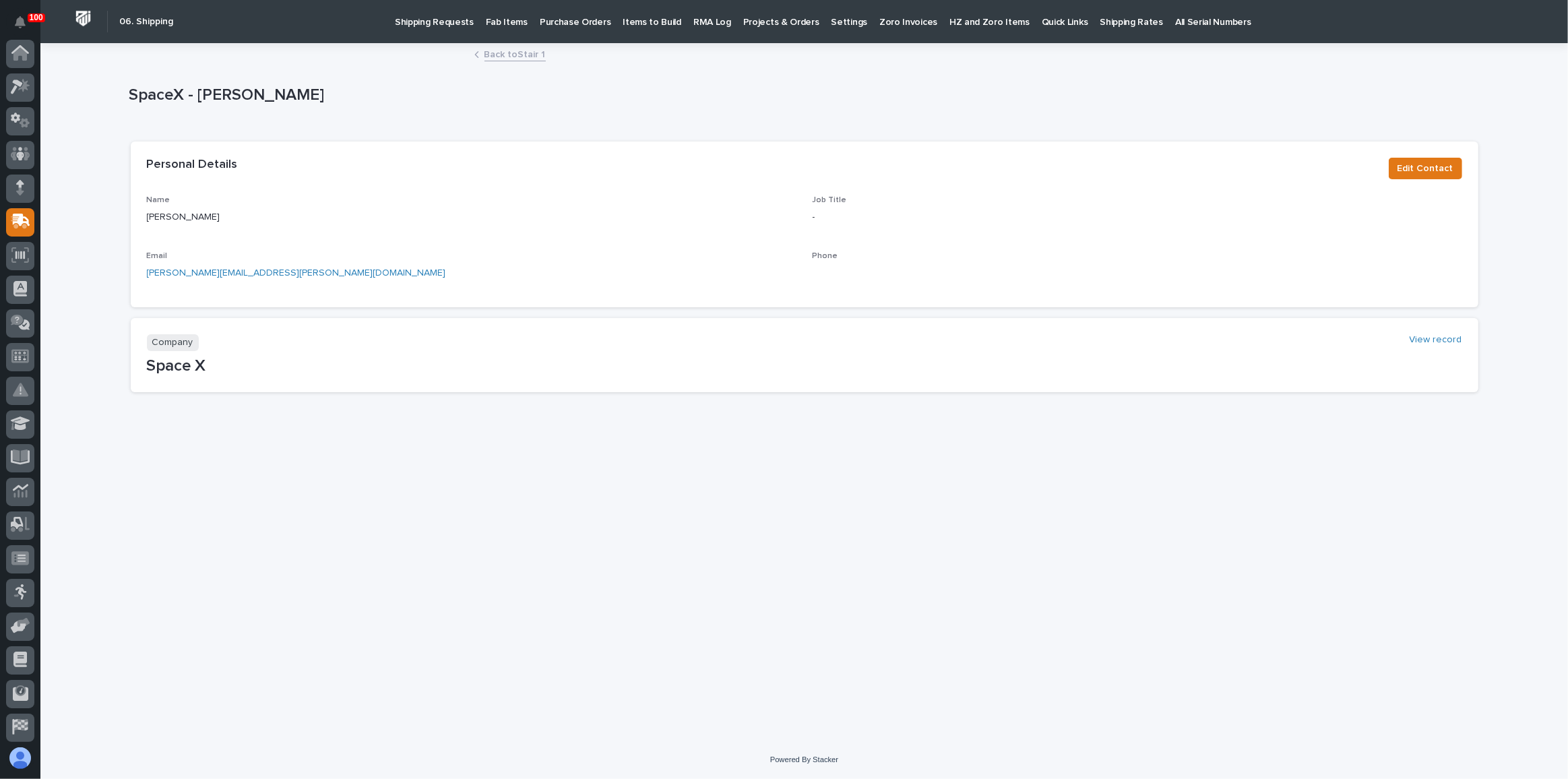
scroll to position [104, 0]
click at [514, 53] on link "Back to Stair 1" at bounding box center [515, 53] width 62 height 16
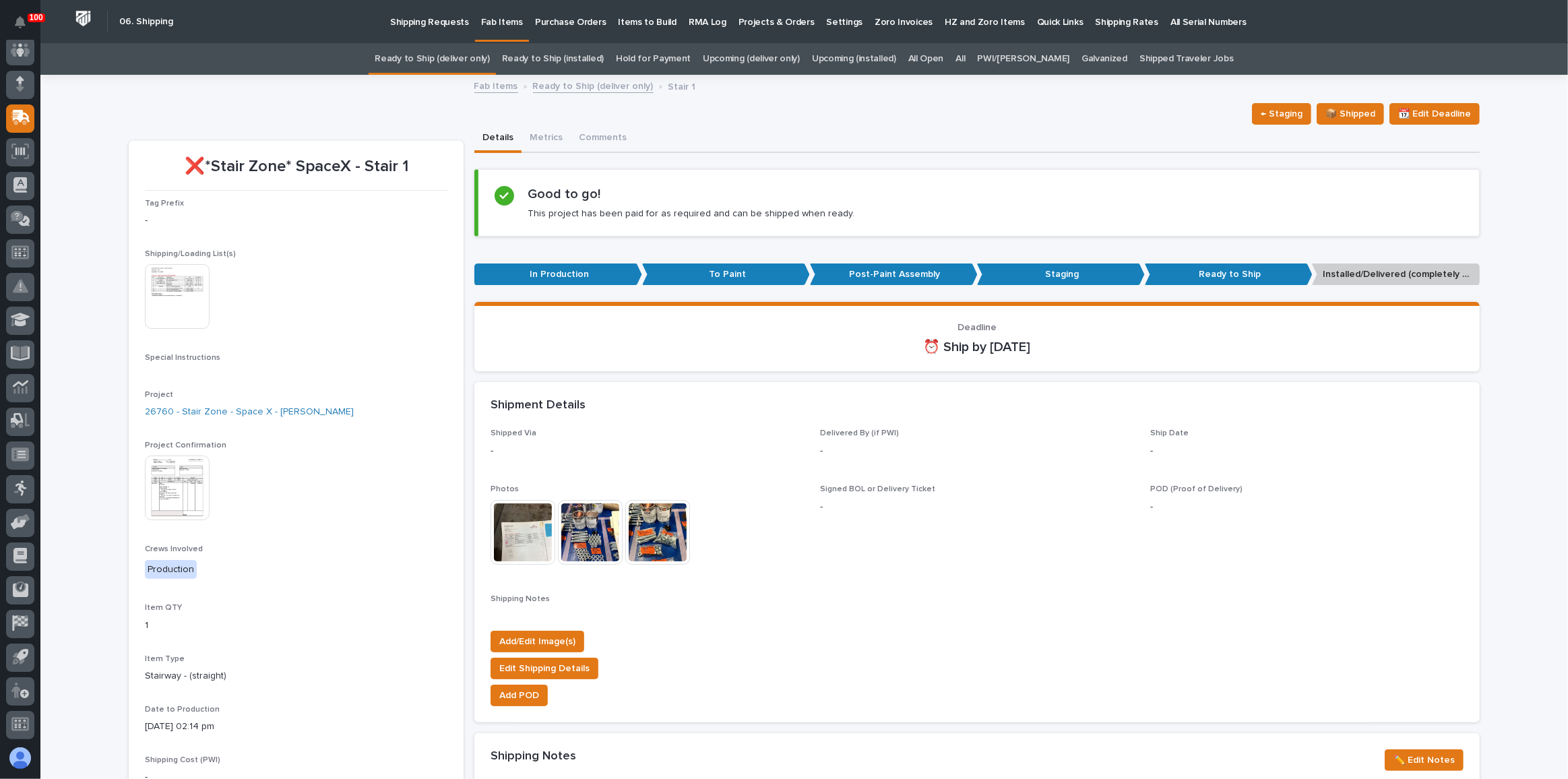
click at [472, 54] on link "Ready to Ship (deliver only)" at bounding box center [432, 58] width 114 height 32
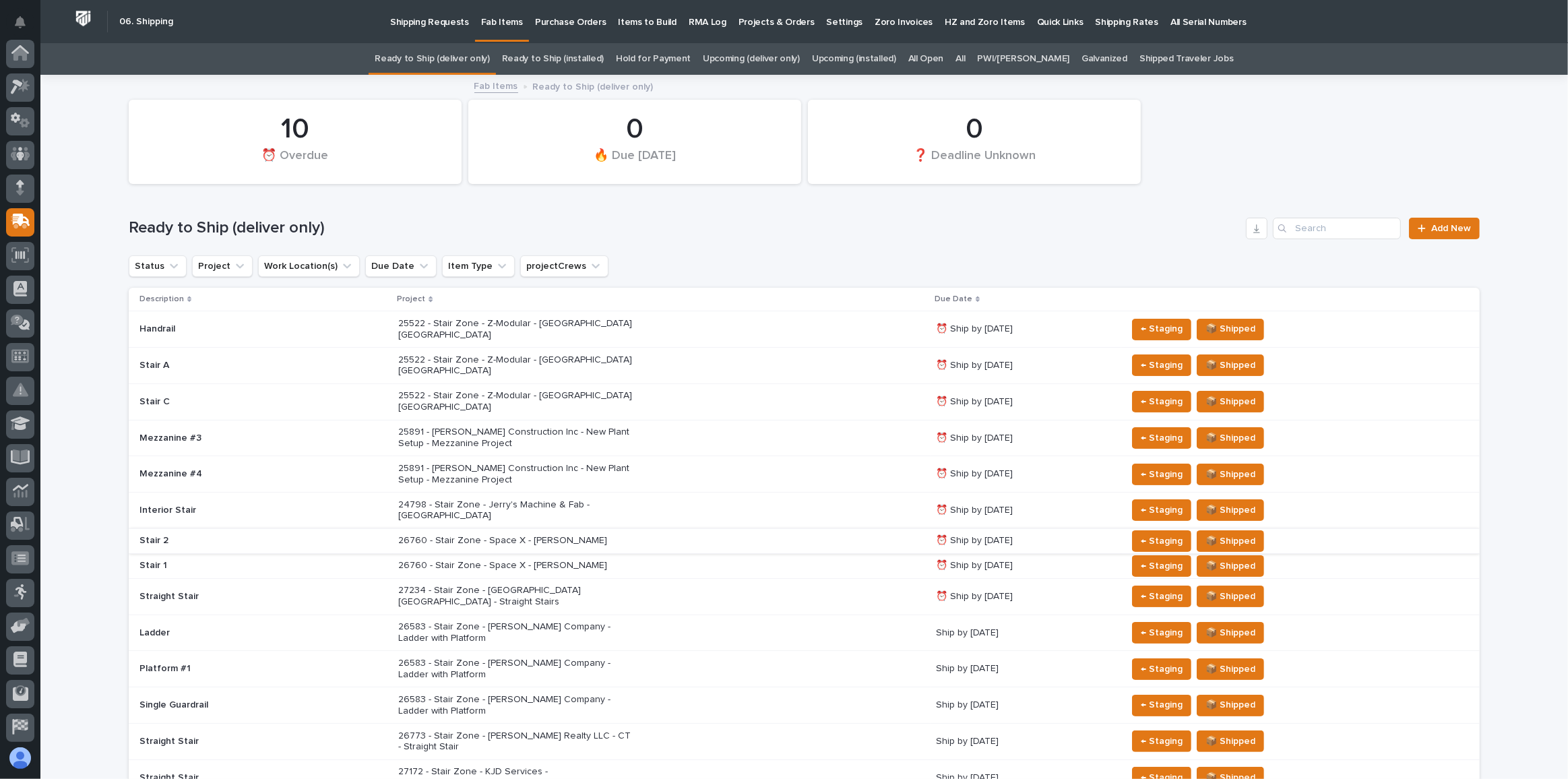
scroll to position [104, 0]
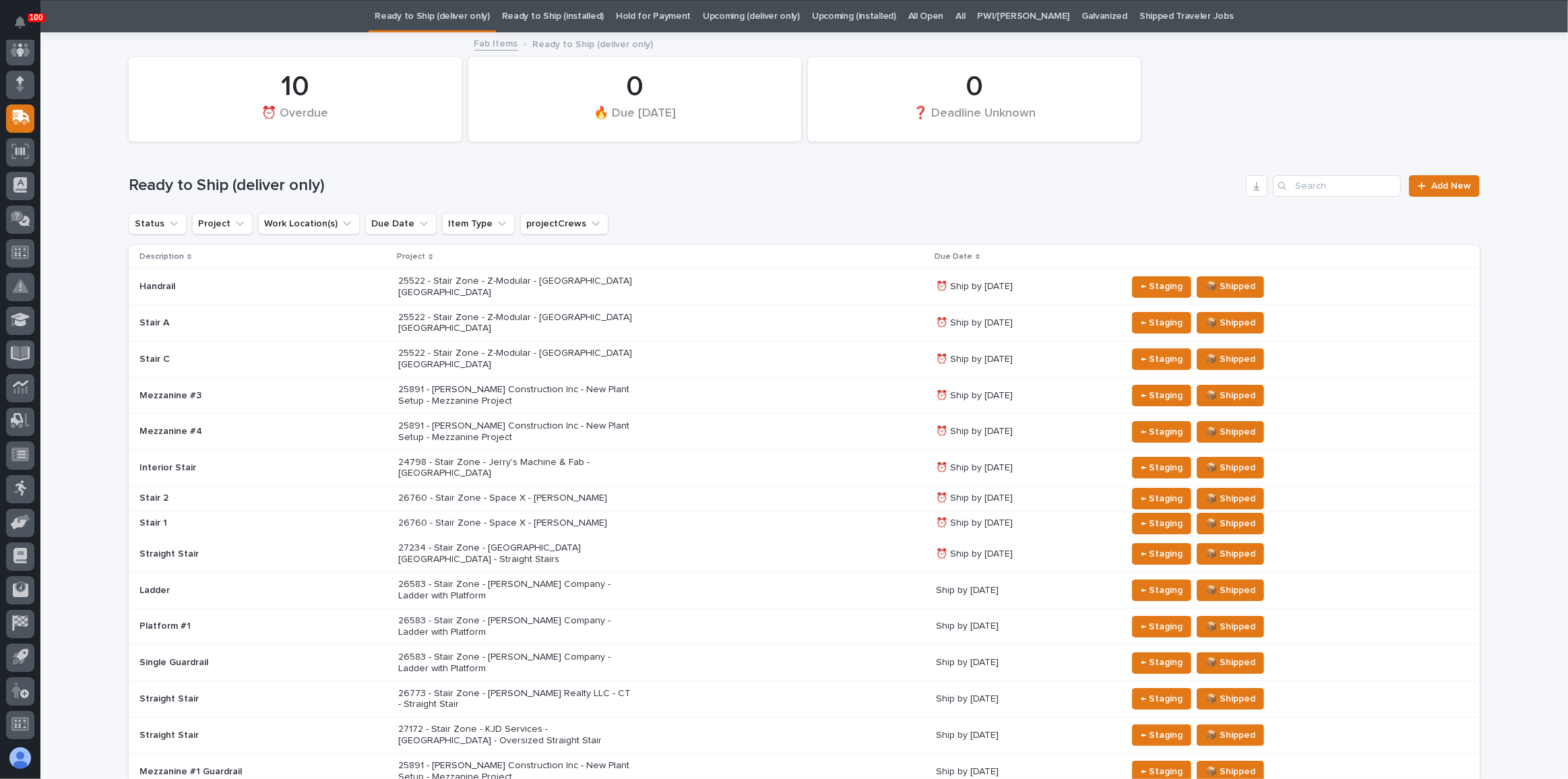
click at [558, 517] on p "26760 - Stair Zone - Space X - [PERSON_NAME]" at bounding box center [516, 523] width 236 height 12
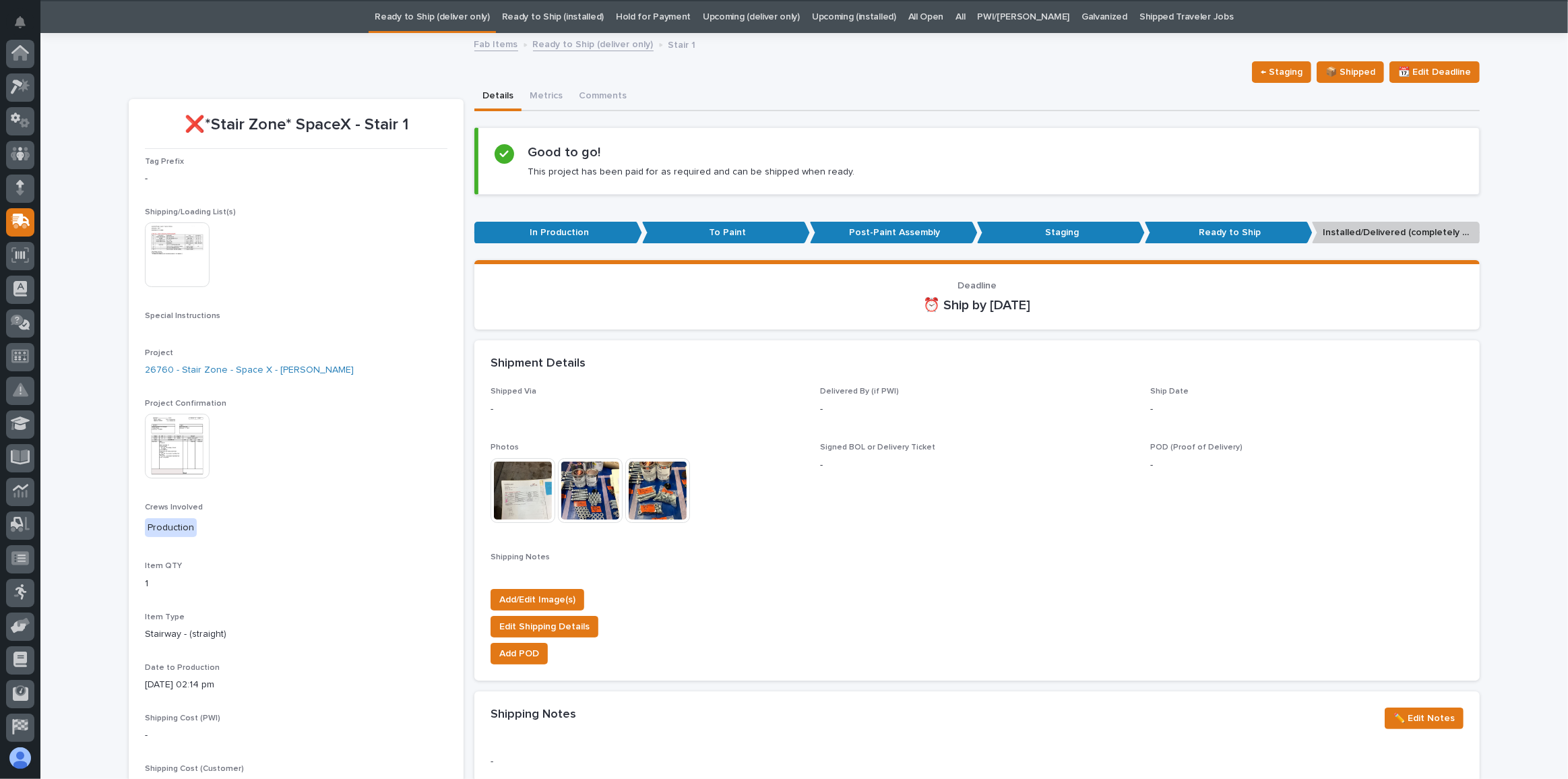
scroll to position [43, 0]
click at [615, 96] on button "Comments" at bounding box center [603, 96] width 64 height 28
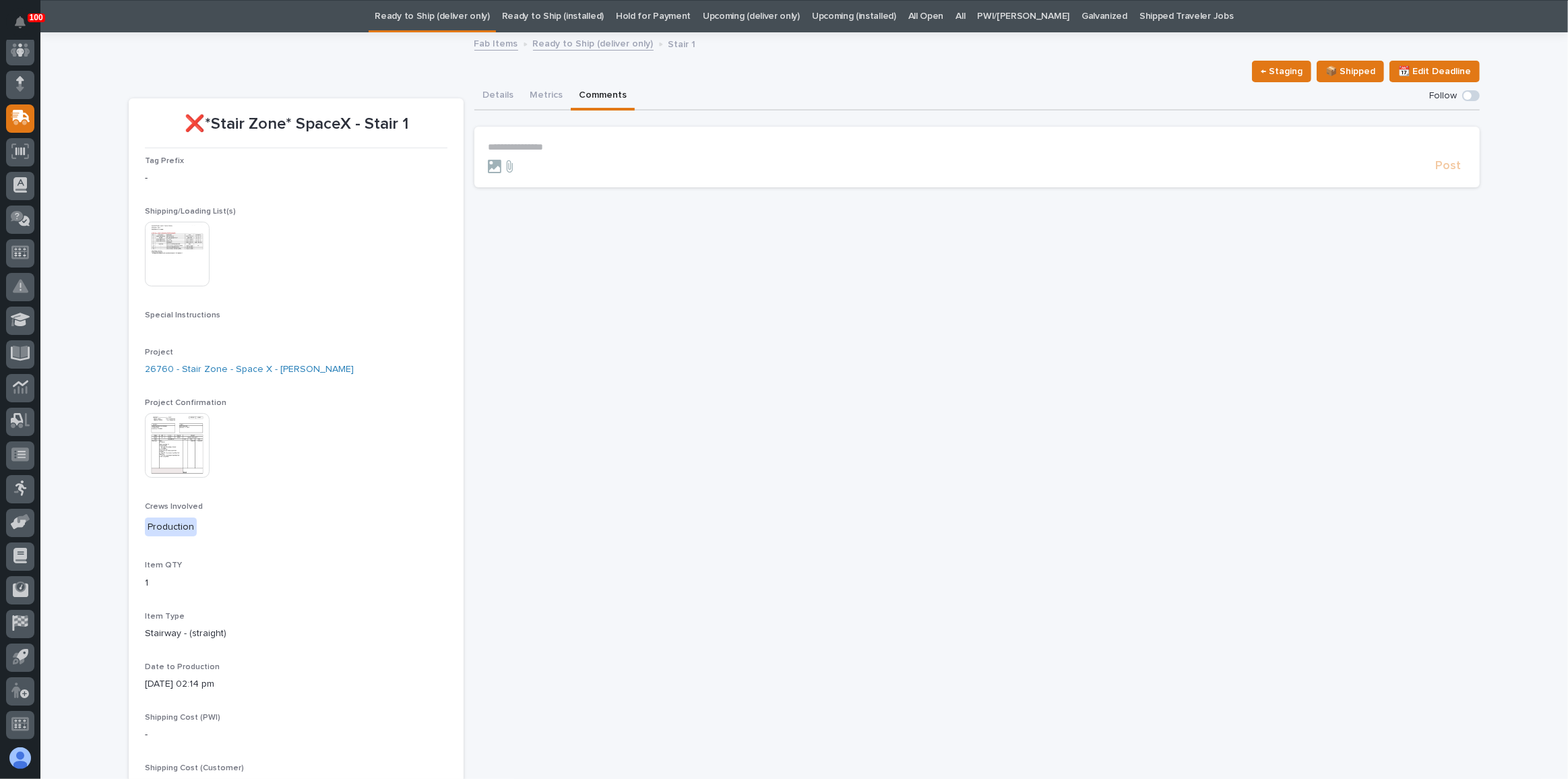
click at [557, 141] on p "**********" at bounding box center [977, 147] width 978 height 12
click at [1436, 170] on span "Post" at bounding box center [1448, 172] width 25 height 16
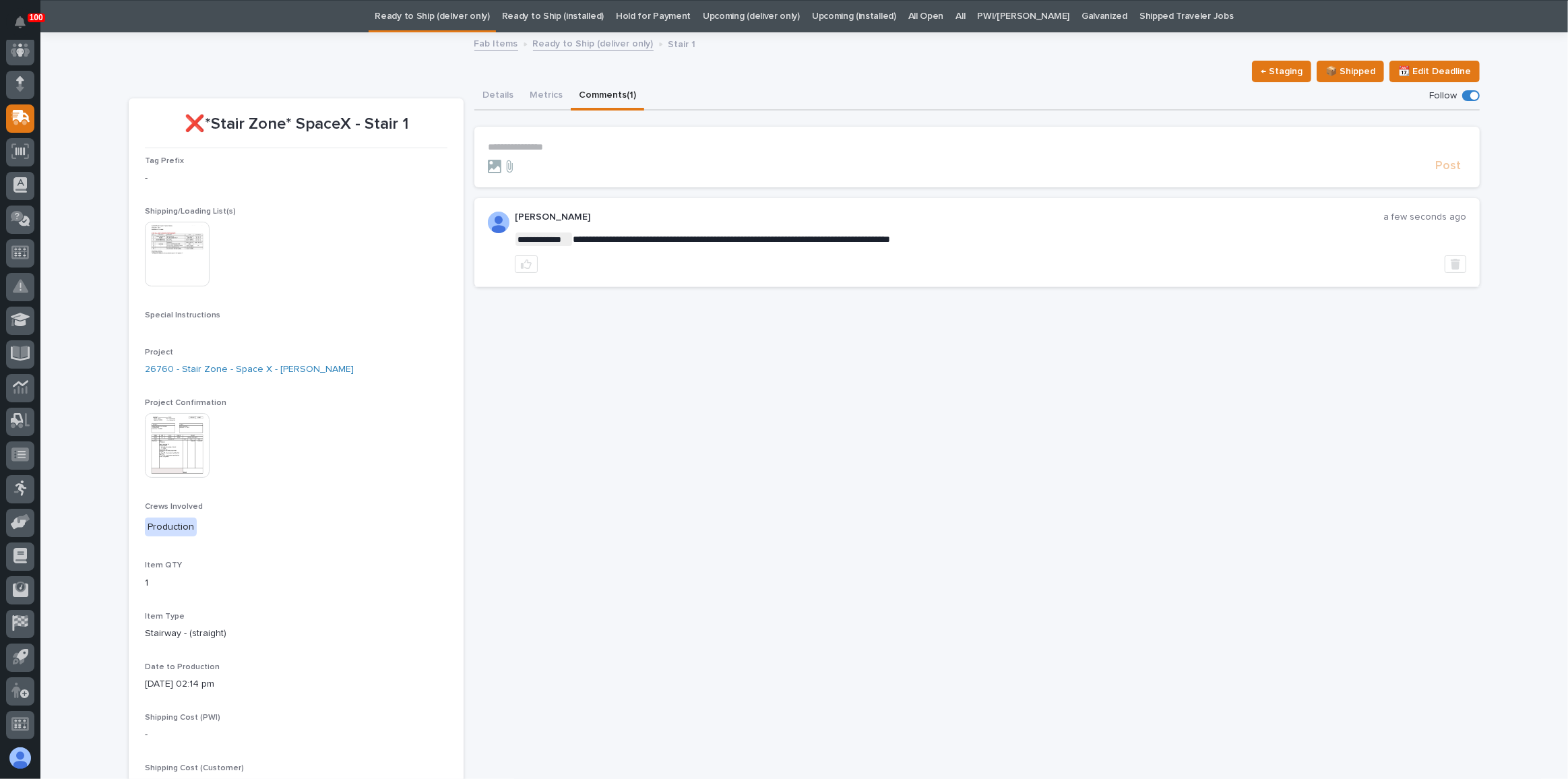
click at [449, 19] on link "Ready to Ship (deliver only)" at bounding box center [432, 16] width 114 height 32
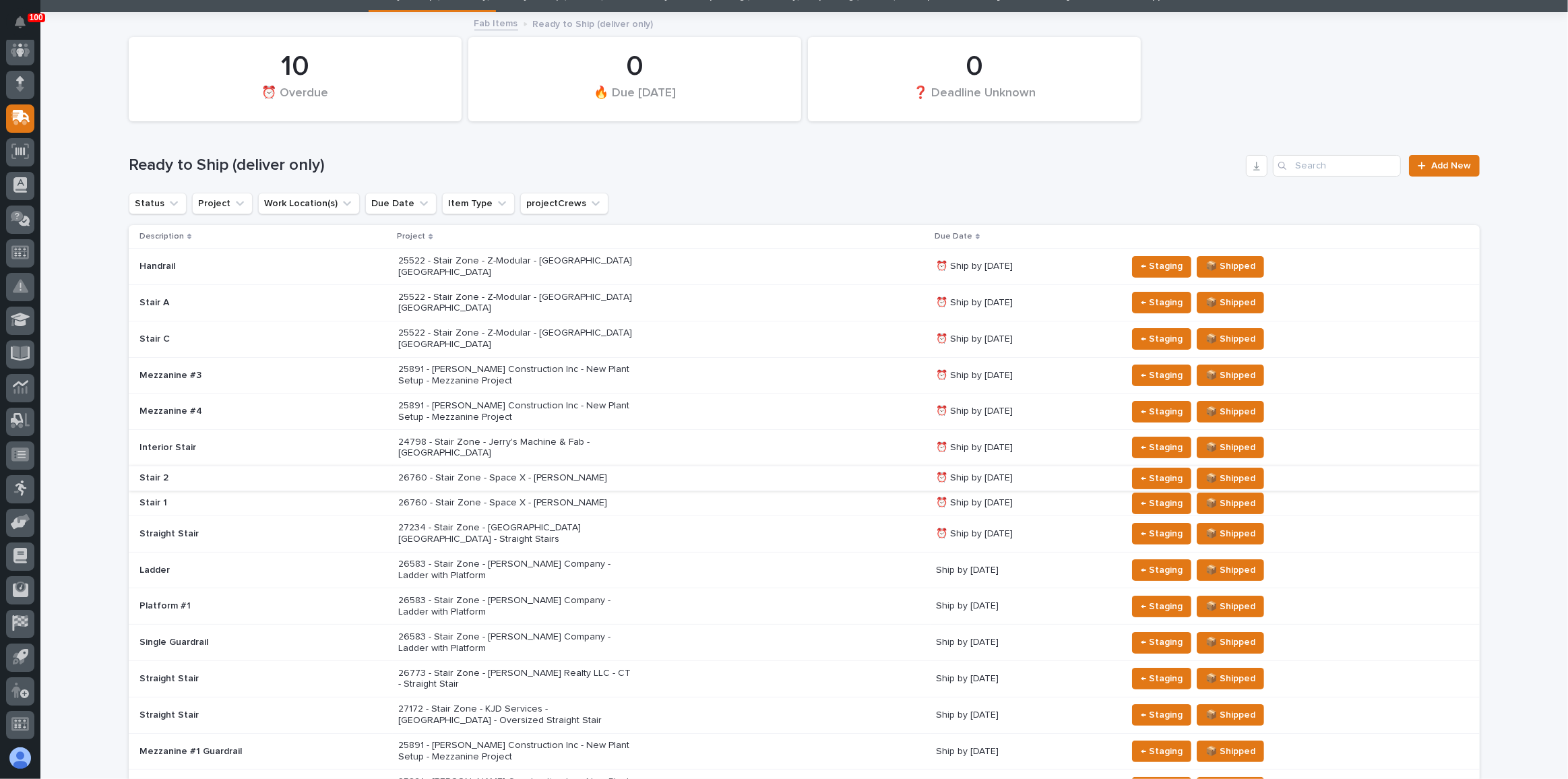
scroll to position [61, 0]
